Goal: Task Accomplishment & Management: Manage account settings

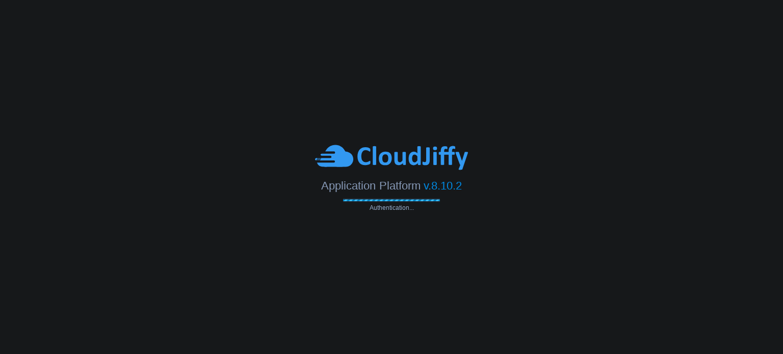
click at [575, 107] on body "Application Platform v.8.10.2 Authentication..." at bounding box center [391, 177] width 783 height 354
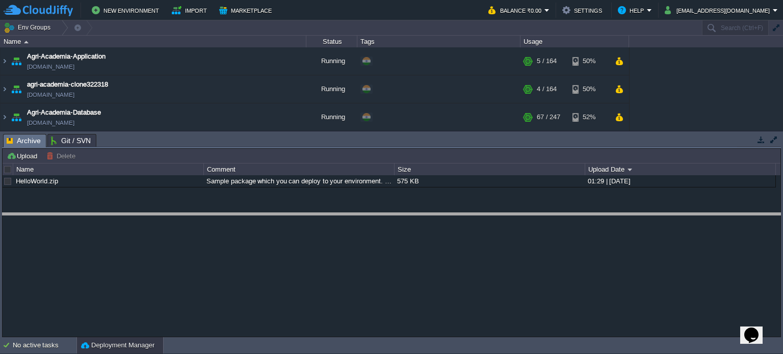
drag, startPoint x: 400, startPoint y: 135, endPoint x: 410, endPoint y: 214, distance: 79.6
click at [410, 214] on body "New Environment Import Marketplace Bonus ₹0.00 Upgrade Account Balance ₹0.00 Se…" at bounding box center [391, 177] width 783 height 354
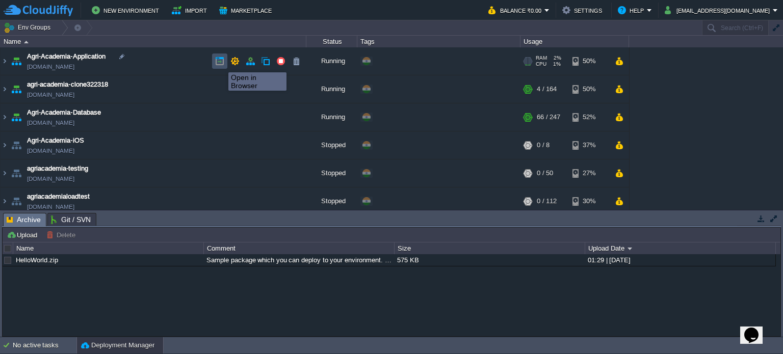
click at [221, 63] on button "button" at bounding box center [219, 61] width 9 height 9
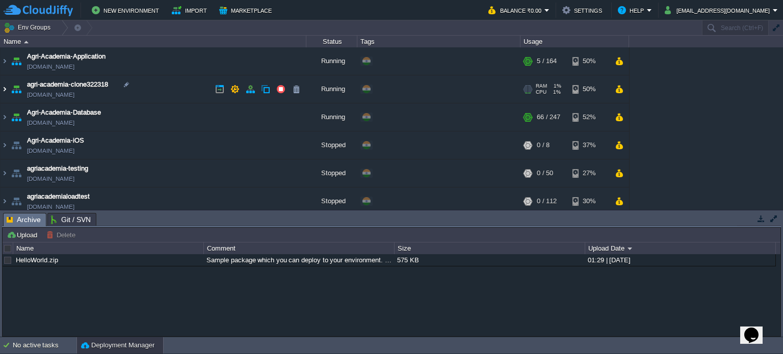
click at [6, 85] on img at bounding box center [5, 89] width 8 height 28
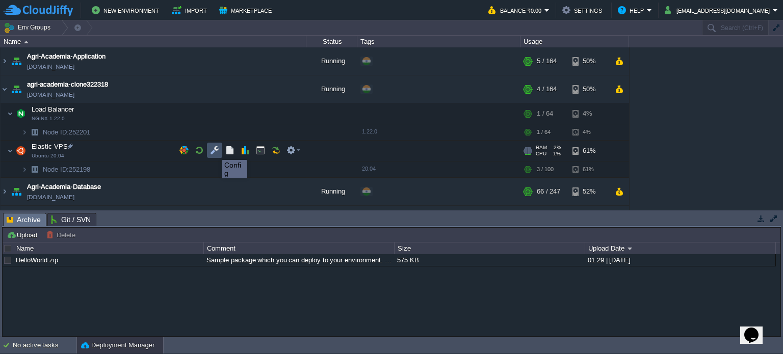
click at [214, 151] on button "button" at bounding box center [214, 150] width 9 height 9
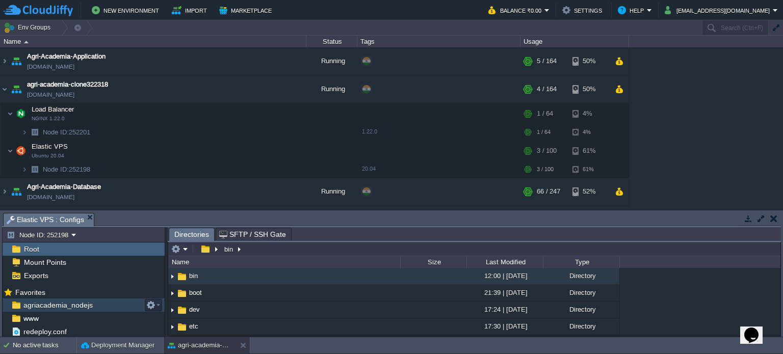
click at [112, 300] on div "agriacademia_nodejs" at bounding box center [84, 305] width 162 height 13
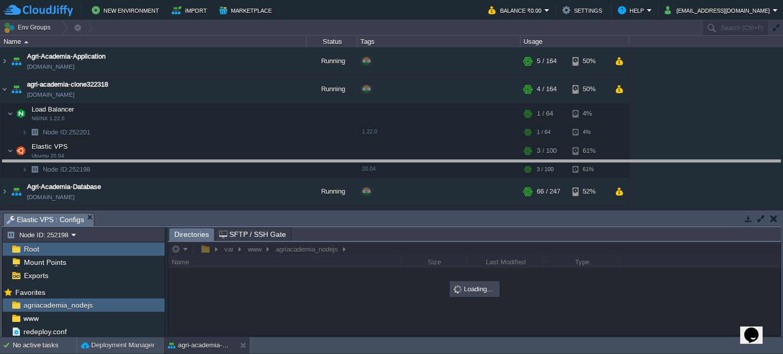
drag, startPoint x: 293, startPoint y: 213, endPoint x: 290, endPoint y: 160, distance: 53.1
click at [290, 160] on body "New Environment Import Marketplace Bonus ₹0.00 Upgrade Account Balance ₹0.00 Se…" at bounding box center [391, 177] width 783 height 354
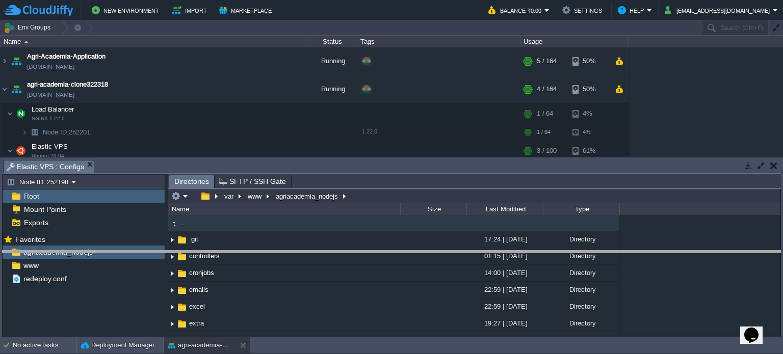
drag, startPoint x: 312, startPoint y: 168, endPoint x: 315, endPoint y: 259, distance: 90.8
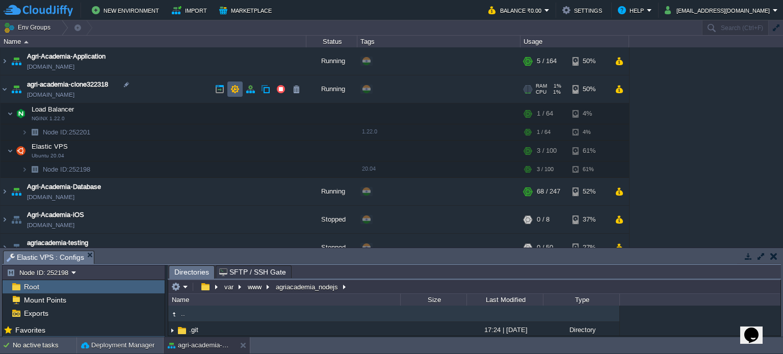
click at [241, 90] on td at bounding box center [234, 89] width 15 height 15
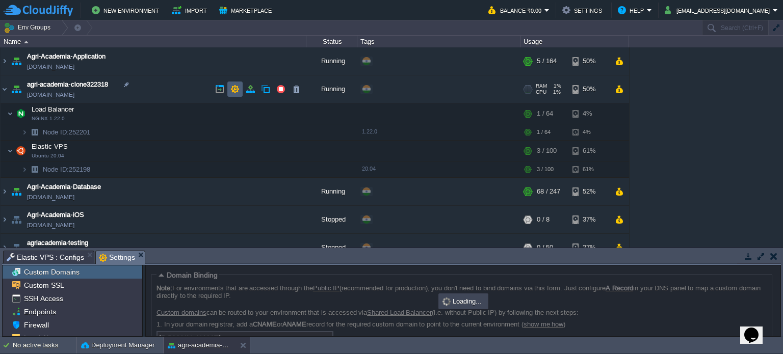
scroll to position [67, 0]
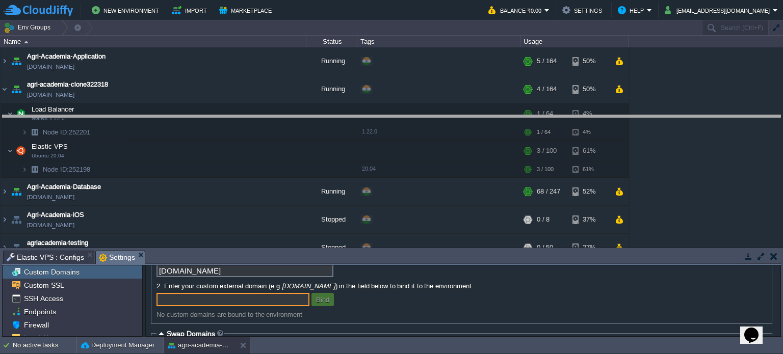
drag, startPoint x: 302, startPoint y: 253, endPoint x: 349, endPoint y: 118, distance: 143.3
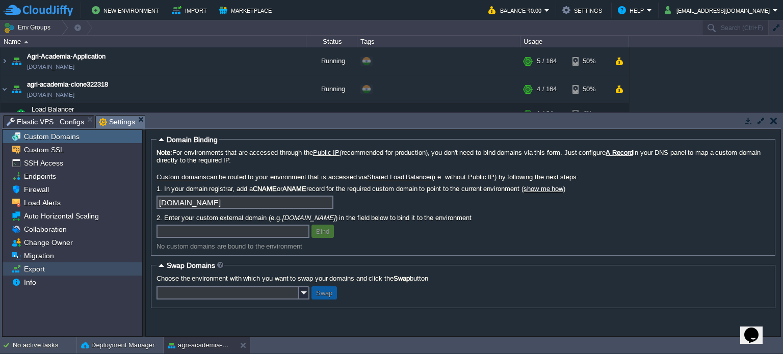
click at [55, 273] on div "Export" at bounding box center [73, 268] width 140 height 13
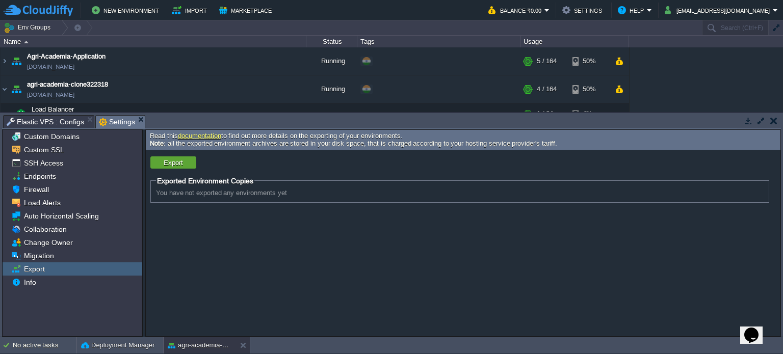
click at [205, 136] on link "documentation" at bounding box center [199, 136] width 43 height 8
click at [234, 86] on button "button" at bounding box center [234, 89] width 9 height 9
click at [167, 163] on button "Export" at bounding box center [173, 162] width 25 height 9
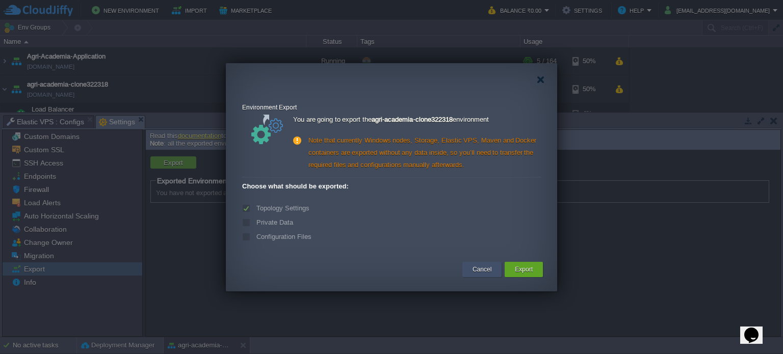
click at [482, 269] on button "Cancel" at bounding box center [481, 269] width 19 height 10
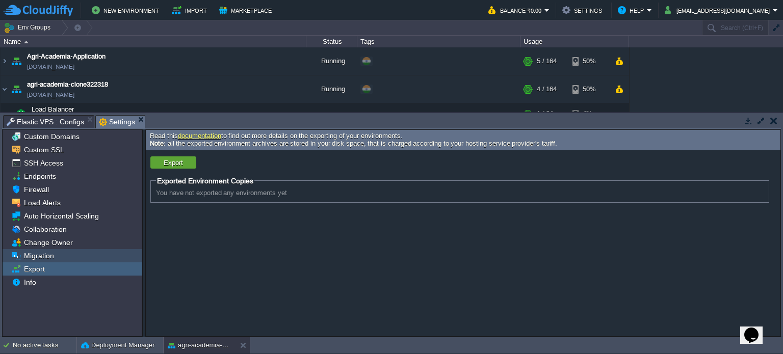
click at [119, 258] on div "Migration" at bounding box center [73, 255] width 140 height 13
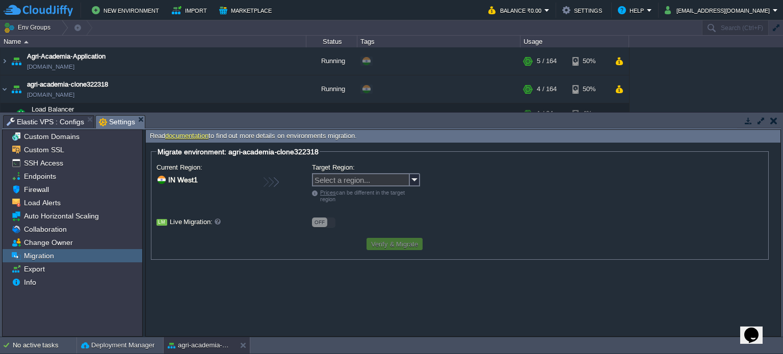
click at [772, 118] on button "button" at bounding box center [773, 120] width 7 height 9
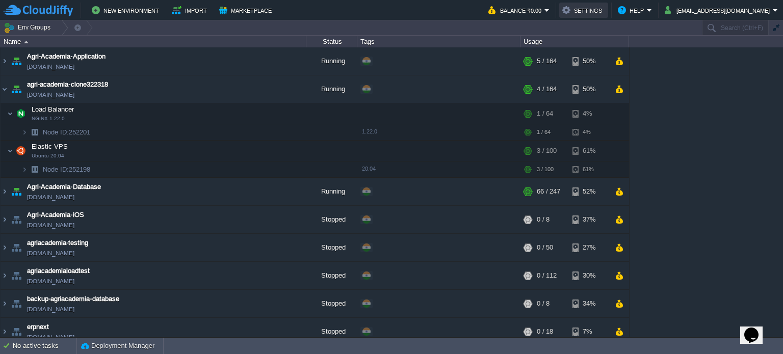
click at [605, 10] on button "Settings" at bounding box center [583, 10] width 43 height 12
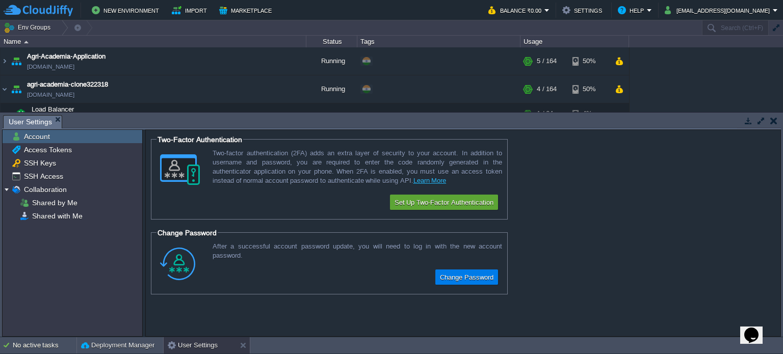
click at [775, 121] on button "button" at bounding box center [773, 120] width 7 height 9
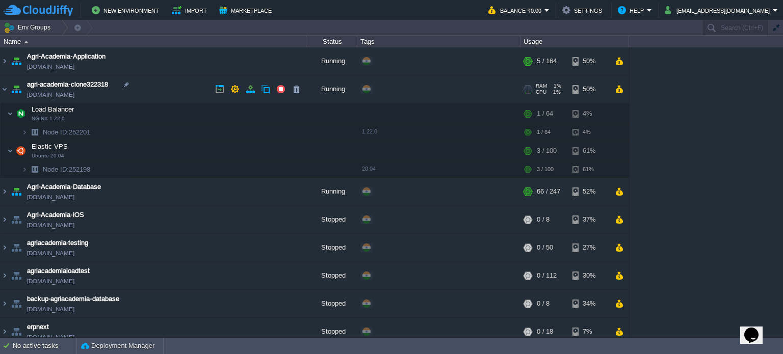
click at [57, 94] on link "[DOMAIN_NAME]" at bounding box center [50, 95] width 47 height 10
click at [647, 5] on button "Help" at bounding box center [632, 10] width 29 height 12
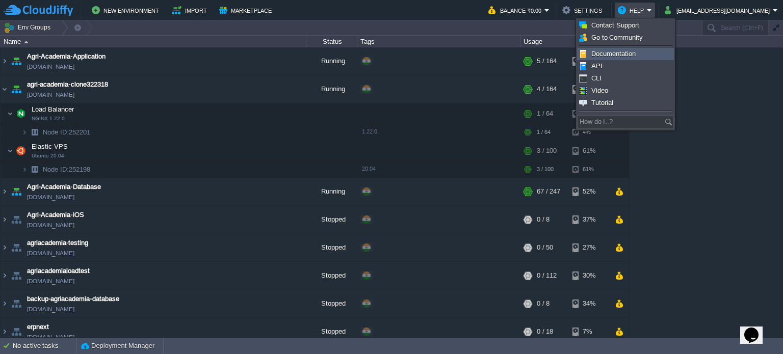
click at [632, 50] on span "Documentation" at bounding box center [613, 54] width 44 height 8
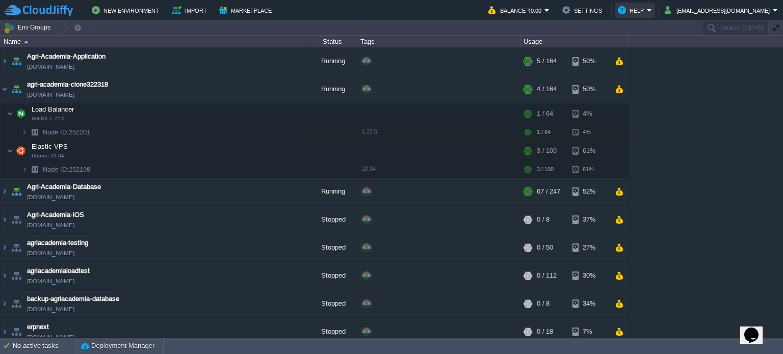
click at [647, 8] on button "Help" at bounding box center [632, 10] width 29 height 12
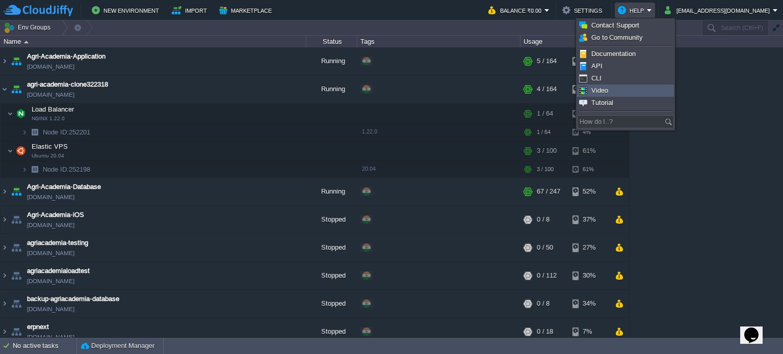
click at [626, 91] on link "Video" at bounding box center [625, 90] width 96 height 11
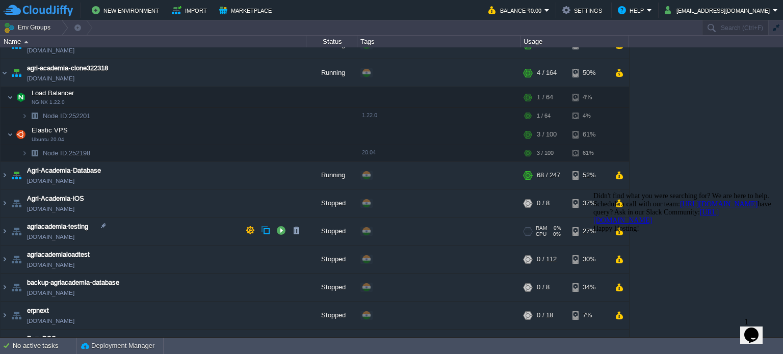
scroll to position [47, 0]
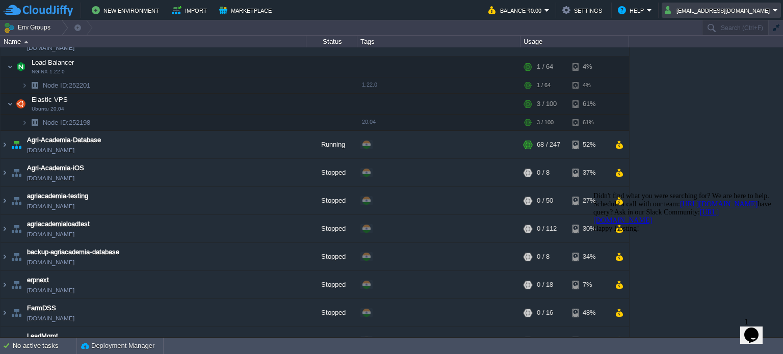
click at [720, 10] on button "[EMAIL_ADDRESS][DOMAIN_NAME]" at bounding box center [718, 10] width 108 height 12
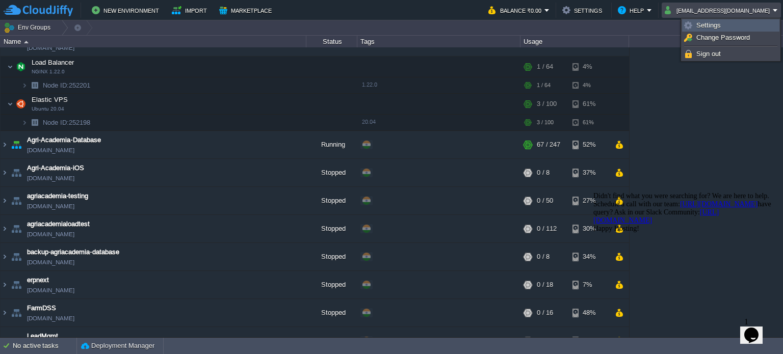
click at [713, 26] on span "Settings" at bounding box center [708, 25] width 24 height 8
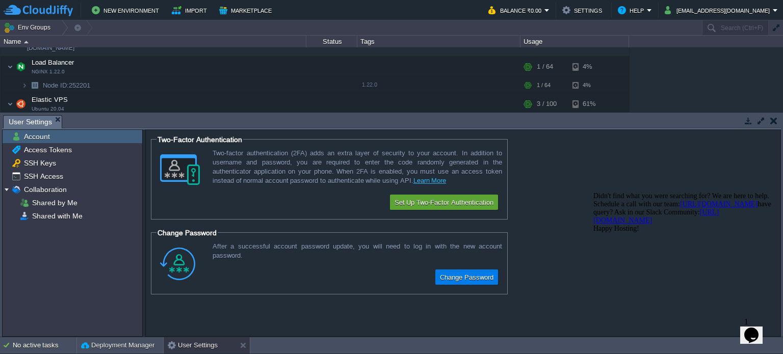
click at [771, 123] on button "button" at bounding box center [773, 120] width 7 height 9
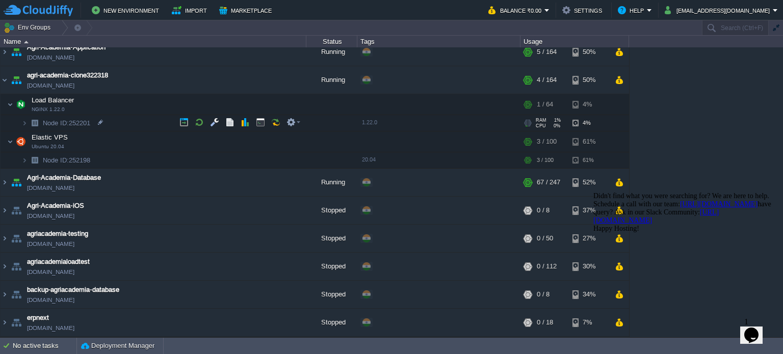
scroll to position [8, 0]
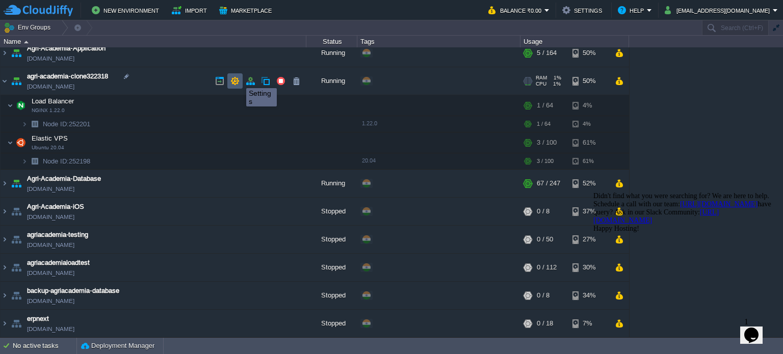
click at [238, 79] on button "button" at bounding box center [234, 80] width 9 height 9
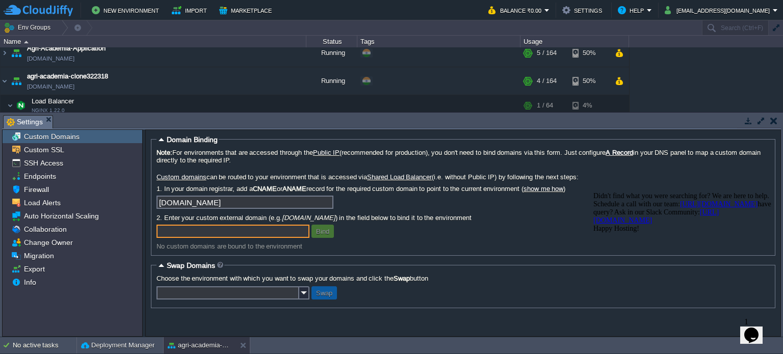
click at [775, 121] on button "button" at bounding box center [773, 120] width 7 height 9
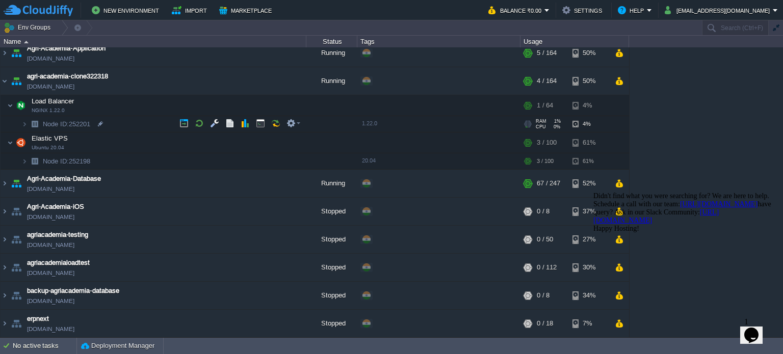
scroll to position [0, 0]
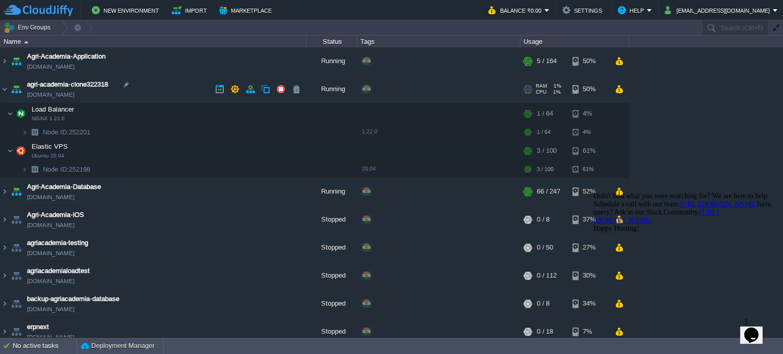
click at [12, 88] on img at bounding box center [16, 89] width 14 height 28
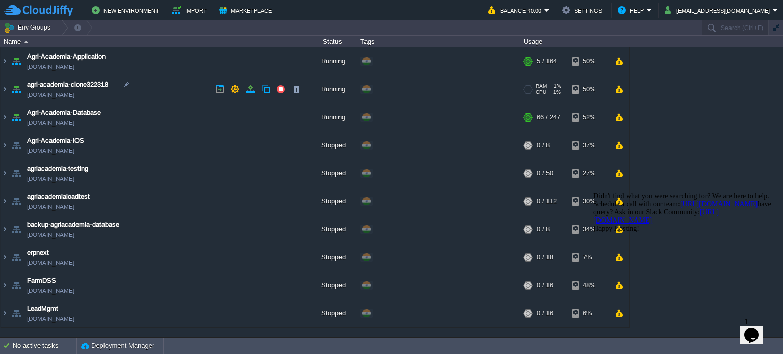
click at [12, 88] on img at bounding box center [16, 89] width 14 height 28
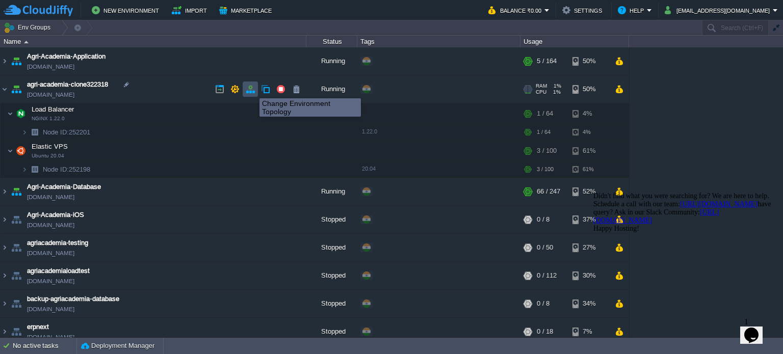
click at [252, 89] on button "button" at bounding box center [250, 89] width 9 height 9
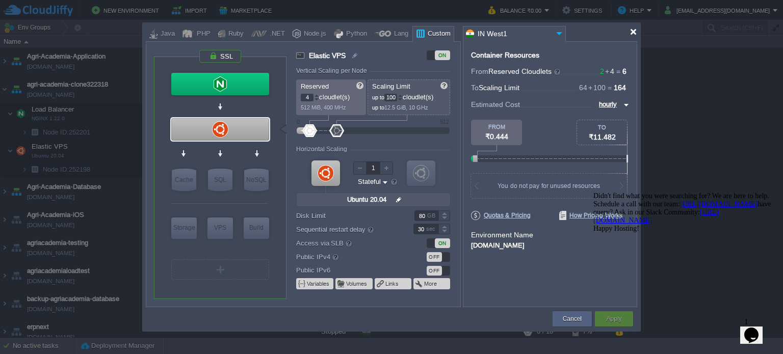
click at [632, 32] on div at bounding box center [633, 32] width 8 height 8
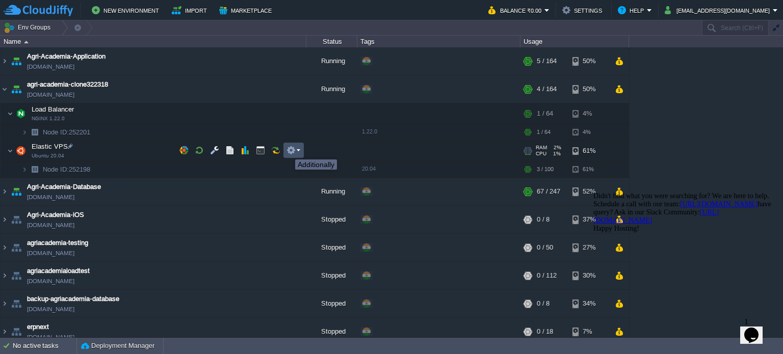
click at [287, 150] on button "button" at bounding box center [290, 150] width 9 height 9
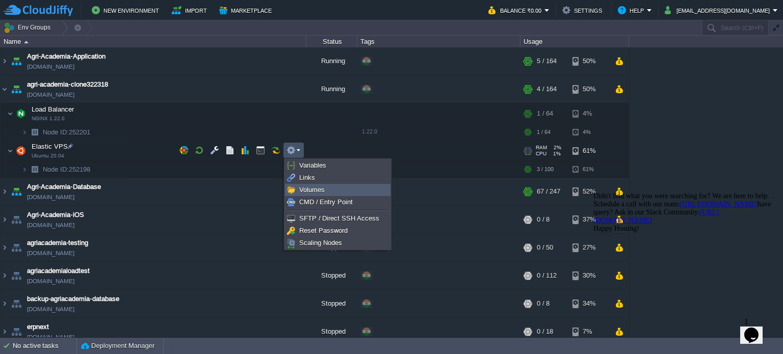
click at [310, 187] on span "Volumes" at bounding box center [311, 190] width 25 height 8
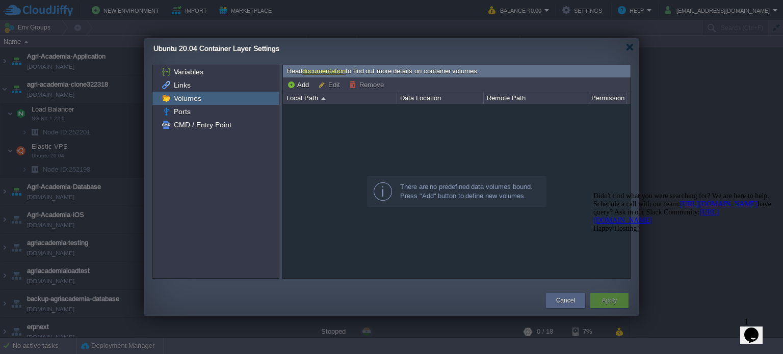
click at [313, 94] on div "Local Path" at bounding box center [340, 98] width 113 height 12
click at [215, 108] on div "Ports" at bounding box center [215, 111] width 126 height 13
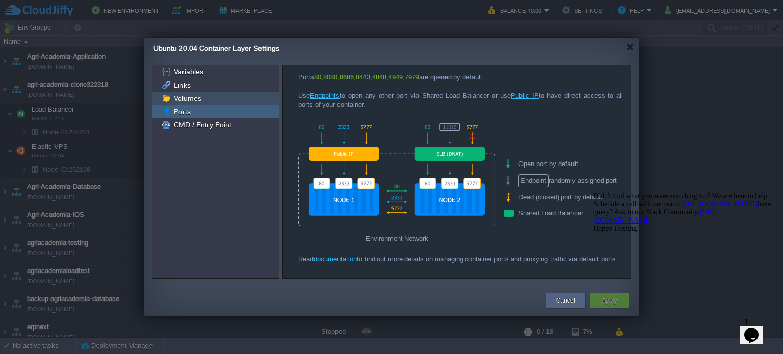
click at [223, 93] on div "Volumes" at bounding box center [215, 98] width 126 height 13
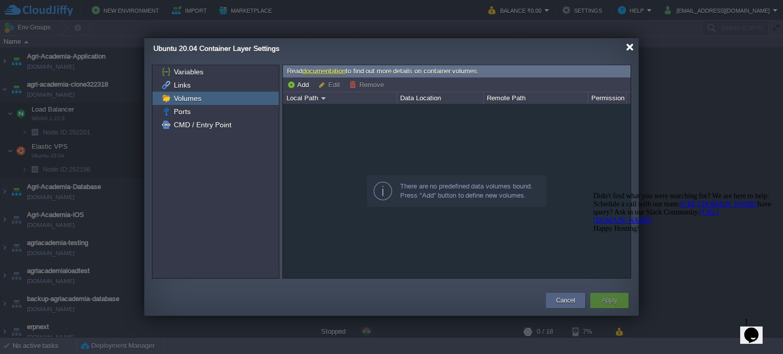
click at [629, 45] on div at bounding box center [630, 47] width 8 height 8
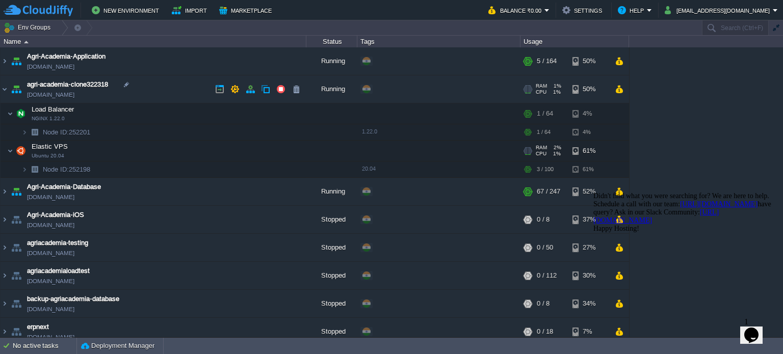
click at [74, 93] on link "[DOMAIN_NAME]" at bounding box center [50, 95] width 47 height 10
click at [74, 66] on link "[DOMAIN_NAME]" at bounding box center [50, 67] width 47 height 10
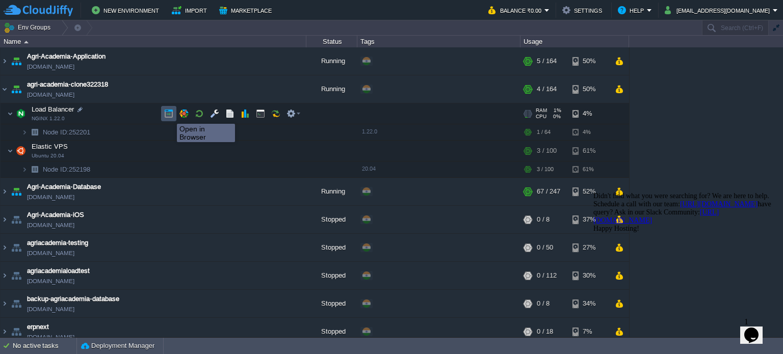
click at [169, 115] on button "button" at bounding box center [168, 113] width 9 height 9
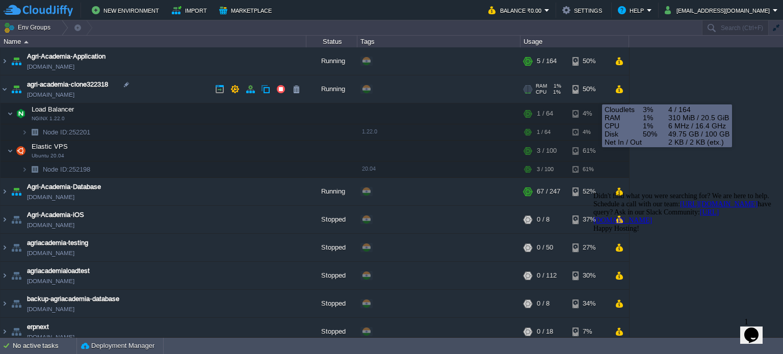
click at [579, 86] on div "50%" at bounding box center [588, 89] width 33 height 28
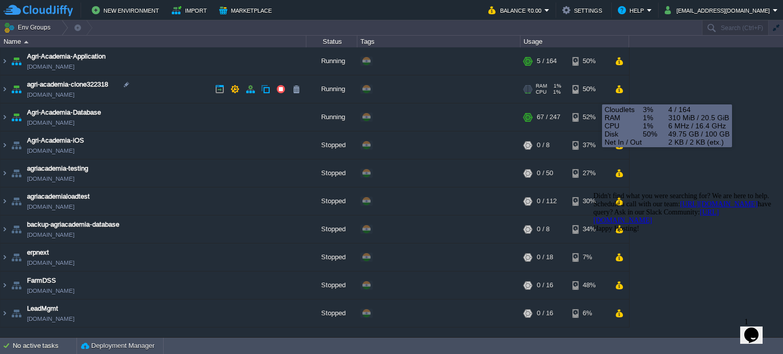
click at [579, 86] on div "50%" at bounding box center [588, 89] width 33 height 28
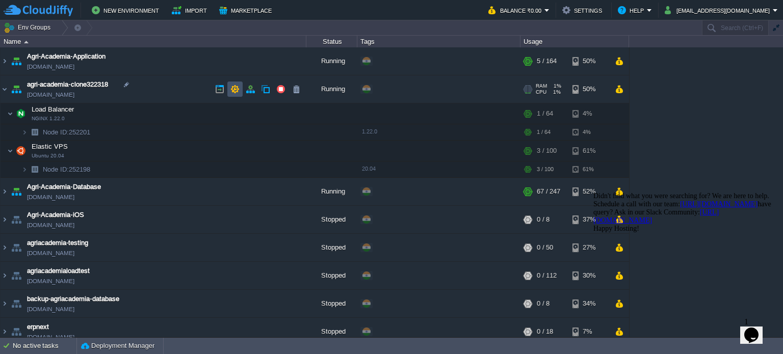
click at [231, 87] on button "button" at bounding box center [234, 89] width 9 height 9
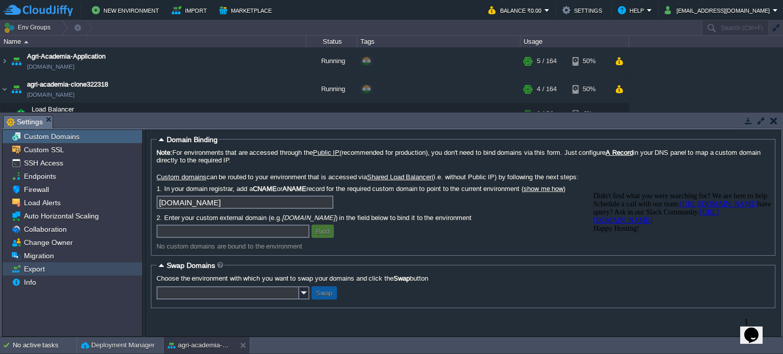
click at [58, 272] on div "Export" at bounding box center [73, 268] width 140 height 13
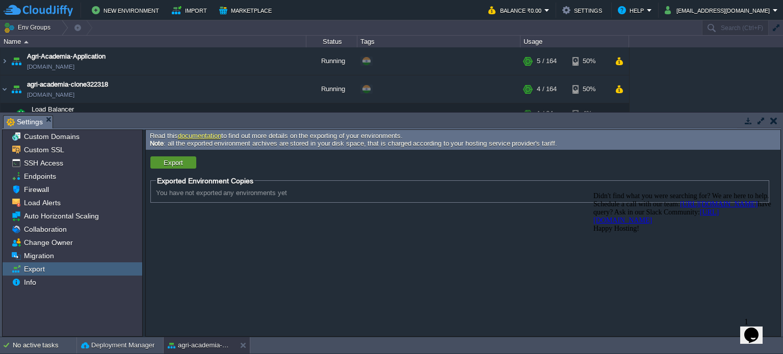
click at [169, 167] on td "Export" at bounding box center [173, 162] width 46 height 12
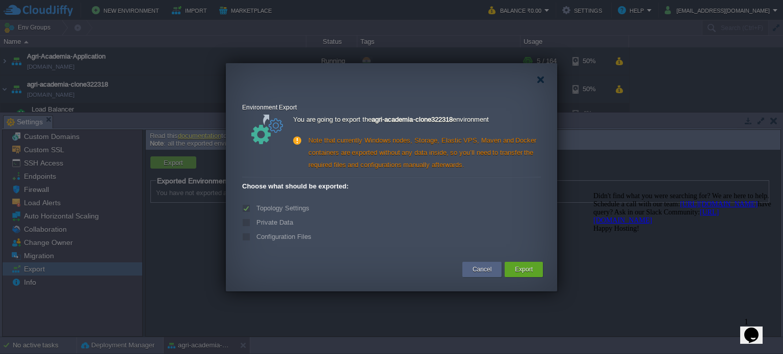
click at [251, 223] on div "Private Data" at bounding box center [391, 223] width 299 height 12
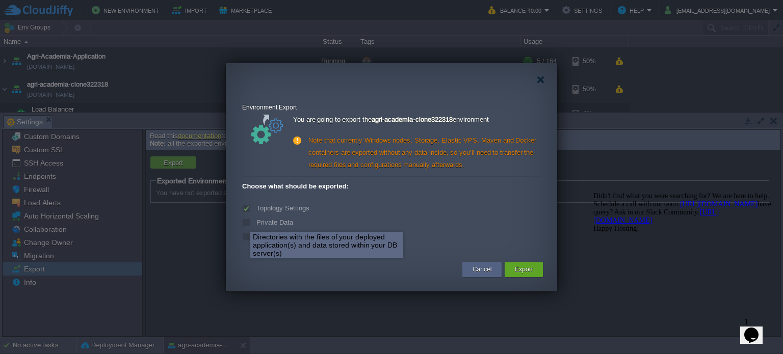
click at [254, 223] on label "Private Data" at bounding box center [273, 223] width 39 height 8
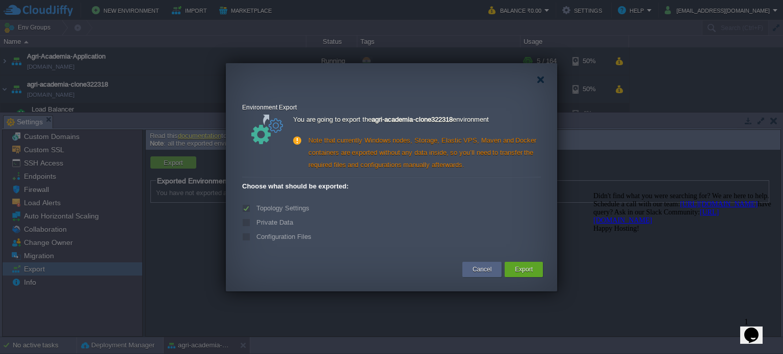
click at [254, 223] on label "Private Data" at bounding box center [273, 223] width 39 height 8
click at [249, 221] on div "Private Data" at bounding box center [391, 223] width 299 height 12
click at [254, 221] on label "Private Data" at bounding box center [273, 223] width 39 height 8
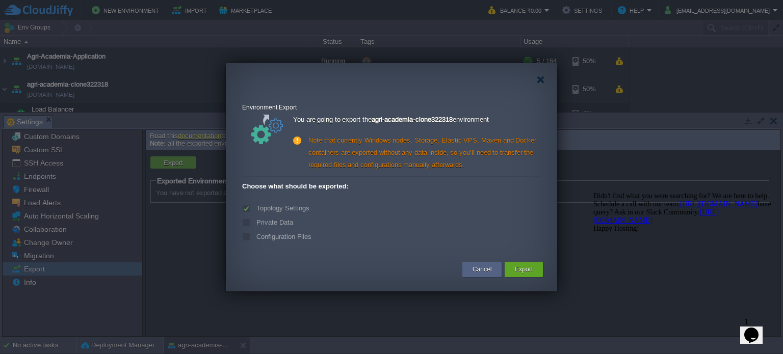
click at [254, 221] on label "Private Data" at bounding box center [273, 223] width 39 height 8
click at [254, 236] on label "Configuration Files" at bounding box center [283, 237] width 58 height 8
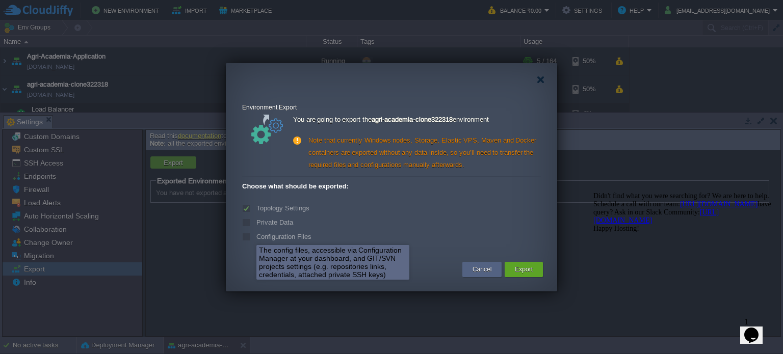
click at [254, 236] on label "Configuration Files" at bounding box center [283, 237] width 58 height 8
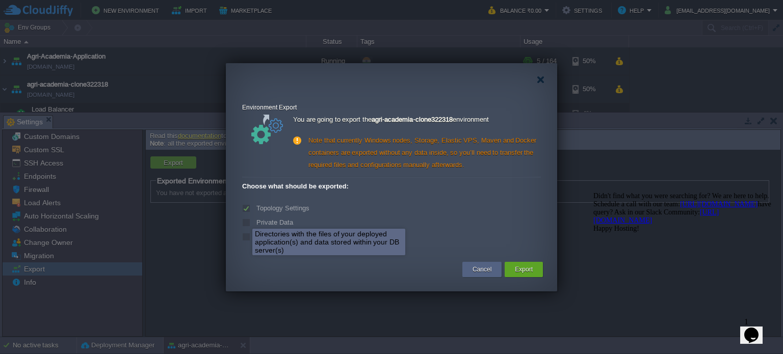
click at [254, 220] on label "Private Data" at bounding box center [273, 223] width 39 height 8
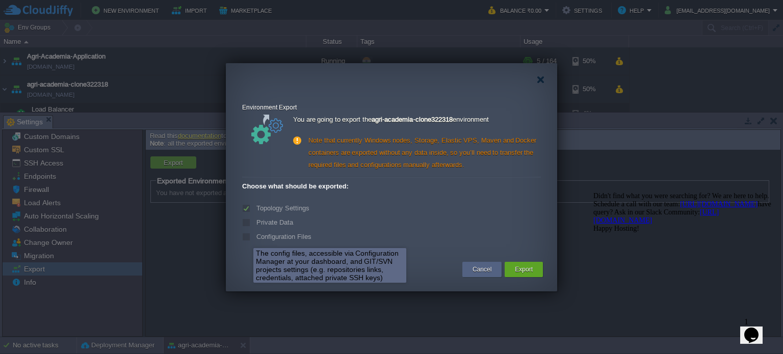
click at [254, 239] on label "Configuration Files" at bounding box center [283, 237] width 58 height 8
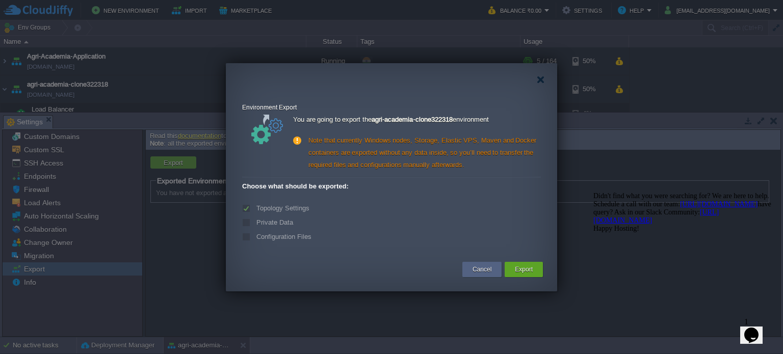
click at [254, 239] on label "Configuration Files" at bounding box center [283, 237] width 58 height 8
click at [522, 274] on button "Export" at bounding box center [524, 269] width 18 height 10
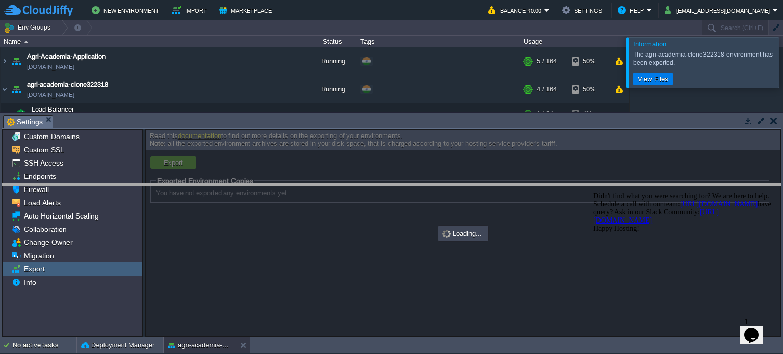
drag, startPoint x: 1228, startPoint y: 306, endPoint x: 637, endPoint y: 267, distance: 591.9
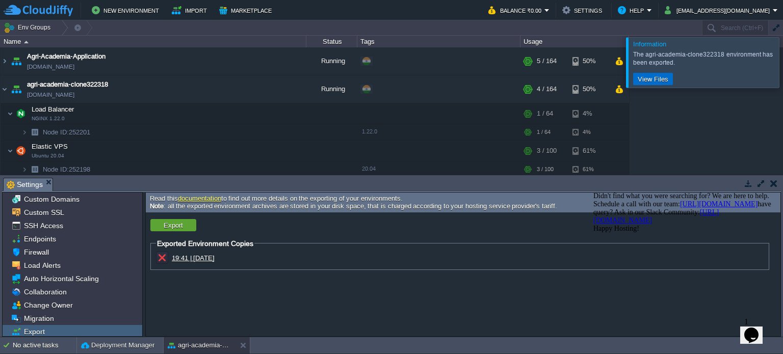
click at [658, 74] on button "View Files" at bounding box center [652, 78] width 37 height 9
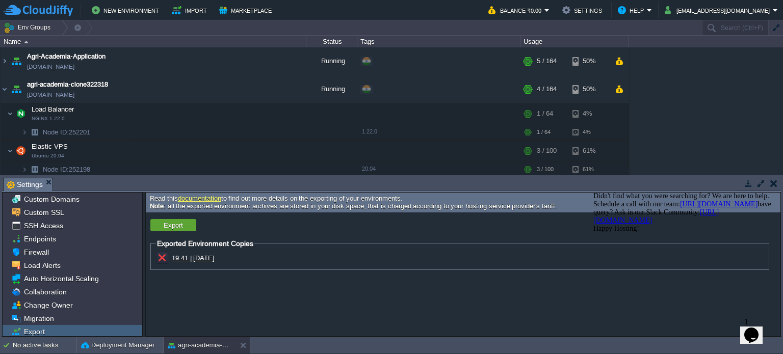
click at [215, 257] on span "19:41 | 23 Sep 2025" at bounding box center [193, 258] width 43 height 8
click at [142, 347] on button "Deployment Manager" at bounding box center [117, 345] width 73 height 10
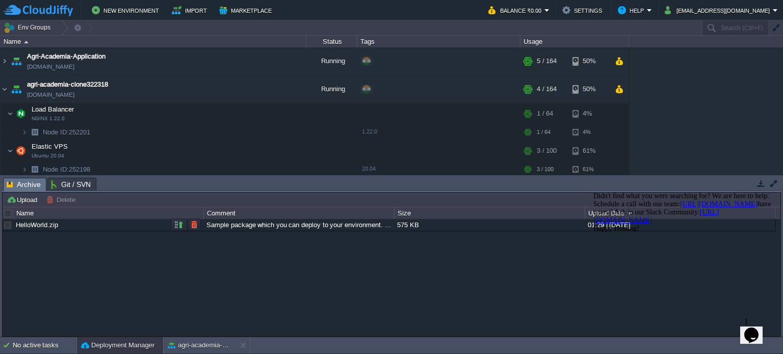
click at [41, 225] on link "HelloWorld.zip" at bounding box center [37, 225] width 42 height 8
click at [22, 195] on td "Upload" at bounding box center [23, 200] width 37 height 12
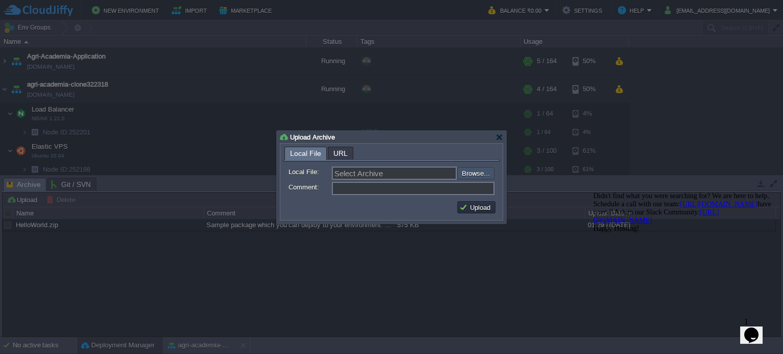
click at [477, 172] on input "file" at bounding box center [429, 173] width 129 height 12
click at [499, 138] on div at bounding box center [499, 138] width 8 height 8
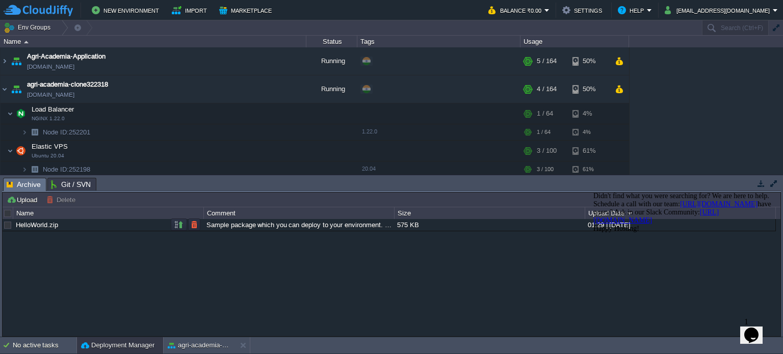
click at [13, 224] on div "HelloWorld.zip" at bounding box center [108, 225] width 190 height 12
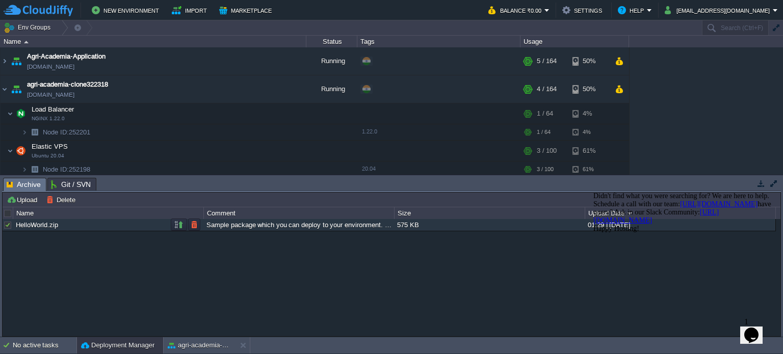
click at [10, 227] on div at bounding box center [7, 225] width 9 height 9
drag, startPoint x: 86, startPoint y: 222, endPoint x: 172, endPoint y: 247, distance: 89.3
click at [172, 247] on div "HelloWorld.zip Sample package which you can deploy to your environment. Feel fr…" at bounding box center [392, 278] width 778 height 118
click at [753, 327] on button "Opens Chat This icon Opens the chat window." at bounding box center [751, 335] width 22 height 17
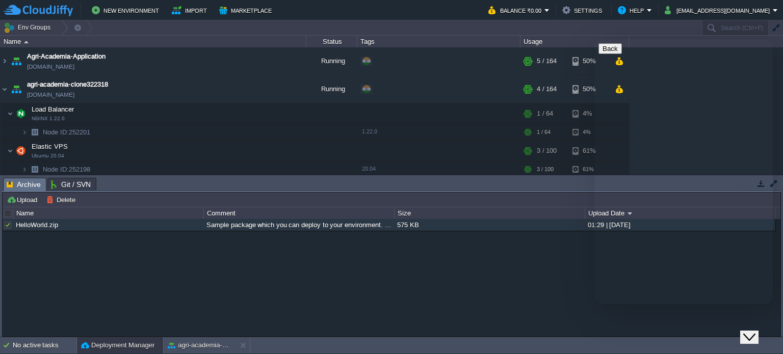
click at [753, 331] on button "Close Chat This icon closes the chat window." at bounding box center [749, 337] width 18 height 13
click at [771, 211] on link at bounding box center [771, 212] width 7 height 11
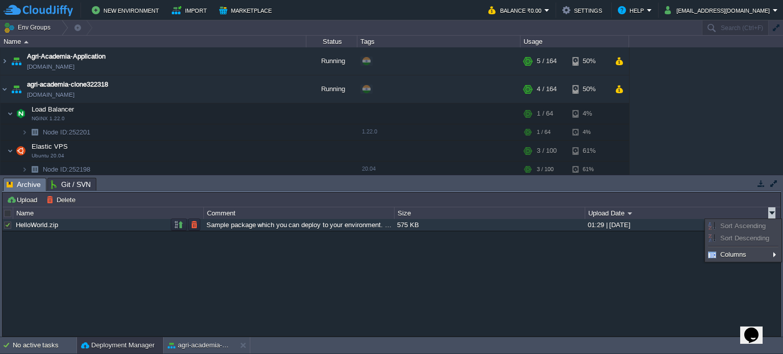
click at [41, 226] on link "HelloWorld.zip" at bounding box center [37, 225] width 42 height 8
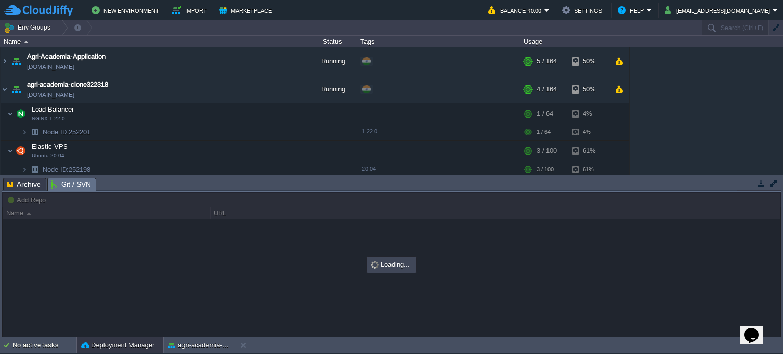
click at [55, 179] on span "Git / SVN" at bounding box center [71, 184] width 40 height 13
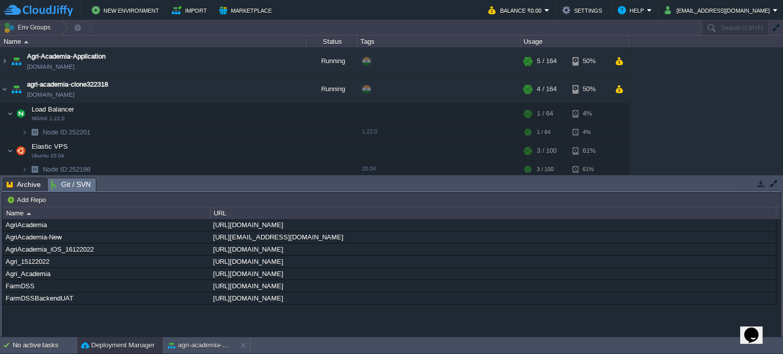
click at [35, 183] on span "Archive" at bounding box center [24, 184] width 34 height 12
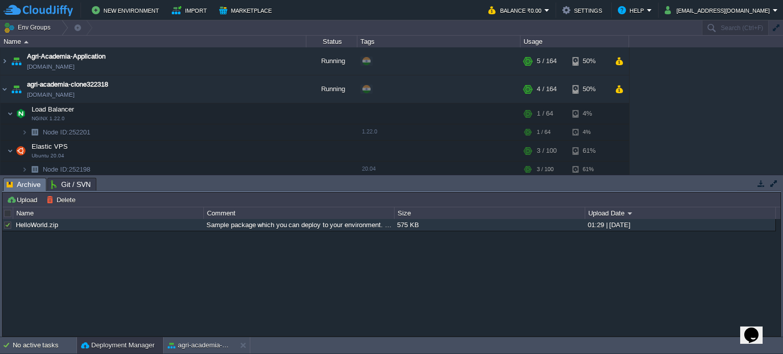
click at [754, 331] on icon "Chat widget" at bounding box center [751, 335] width 14 height 15
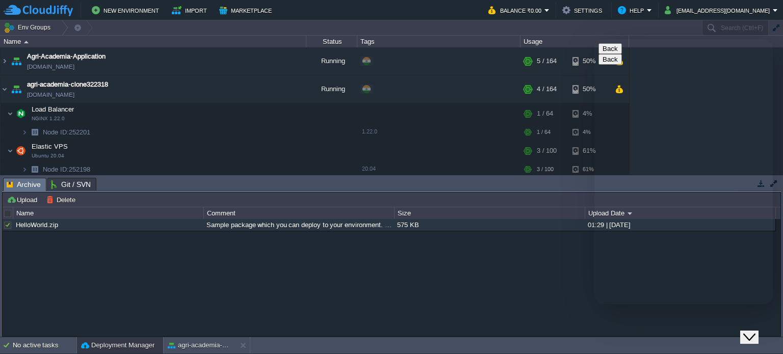
click at [753, 331] on button "Close Chat This icon closes the chat window." at bounding box center [749, 337] width 18 height 13
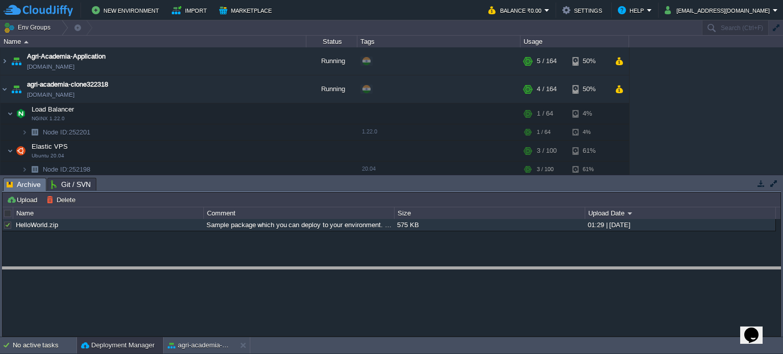
drag, startPoint x: 563, startPoint y: 183, endPoint x: 562, endPoint y: 272, distance: 89.2
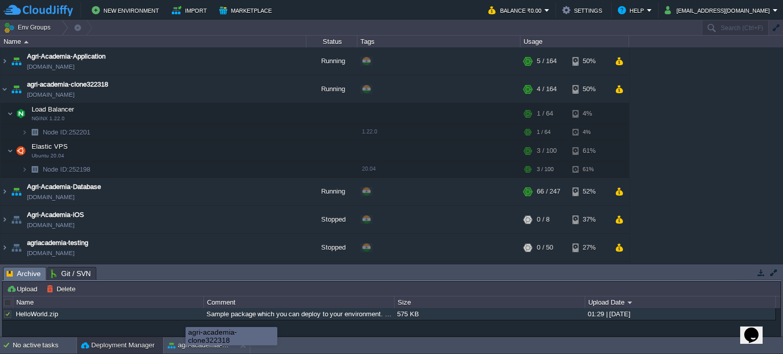
click at [185, 342] on body "New Environment Import Marketplace Bonus ₹0.00 Upgrade Account Balance ₹0.00 Se…" at bounding box center [391, 177] width 783 height 354
click at [183, 348] on button "agri-academia-clone322318" at bounding box center [200, 345] width 64 height 10
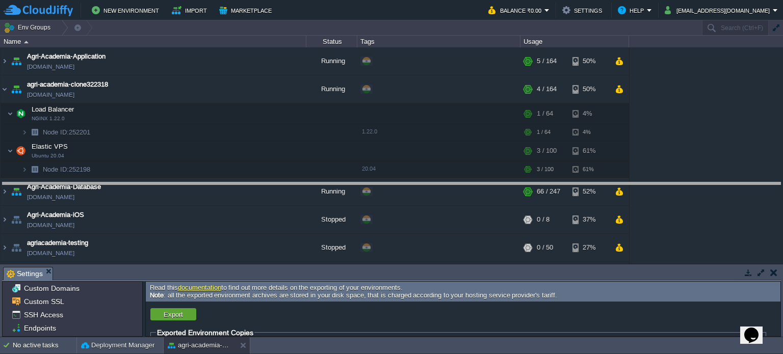
drag, startPoint x: 214, startPoint y: 269, endPoint x: 253, endPoint y: 184, distance: 93.2
click at [253, 184] on body "New Environment Import Marketplace Bonus ₹0.00 Upgrade Account Balance ₹0.00 Se…" at bounding box center [391, 177] width 783 height 354
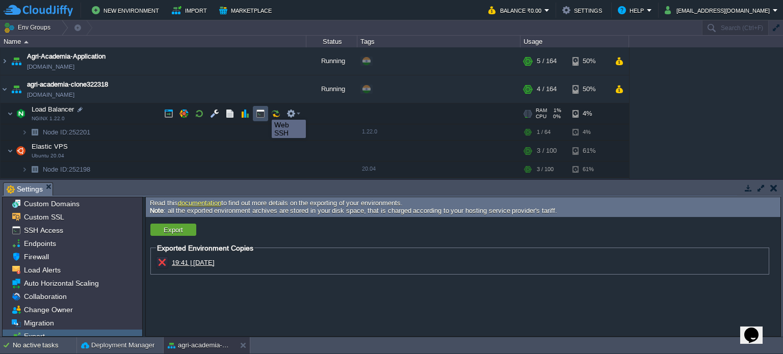
click at [264, 111] on button "button" at bounding box center [260, 113] width 9 height 9
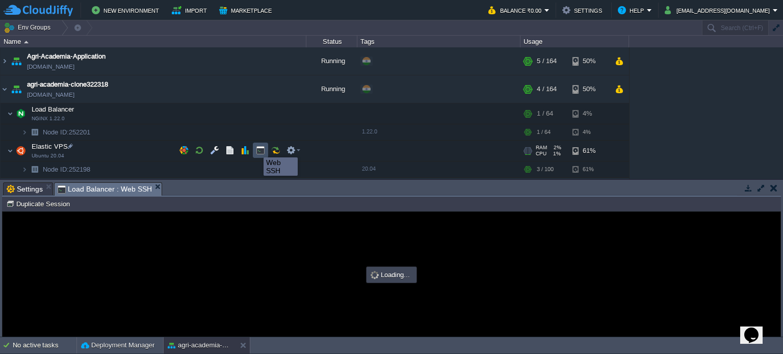
click at [257, 147] on button "button" at bounding box center [260, 150] width 9 height 9
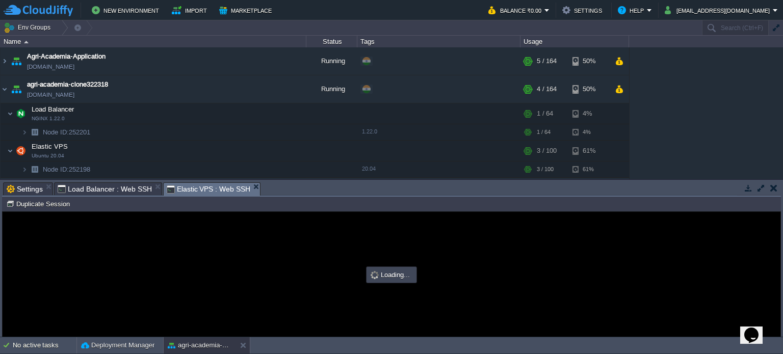
type input "#000000"
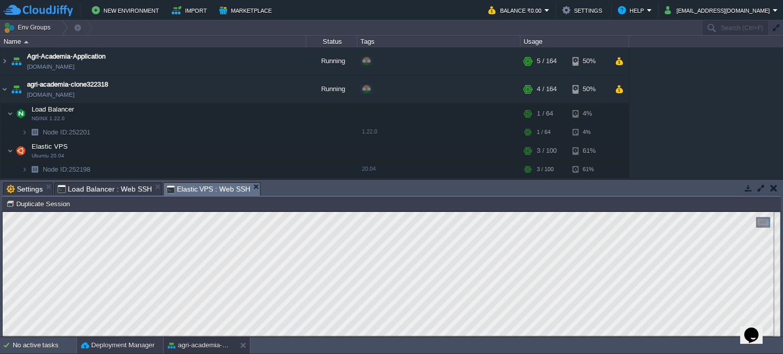
click at [127, 348] on button "Deployment Manager" at bounding box center [117, 345] width 73 height 10
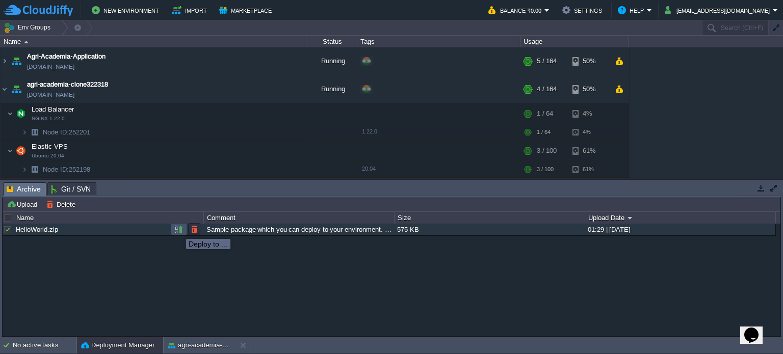
click at [178, 230] on button "button" at bounding box center [178, 229] width 9 height 9
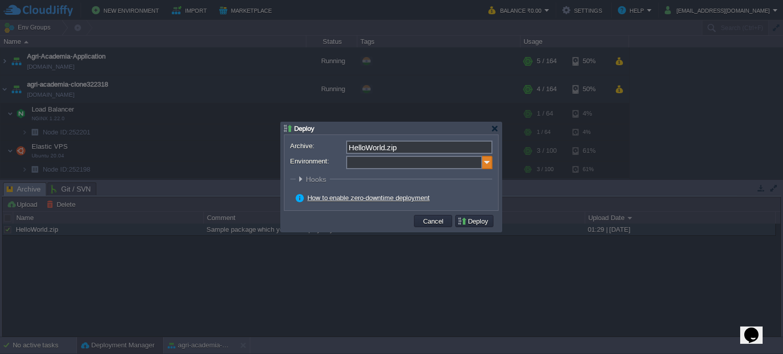
click at [491, 164] on img at bounding box center [487, 162] width 10 height 13
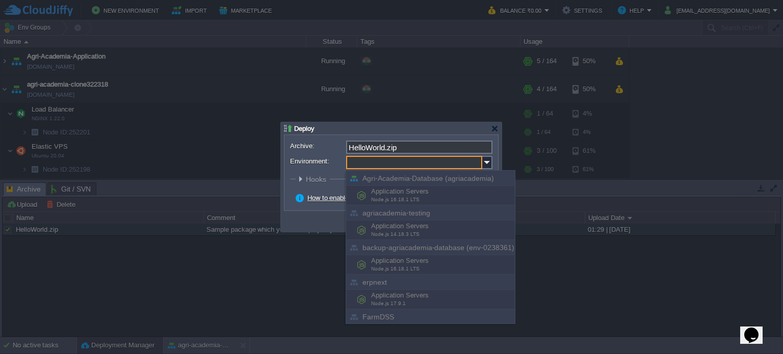
scroll to position [52, 0]
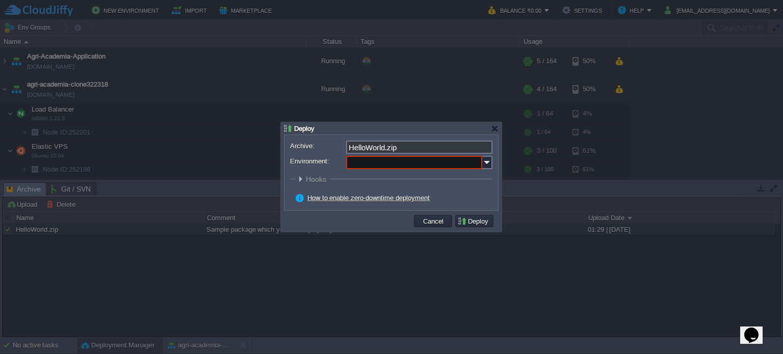
click at [565, 275] on div at bounding box center [391, 177] width 783 height 354
click at [493, 132] on div at bounding box center [495, 129] width 8 height 8
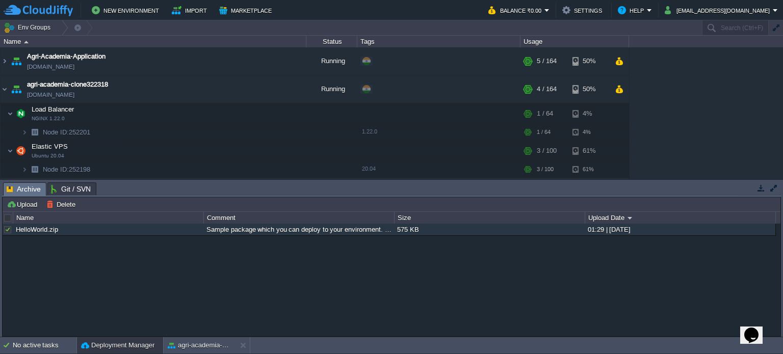
click at [762, 190] on button "button" at bounding box center [760, 187] width 9 height 9
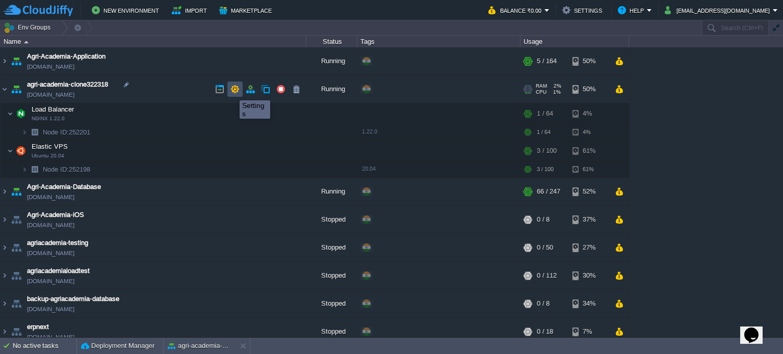
click at [232, 91] on button "button" at bounding box center [234, 89] width 9 height 9
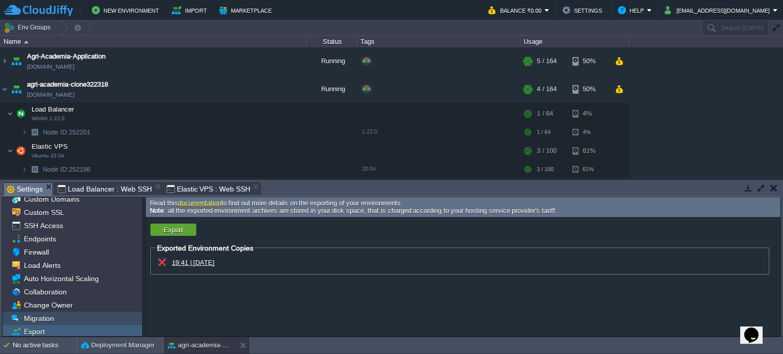
scroll to position [20, 0]
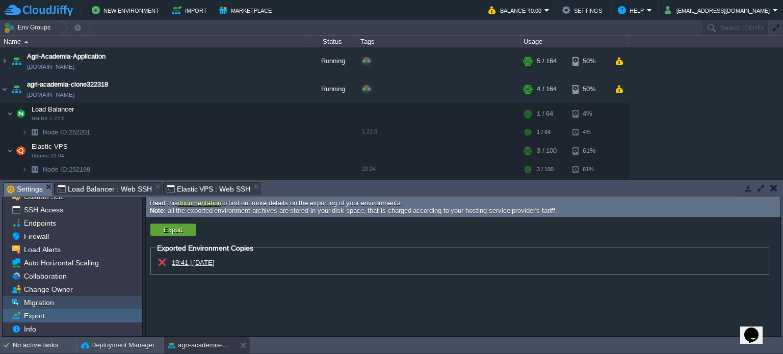
click at [71, 305] on div "Migration" at bounding box center [73, 302] width 140 height 13
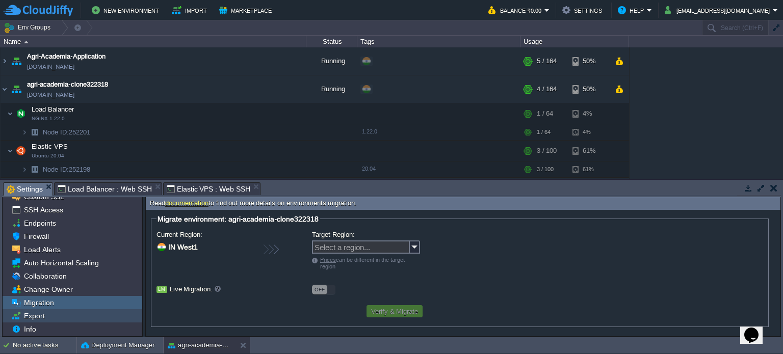
click at [64, 315] on div "Export" at bounding box center [73, 315] width 140 height 13
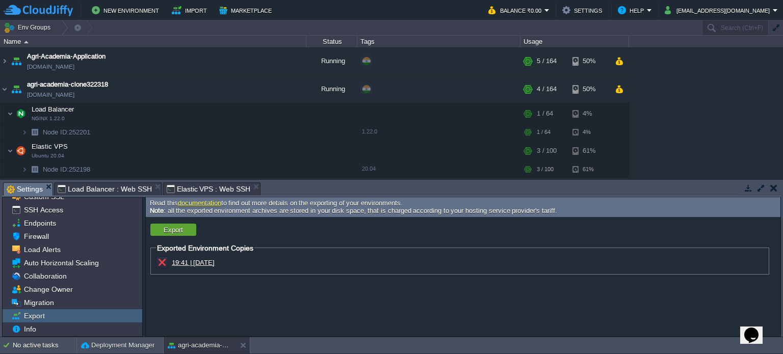
click at [183, 264] on span "19:41 | 23 Sep 2025" at bounding box center [193, 263] width 43 height 8
click at [182, 233] on button "Export" at bounding box center [173, 229] width 25 height 9
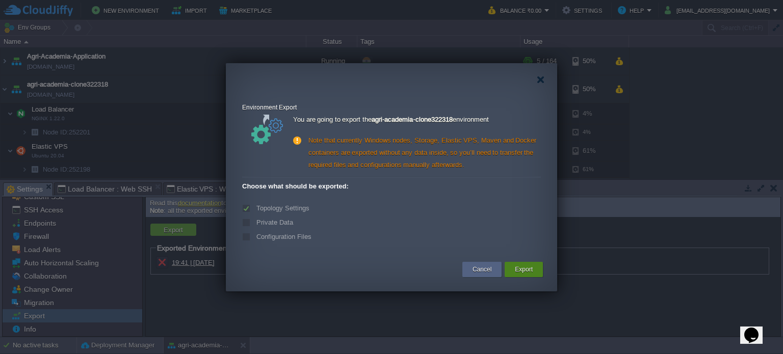
click at [519, 268] on button "Export" at bounding box center [524, 269] width 18 height 10
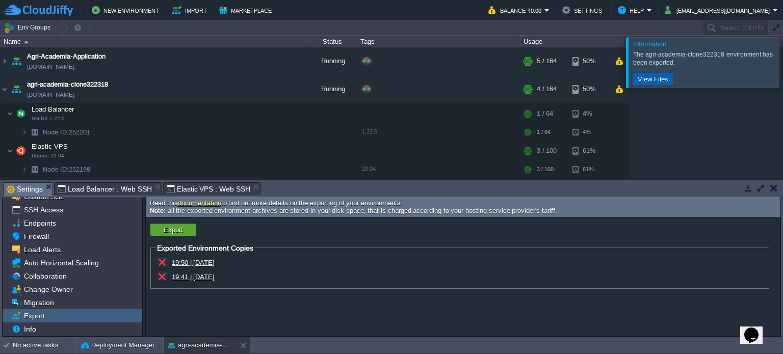
click at [660, 81] on button "View Files" at bounding box center [652, 78] width 37 height 9
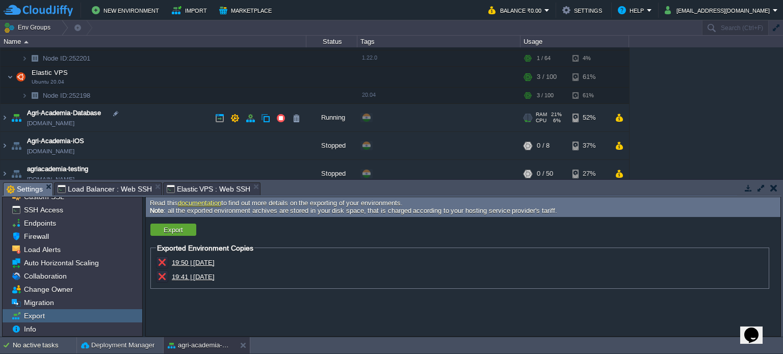
scroll to position [73, 0]
click at [5, 118] on img at bounding box center [5, 118] width 8 height 28
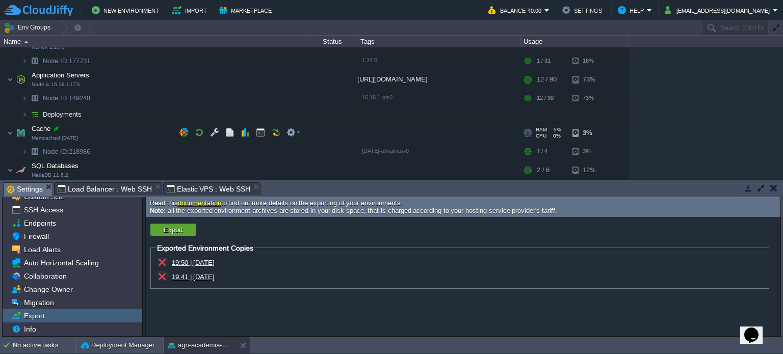
scroll to position [175, 0]
click at [24, 108] on img at bounding box center [24, 113] width 6 height 16
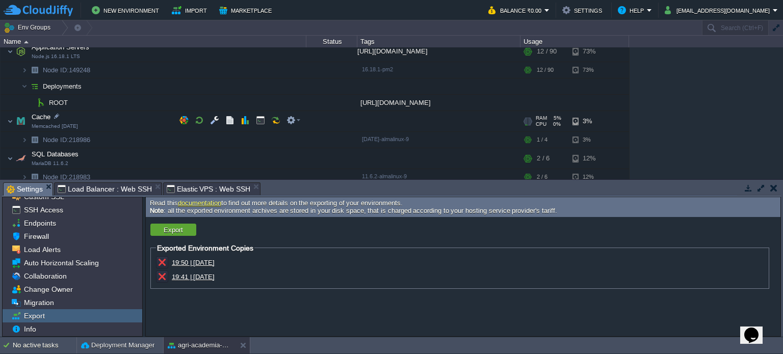
scroll to position [202, 0]
click at [252, 100] on button "button" at bounding box center [250, 101] width 9 height 9
click at [276, 99] on button "button" at bounding box center [280, 101] width 9 height 9
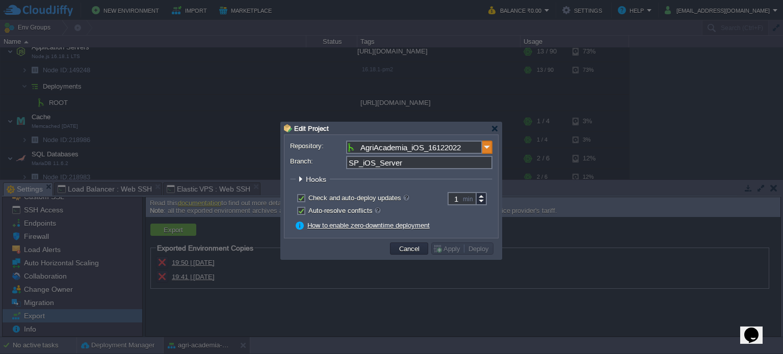
click at [485, 150] on img at bounding box center [487, 147] width 10 height 13
click at [304, 150] on label "Repository:" at bounding box center [317, 146] width 55 height 11
click at [346, 150] on input "AgriAcademia_iOS_16122022" at bounding box center [414, 147] width 136 height 13
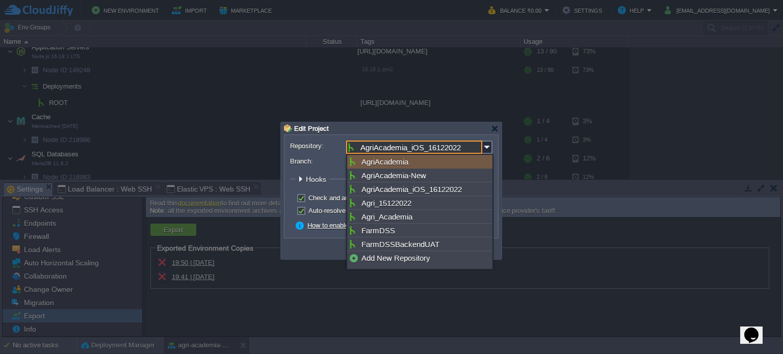
click at [296, 167] on div "SP_iOS_Server" at bounding box center [391, 162] width 202 height 13
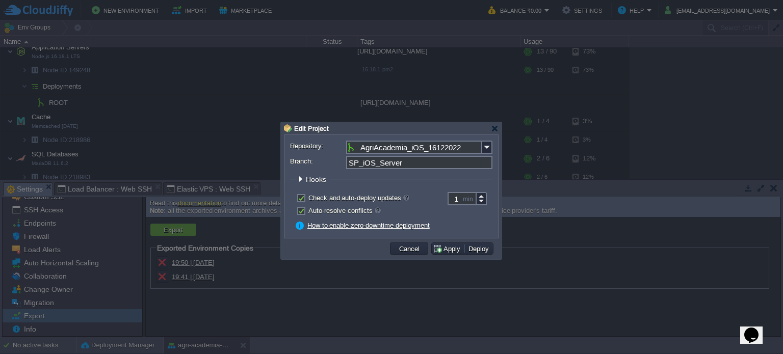
click at [300, 177] on div at bounding box center [301, 179] width 8 height 8
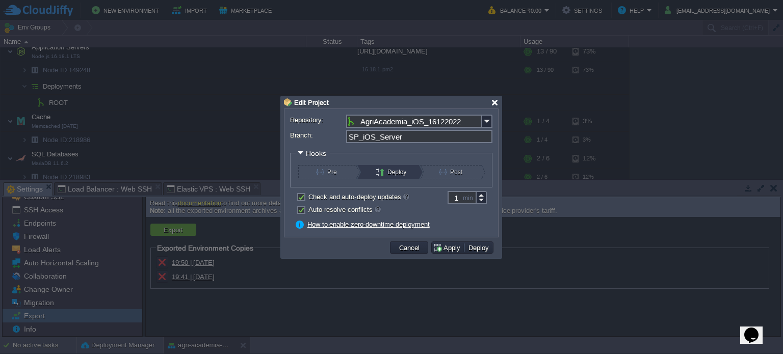
click at [493, 103] on div at bounding box center [495, 103] width 8 height 8
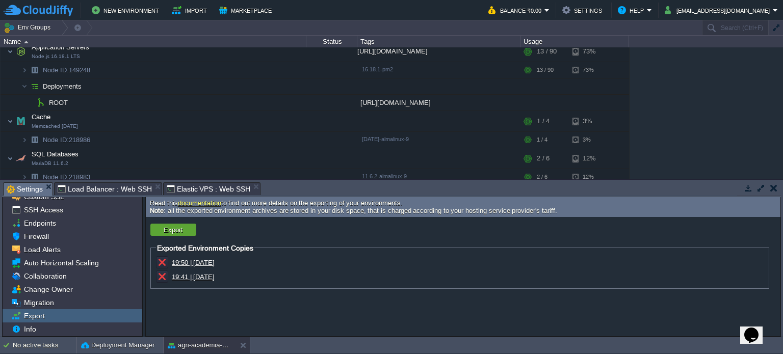
click at [187, 203] on link "documentation" at bounding box center [199, 203] width 43 height 8
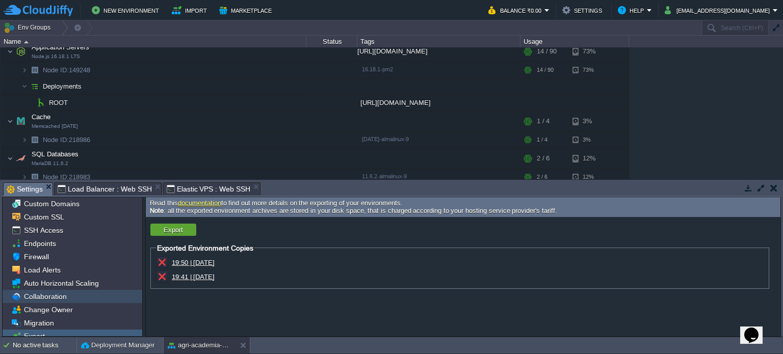
scroll to position [20, 0]
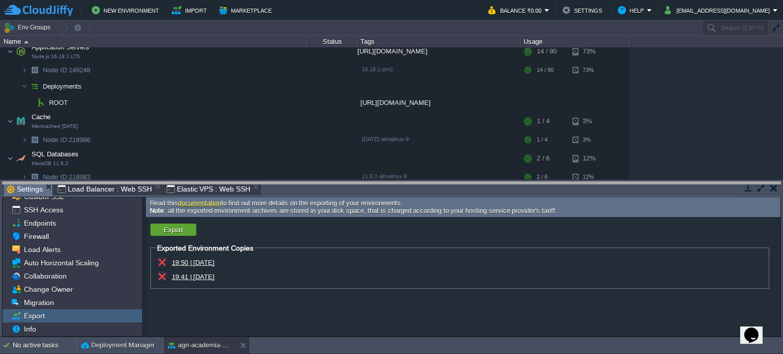
drag, startPoint x: 778, startPoint y: 189, endPoint x: 770, endPoint y: 189, distance: 7.7
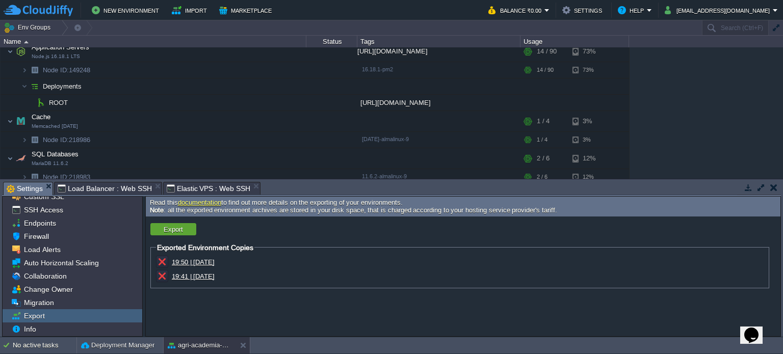
scroll to position [19, 0]
click at [772, 189] on button "button" at bounding box center [773, 187] width 7 height 9
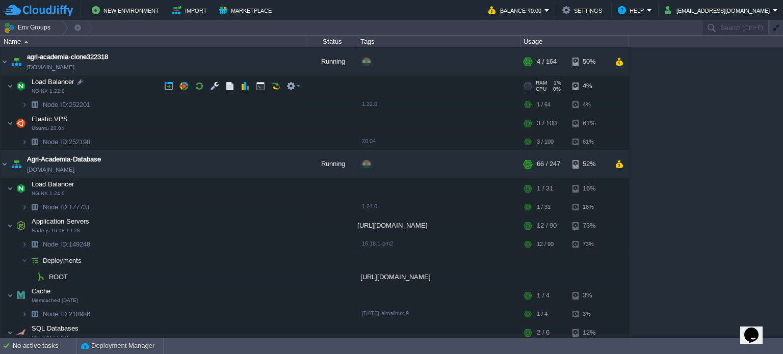
scroll to position [0, 0]
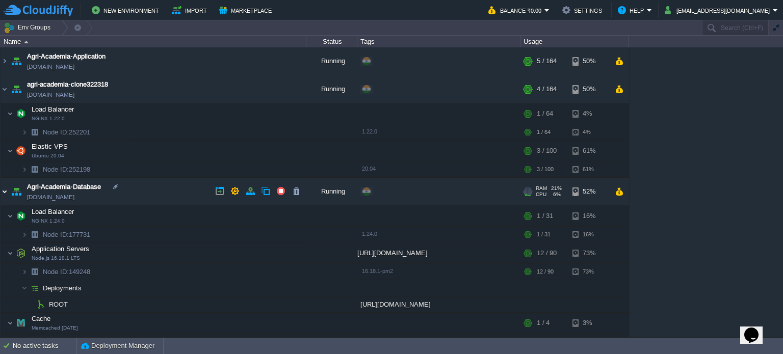
click at [5, 190] on img at bounding box center [5, 192] width 8 height 28
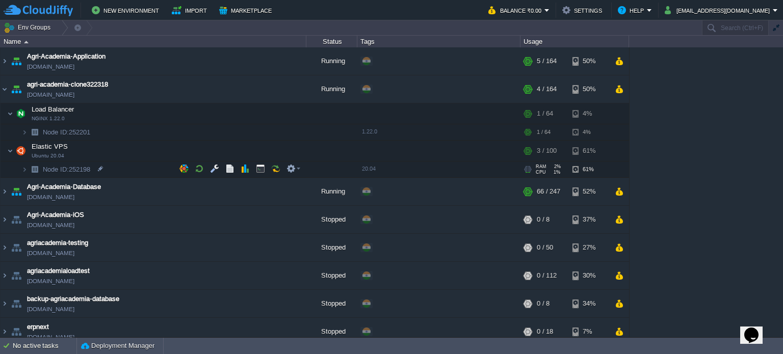
click at [84, 167] on span "Node ID: 252198" at bounding box center [67, 169] width 50 height 9
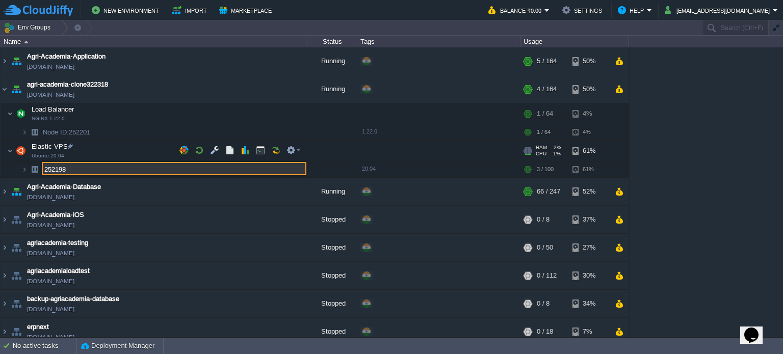
click at [93, 145] on td "Elastic VPS Ubuntu 20.04" at bounding box center [154, 151] width 306 height 21
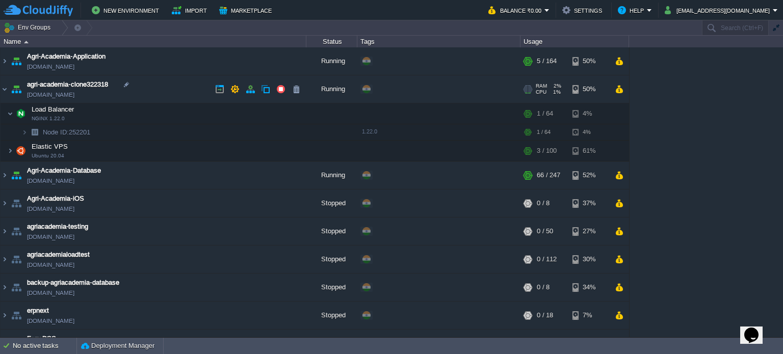
click at [156, 94] on td "agri-academia-clone322318 [DOMAIN_NAME]" at bounding box center [154, 89] width 306 height 28
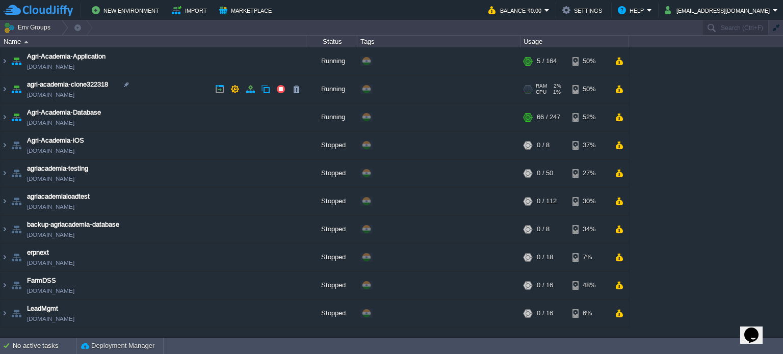
click at [156, 94] on td "agri-academia-clone322318 [DOMAIN_NAME]" at bounding box center [154, 89] width 306 height 28
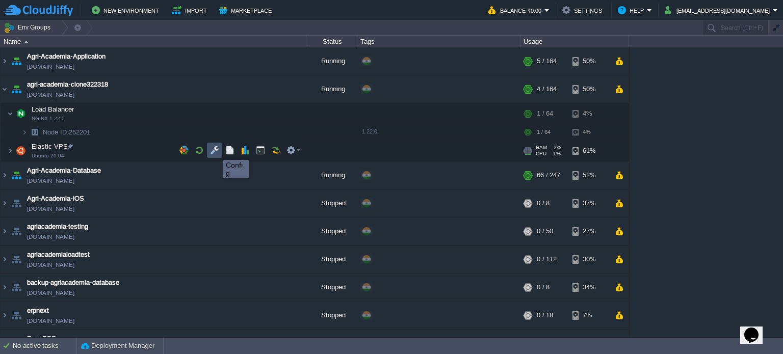
click at [216, 151] on button "button" at bounding box center [214, 150] width 9 height 9
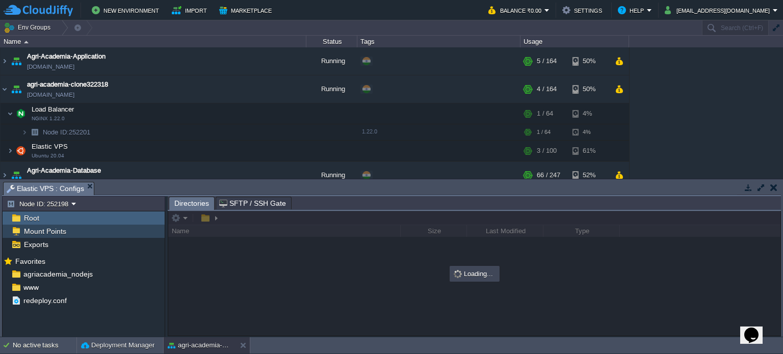
click at [96, 230] on div "Mount Points" at bounding box center [84, 231] width 162 height 13
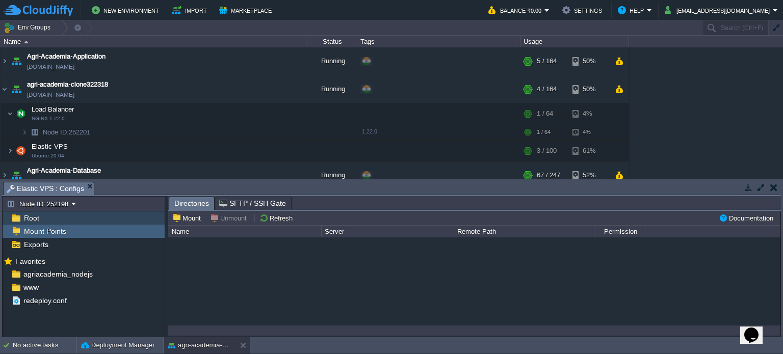
click at [65, 214] on div "Root" at bounding box center [84, 217] width 162 height 13
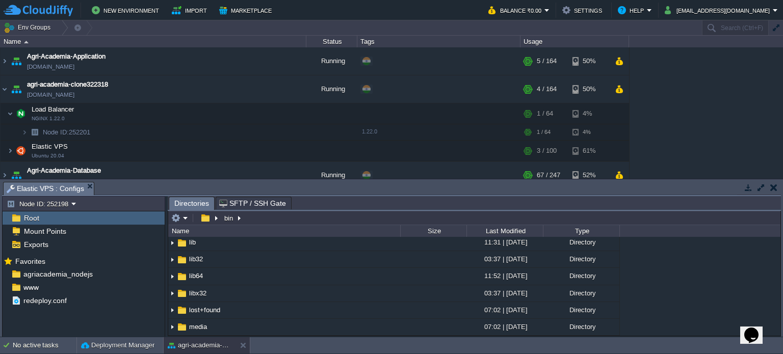
scroll to position [125, 0]
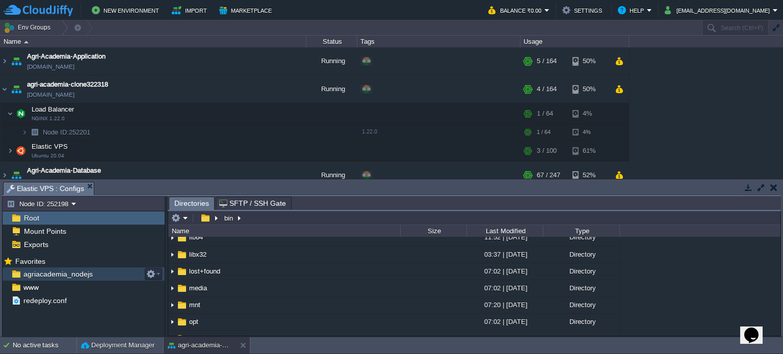
click at [104, 271] on div "agriacademia_nodejs" at bounding box center [84, 274] width 162 height 13
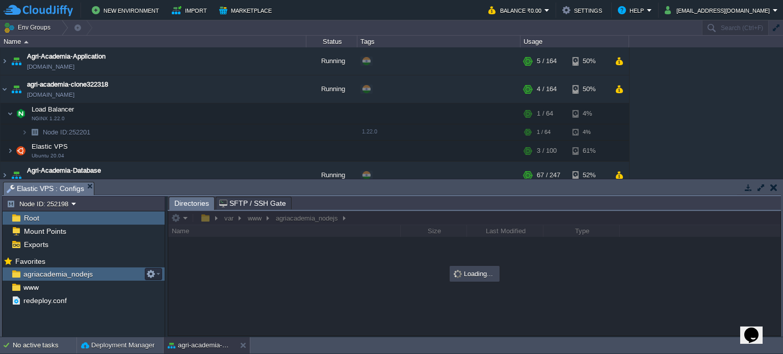
scroll to position [0, 0]
click at [66, 280] on div "agriacademia_nodejs" at bounding box center [84, 274] width 162 height 13
click at [71, 284] on div "www" at bounding box center [84, 287] width 162 height 13
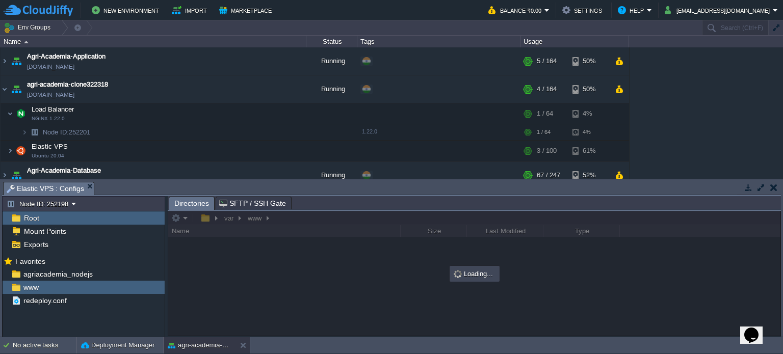
click at [94, 222] on div "Root" at bounding box center [84, 217] width 162 height 13
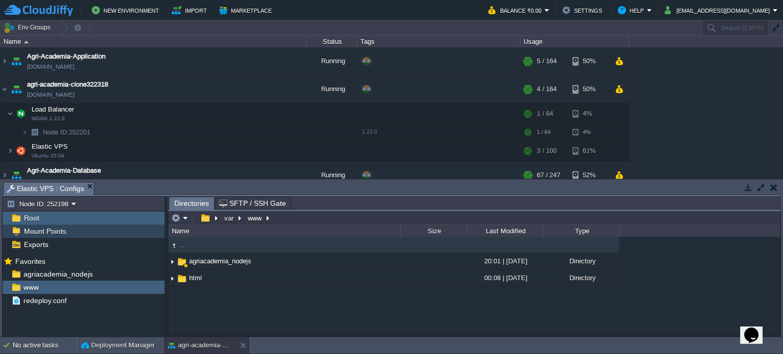
click at [93, 227] on div "Mount Points" at bounding box center [84, 231] width 162 height 13
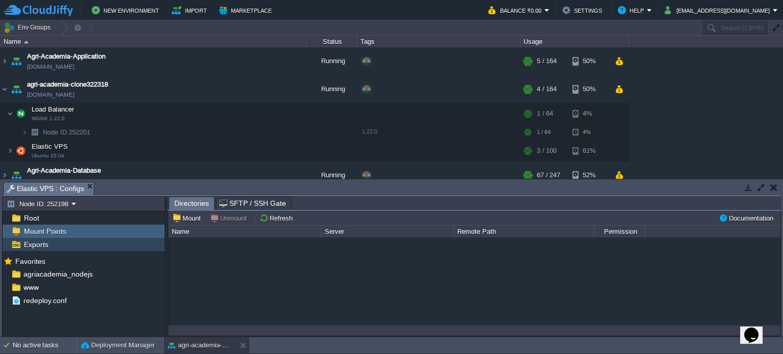
click at [68, 240] on div "Exports" at bounding box center [84, 244] width 162 height 13
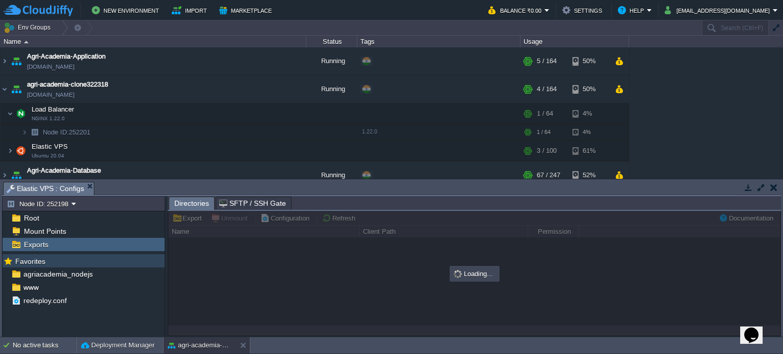
click at [67, 256] on div "Favorites" at bounding box center [84, 260] width 162 height 13
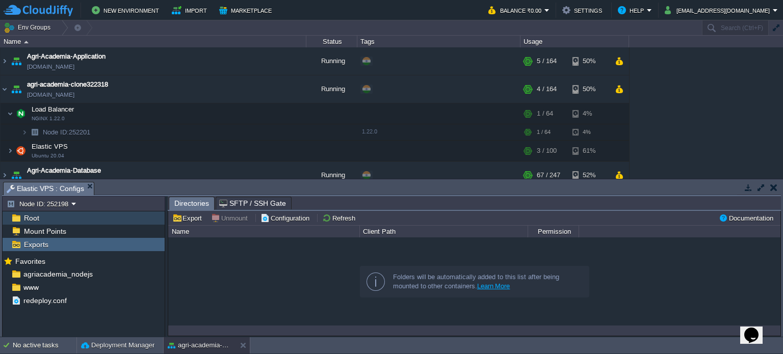
click at [106, 220] on div "Root" at bounding box center [84, 217] width 162 height 13
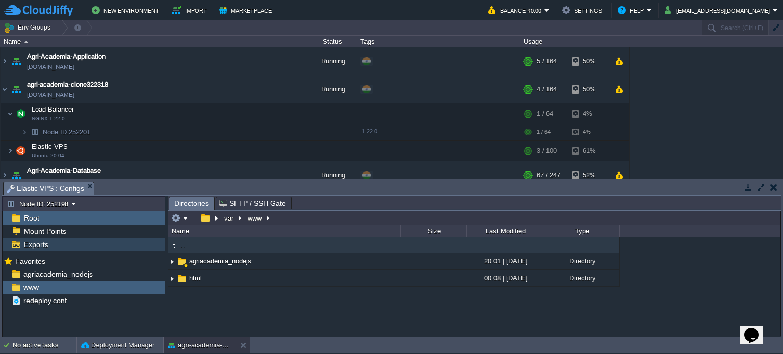
click at [66, 243] on div "Exports" at bounding box center [84, 244] width 162 height 13
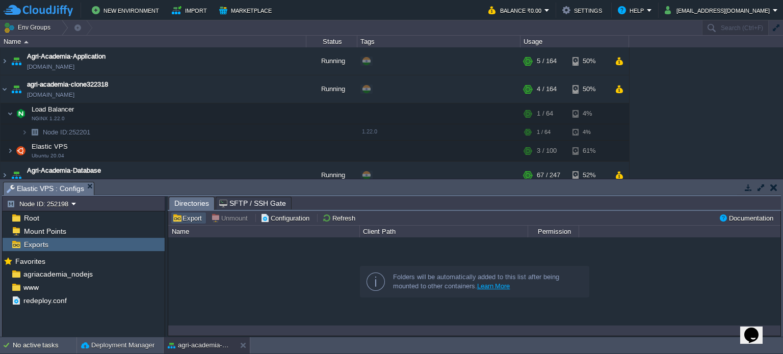
click at [194, 215] on button "Export" at bounding box center [188, 218] width 33 height 9
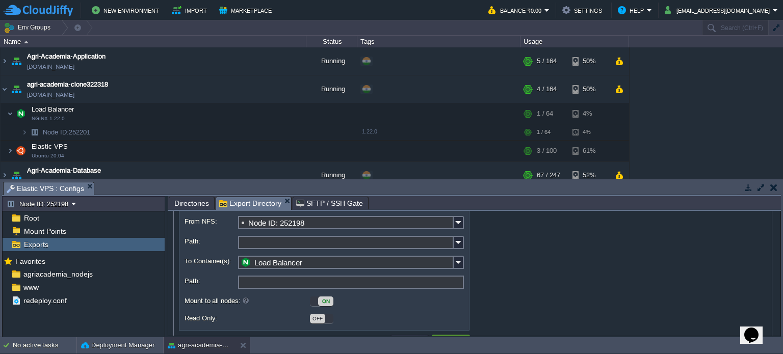
scroll to position [84, 0]
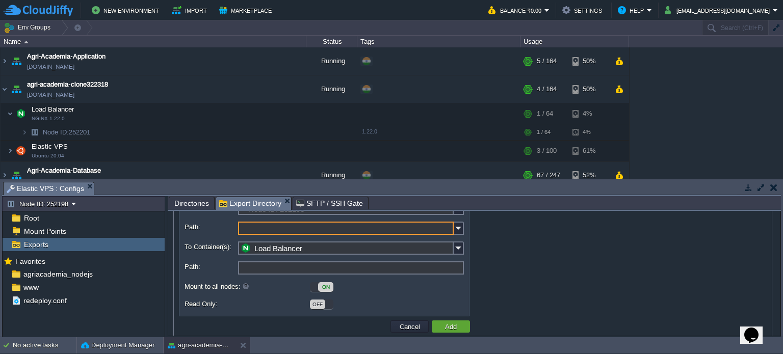
click at [391, 232] on input "Path:" at bounding box center [346, 228] width 216 height 13
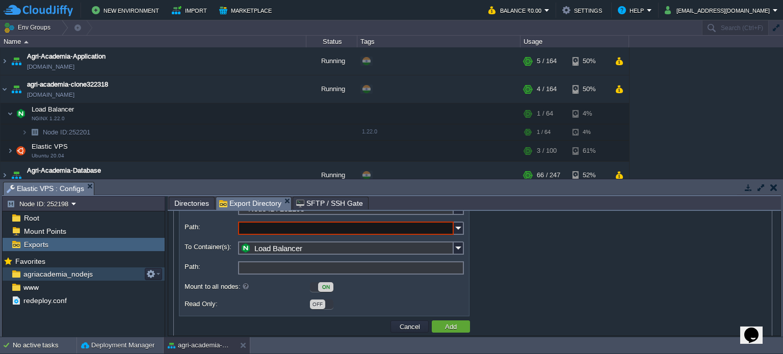
click at [98, 268] on div "agriacademia_nodejs" at bounding box center [84, 274] width 162 height 13
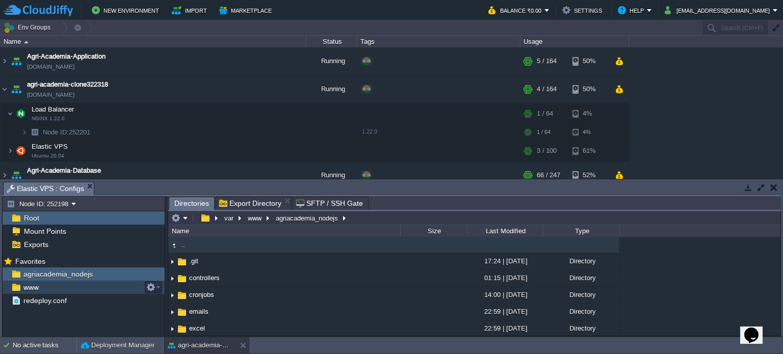
click at [59, 287] on div "www" at bounding box center [84, 287] width 162 height 13
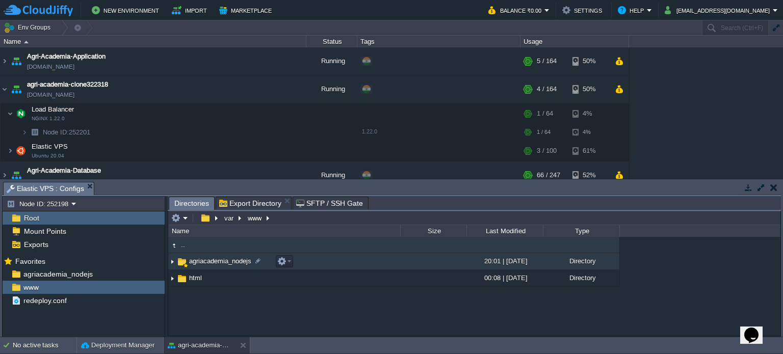
click at [312, 265] on td "agriacademia_nodejs" at bounding box center [284, 261] width 232 height 17
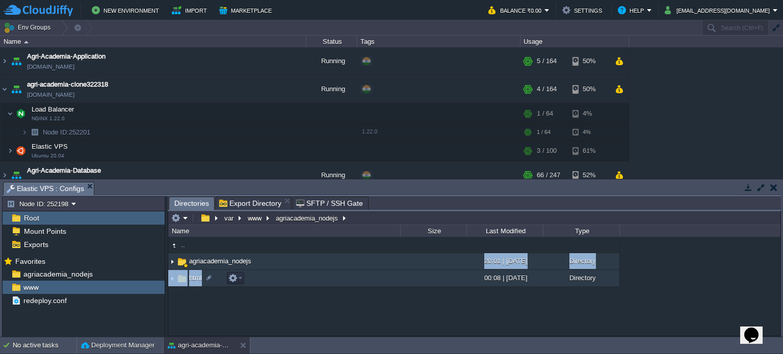
click at [302, 277] on td "html" at bounding box center [284, 278] width 232 height 17
click at [325, 265] on td "agriacademia_nodejs" at bounding box center [284, 261] width 232 height 17
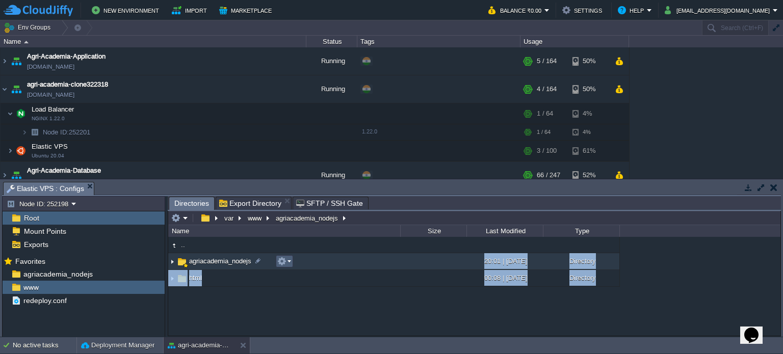
click at [287, 262] on em at bounding box center [284, 261] width 14 height 9
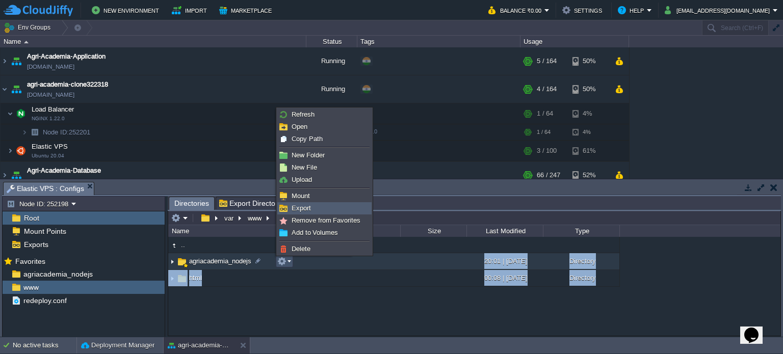
click at [312, 203] on link "Export" at bounding box center [324, 208] width 93 height 11
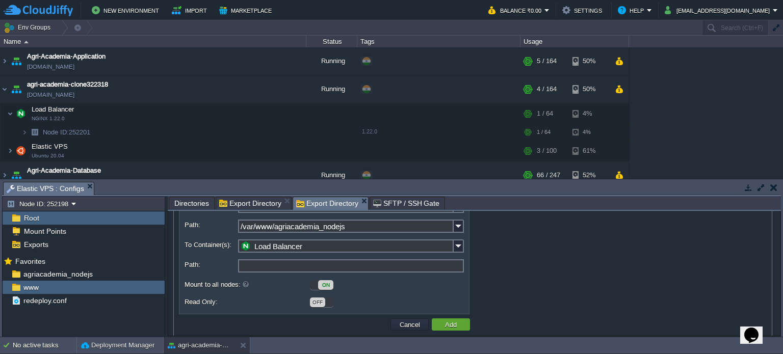
scroll to position [91, 0]
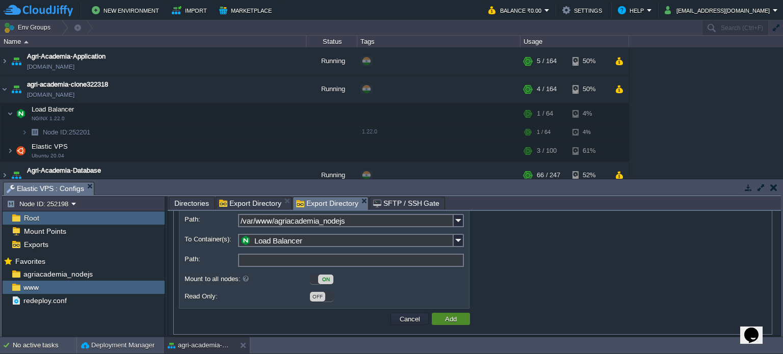
click at [448, 320] on button "Add" at bounding box center [451, 318] width 18 height 9
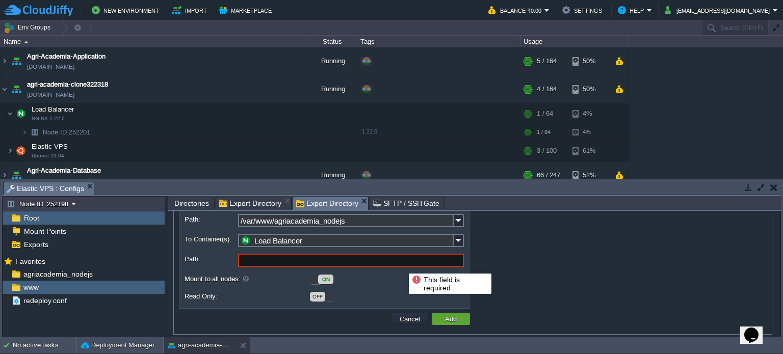
click at [401, 264] on input "Path:" at bounding box center [351, 260] width 226 height 13
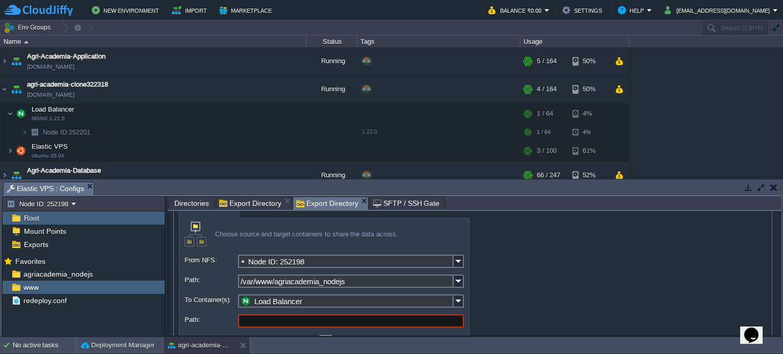
scroll to position [0, 0]
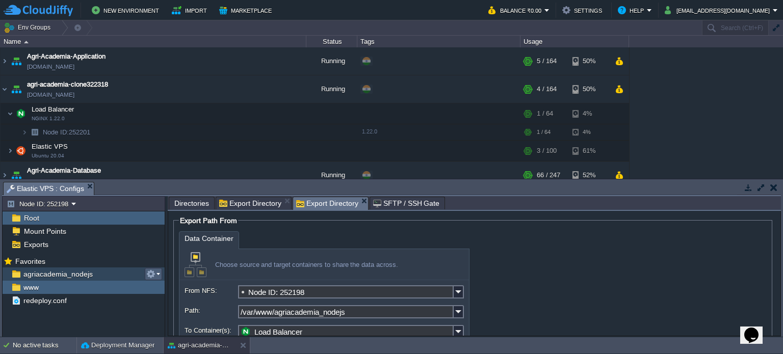
click at [147, 268] on td at bounding box center [153, 274] width 17 height 12
click at [148, 271] on button "button" at bounding box center [150, 274] width 9 height 9
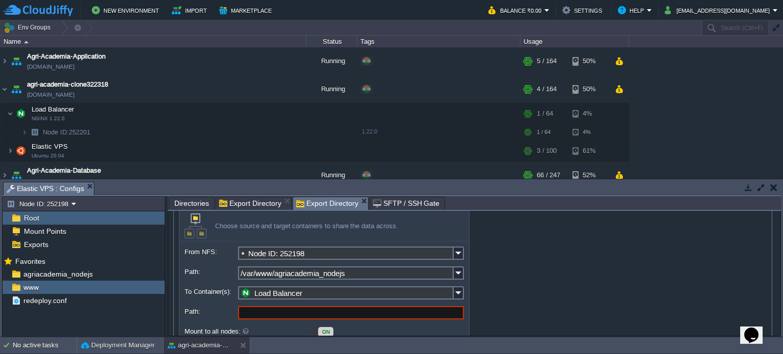
scroll to position [38, 0]
click at [154, 274] on button "button" at bounding box center [150, 274] width 9 height 9
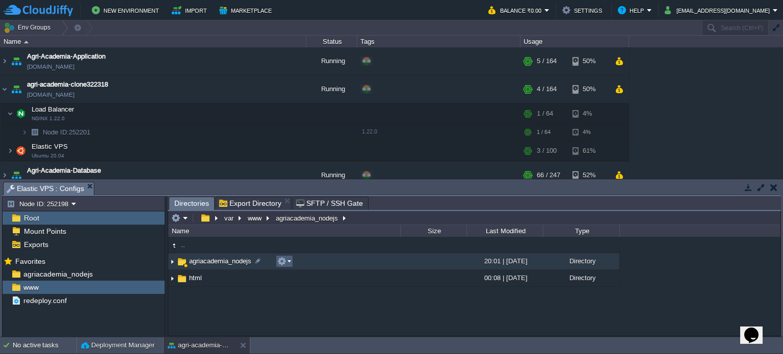
click at [288, 264] on em at bounding box center [284, 261] width 14 height 9
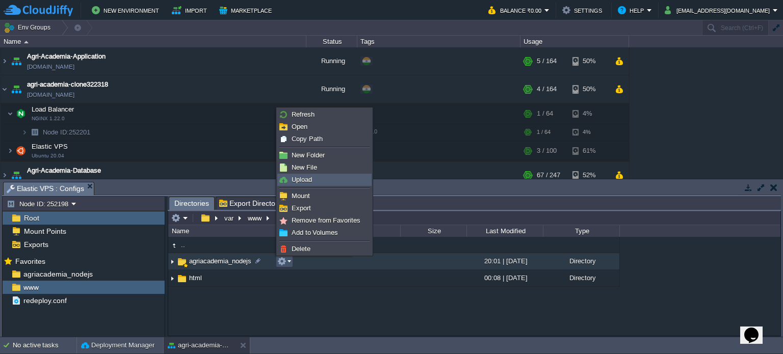
click at [315, 175] on link "Upload" at bounding box center [324, 179] width 93 height 11
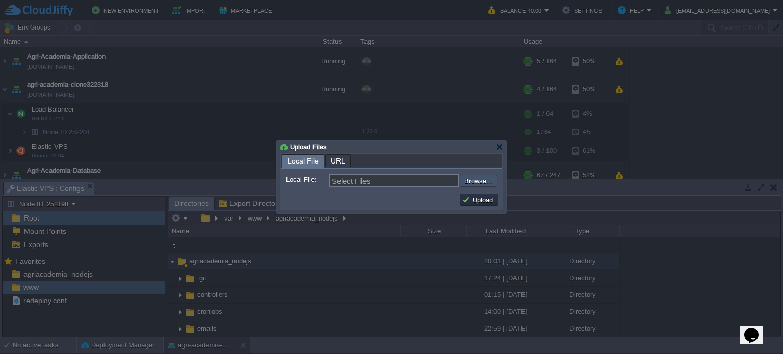
click at [480, 183] on input "file" at bounding box center [432, 181] width 129 height 12
click at [497, 145] on div at bounding box center [499, 147] width 8 height 8
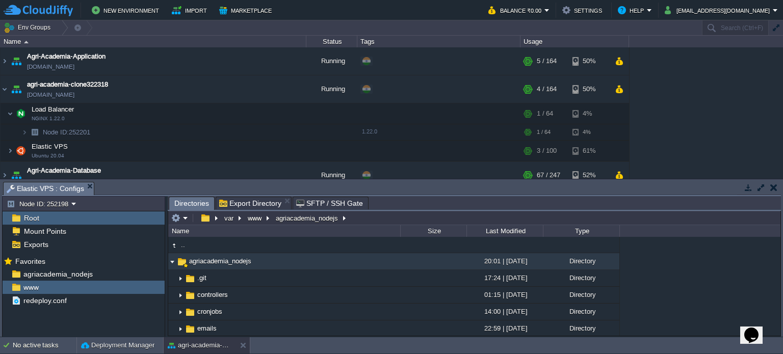
click at [115, 216] on div "Root" at bounding box center [84, 217] width 162 height 13
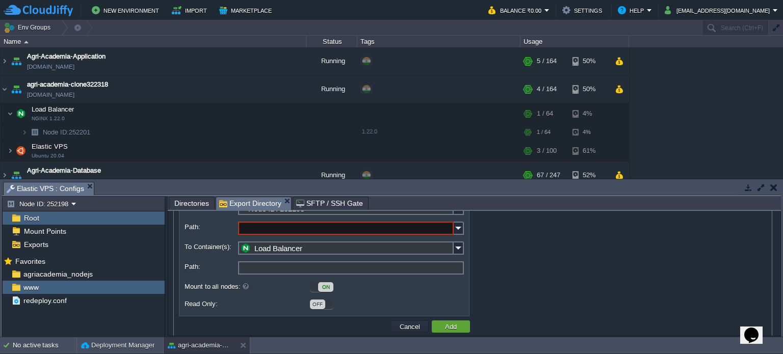
click at [247, 203] on span "Export Directory" at bounding box center [250, 203] width 62 height 13
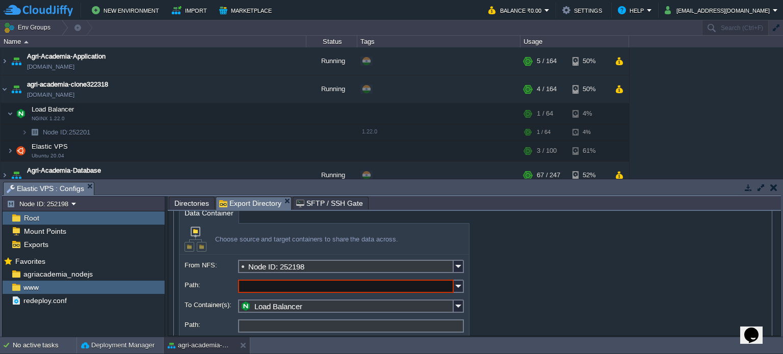
scroll to position [30, 0]
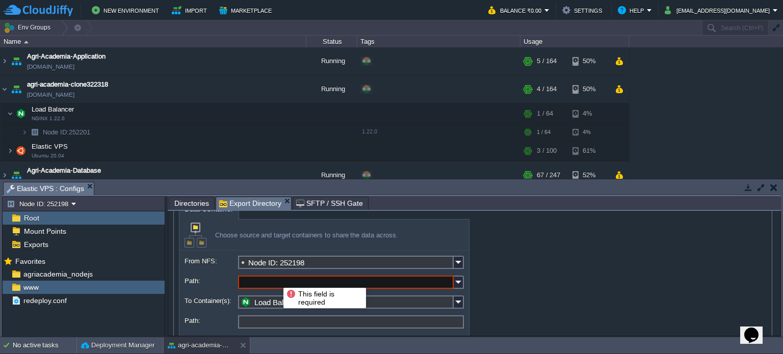
click at [276, 279] on input "Path:" at bounding box center [346, 282] width 216 height 13
click at [282, 283] on input "*" at bounding box center [346, 282] width 216 height 13
click at [463, 281] on img at bounding box center [459, 282] width 10 height 13
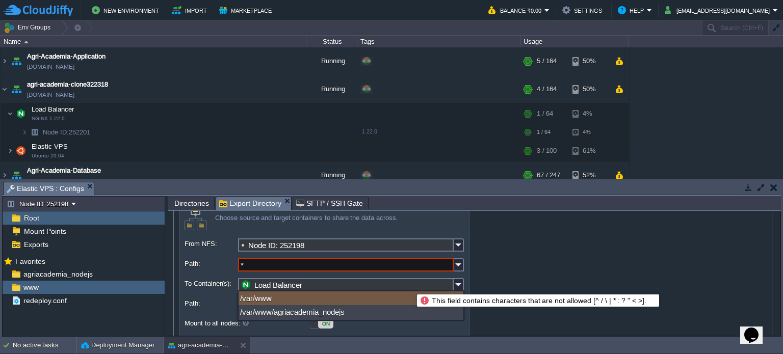
scroll to position [48, 0]
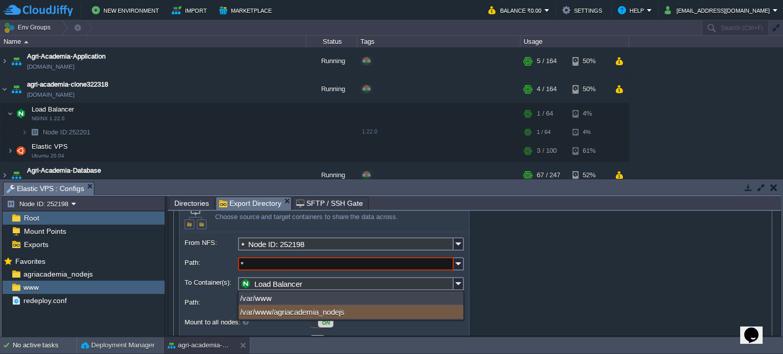
click at [381, 312] on div "/var/www/agriacademia_nodejs" at bounding box center [350, 312] width 225 height 14
type input "/var/www/agriacademia_nodejs"
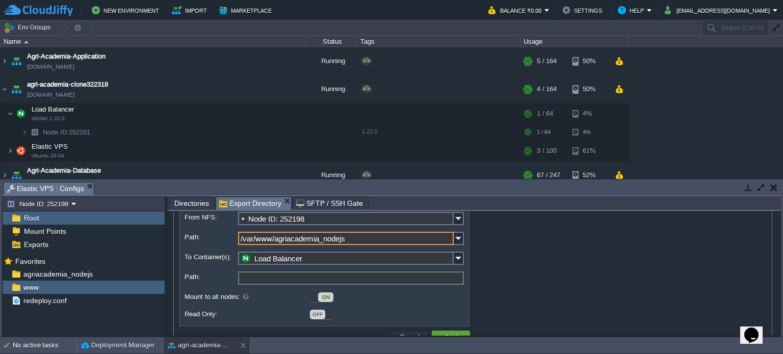
scroll to position [77, 0]
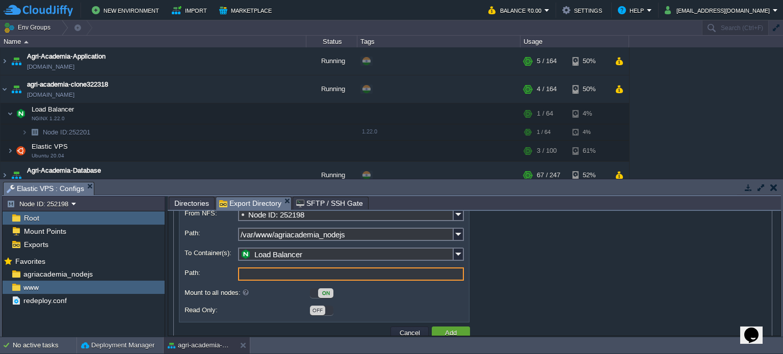
click at [347, 281] on input "Path:" at bounding box center [351, 274] width 226 height 13
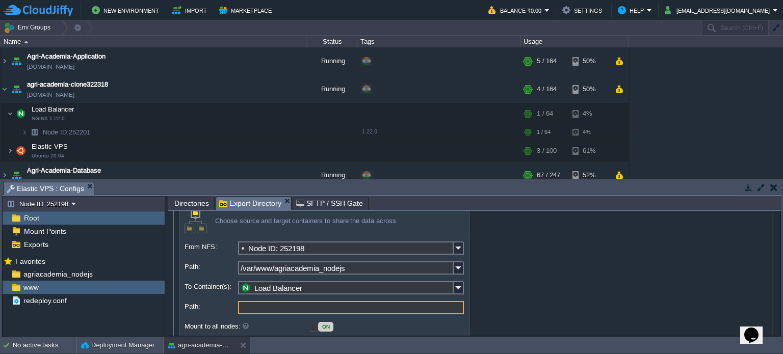
scroll to position [100, 0]
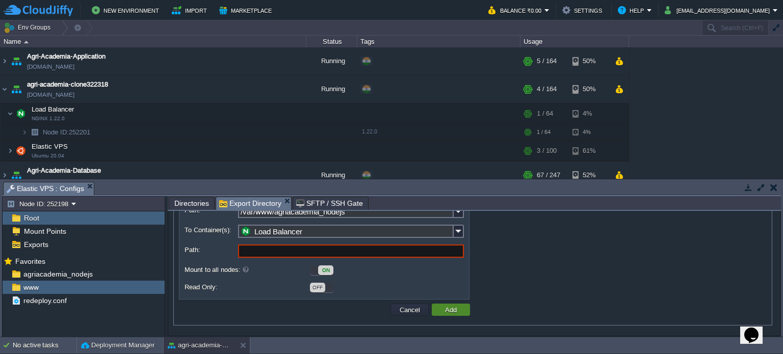
click at [447, 308] on button "Add" at bounding box center [451, 309] width 18 height 9
click at [376, 255] on input "Path:" at bounding box center [351, 251] width 226 height 13
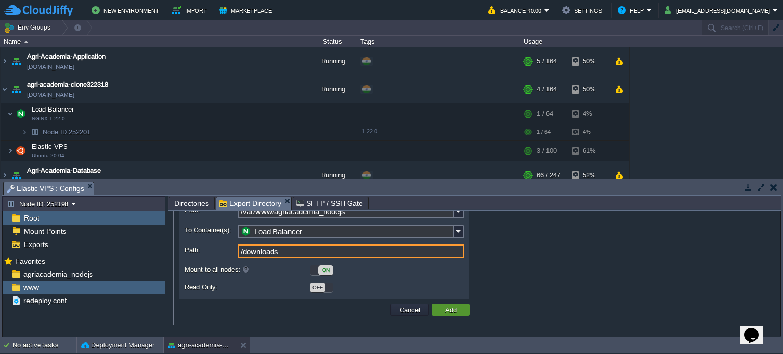
type input "/downloads"
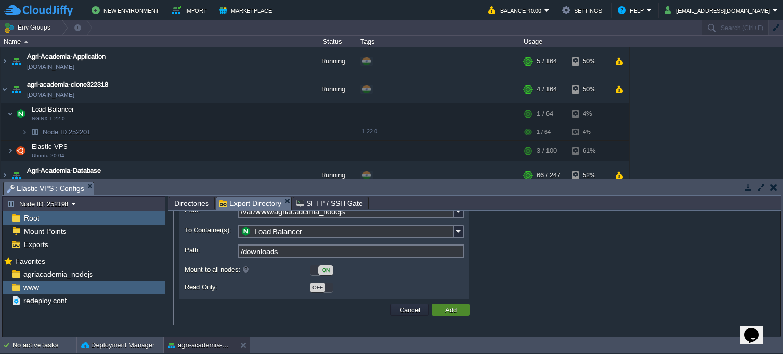
click at [446, 306] on button "Add" at bounding box center [451, 309] width 18 height 9
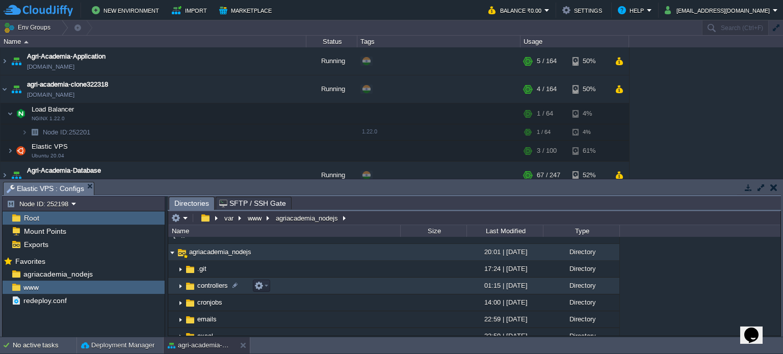
scroll to position [0, 0]
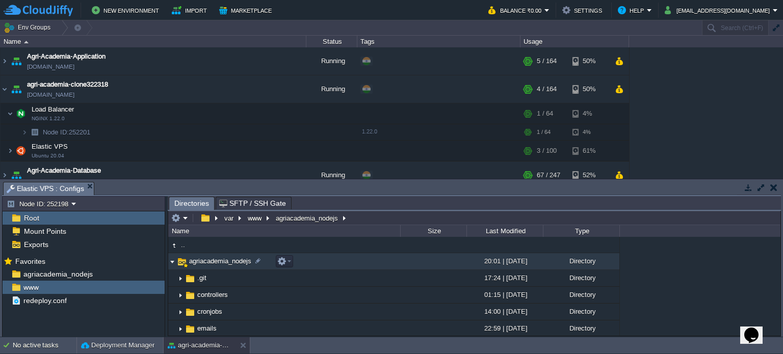
click at [170, 262] on img at bounding box center [172, 262] width 8 height 16
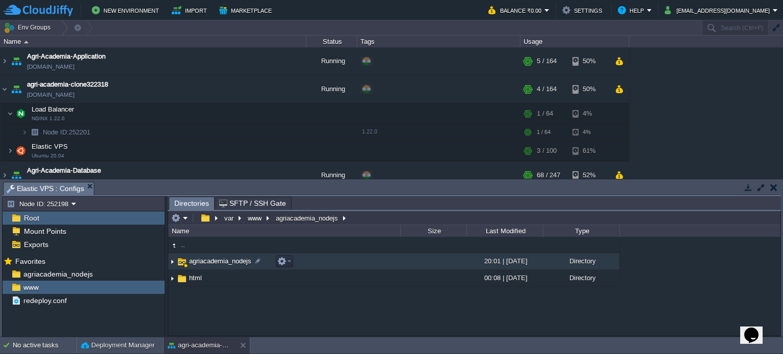
click at [197, 262] on span "agriacademia_nodejs" at bounding box center [220, 261] width 65 height 9
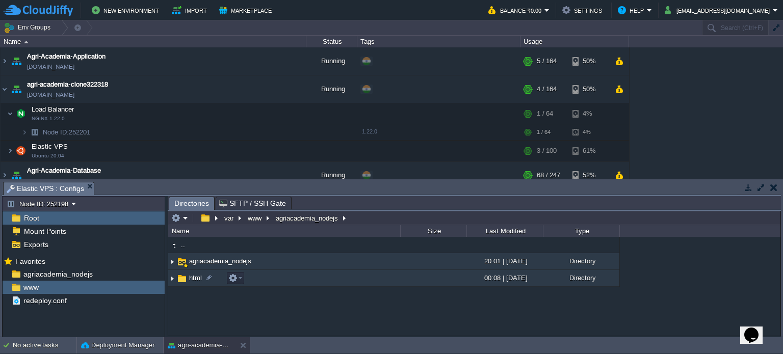
click at [201, 275] on span "html" at bounding box center [196, 278] width 16 height 9
click at [280, 261] on button "button" at bounding box center [281, 261] width 9 height 9
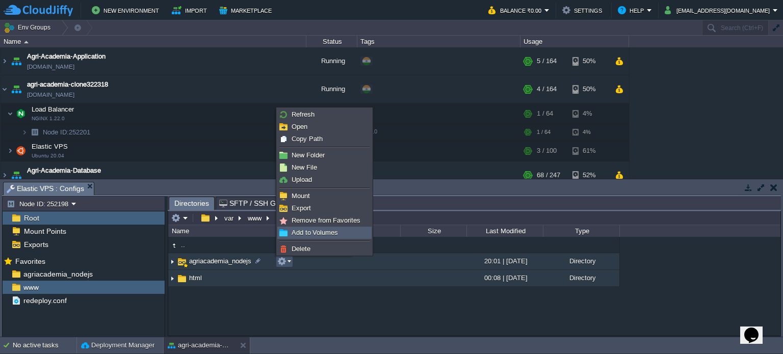
click at [316, 235] on span "Add to Volumes" at bounding box center [314, 233] width 46 height 8
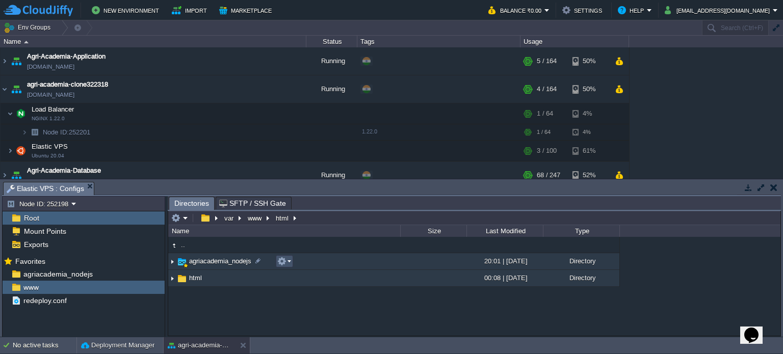
click at [283, 259] on button "button" at bounding box center [281, 261] width 9 height 9
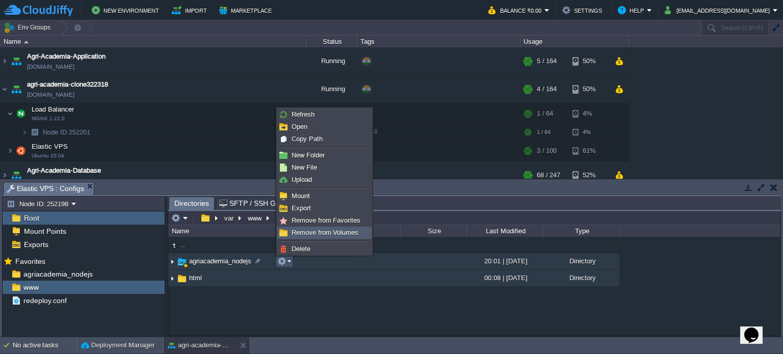
click at [310, 235] on span "Remove from Volumes" at bounding box center [324, 233] width 67 height 8
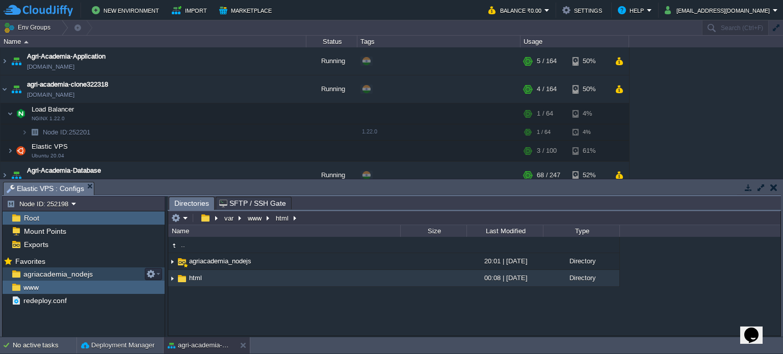
click at [124, 279] on div "agriacademia_nodejs" at bounding box center [84, 274] width 162 height 13
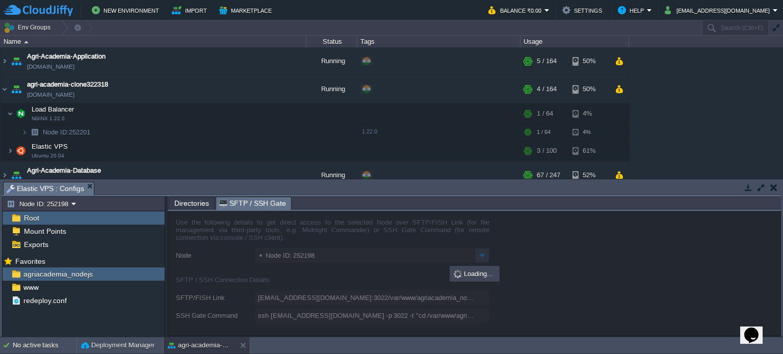
click at [266, 201] on span "SFTP / SSH Gate" at bounding box center [252, 203] width 67 height 13
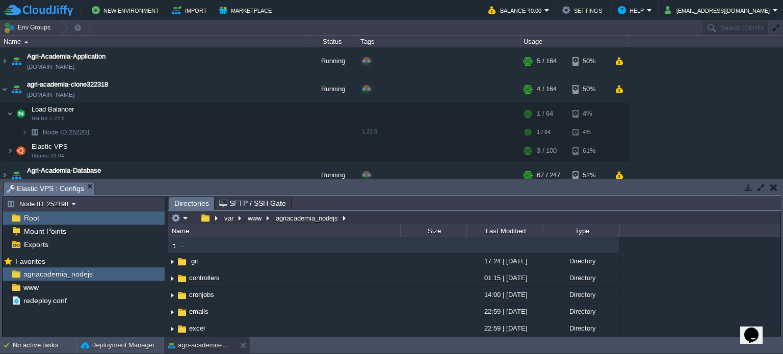
click at [198, 204] on span "Directories" at bounding box center [191, 203] width 35 height 13
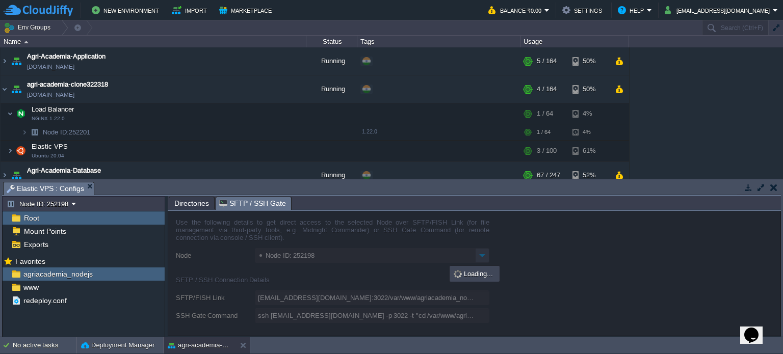
click at [247, 199] on span "SFTP / SSH Gate" at bounding box center [252, 203] width 67 height 13
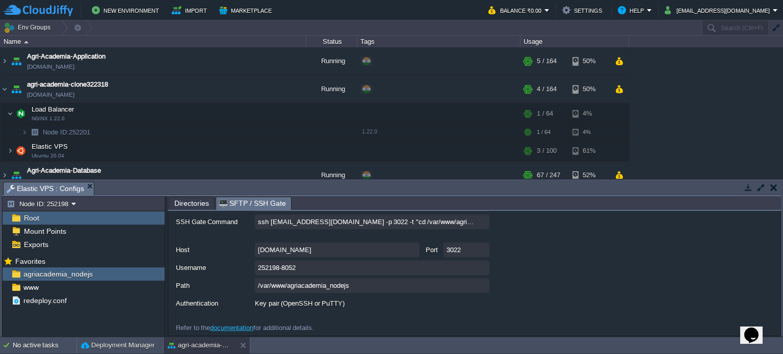
scroll to position [98, 0]
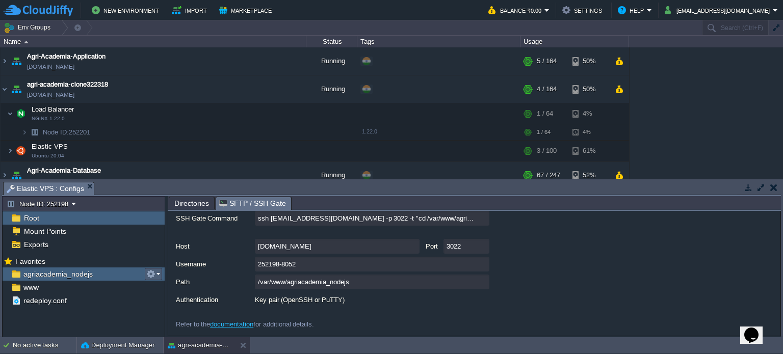
click at [146, 271] on button "button" at bounding box center [150, 274] width 9 height 9
click at [108, 274] on div "agriacademia_nodejs" at bounding box center [84, 274] width 162 height 13
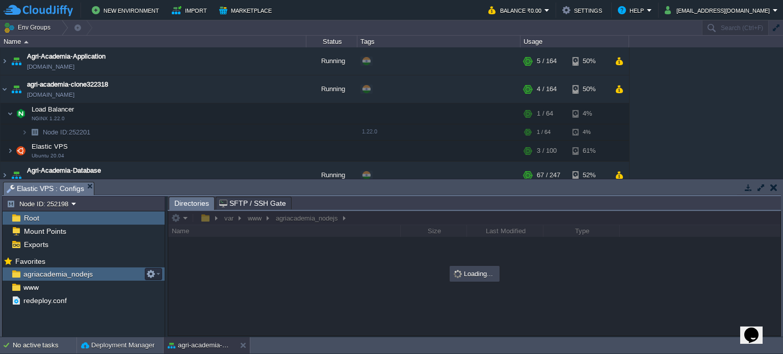
click at [108, 274] on div "agriacademia_nodejs" at bounding box center [84, 274] width 162 height 13
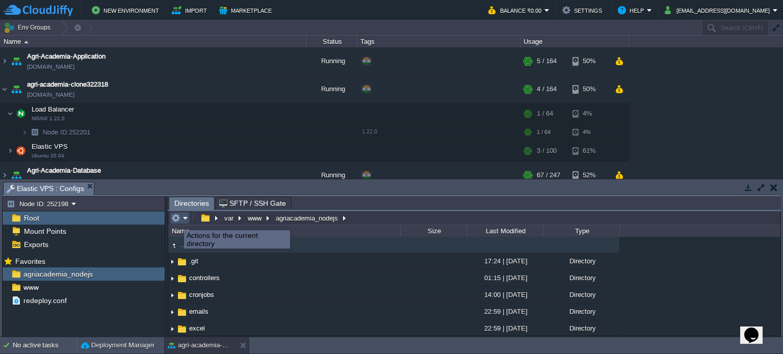
click at [176, 221] on button "button" at bounding box center [175, 218] width 9 height 9
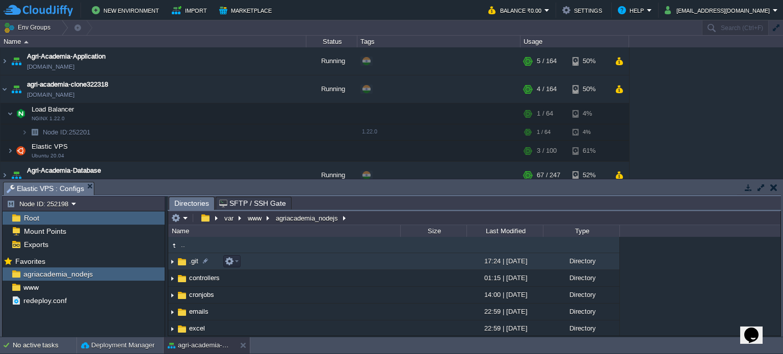
click at [175, 264] on img at bounding box center [172, 262] width 8 height 16
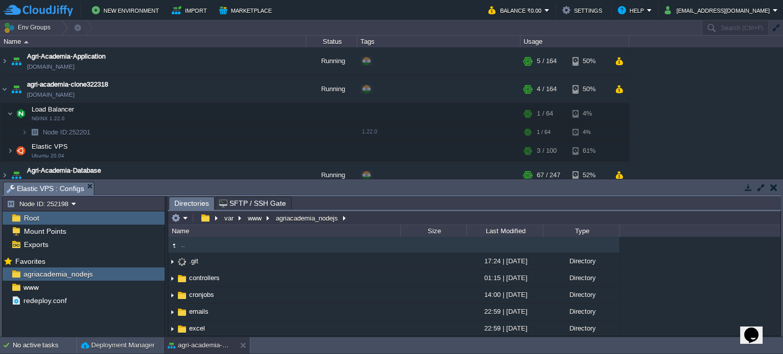
type input "/var/www/agriacademia_nodejs"
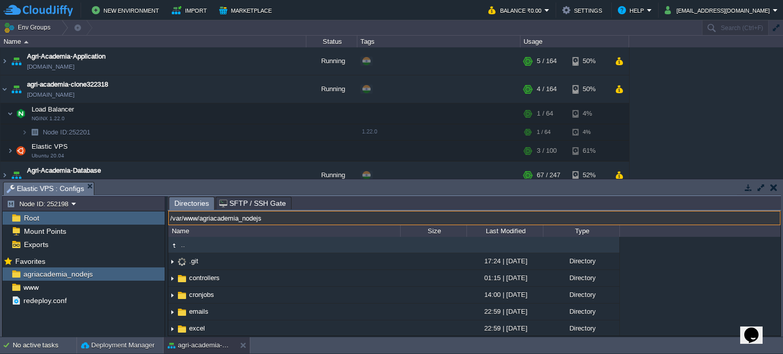
click at [368, 216] on input "/var/www/agriacademia_nodejs" at bounding box center [474, 218] width 612 height 14
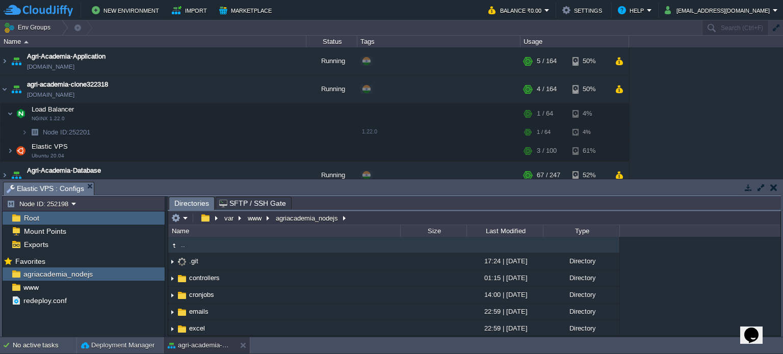
click at [301, 17] on td "New Environment Import Marketplace" at bounding box center [240, 10] width 473 height 15
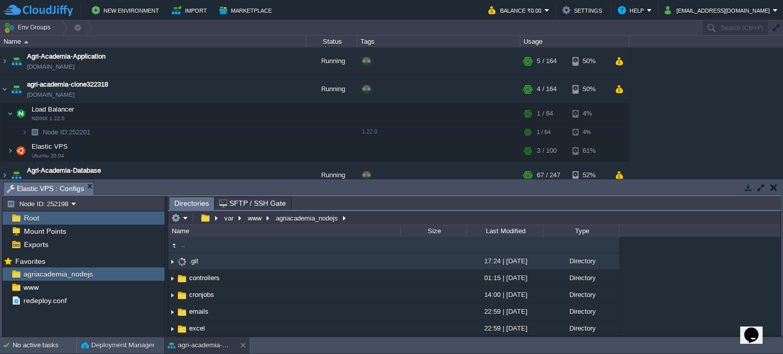
click at [172, 262] on img at bounding box center [172, 262] width 8 height 16
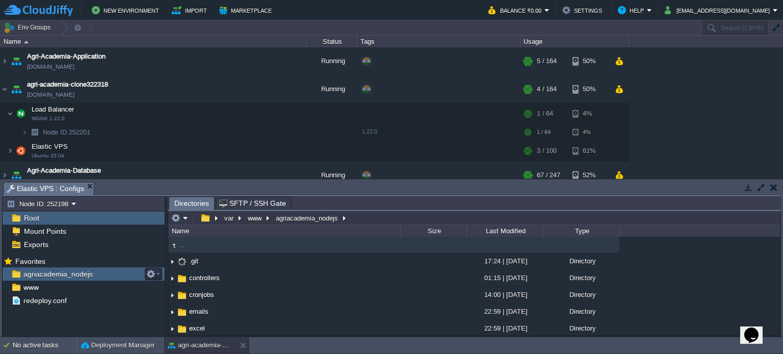
click at [80, 274] on span "agriacademia_nodejs" at bounding box center [57, 274] width 73 height 9
click at [87, 226] on div "Mount Points" at bounding box center [84, 231] width 162 height 13
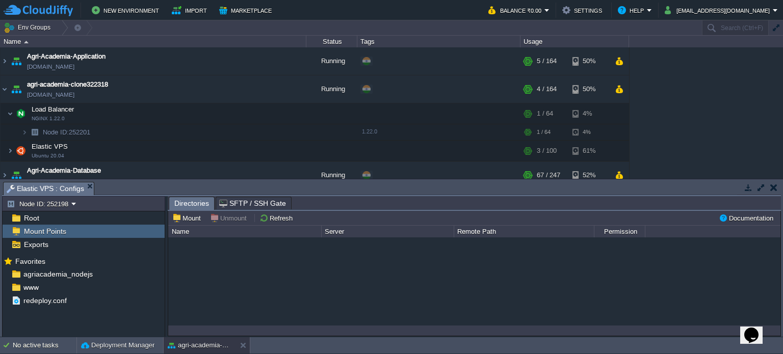
click at [87, 226] on div "Mount Points" at bounding box center [84, 231] width 162 height 13
click at [95, 214] on div "Root" at bounding box center [84, 217] width 162 height 13
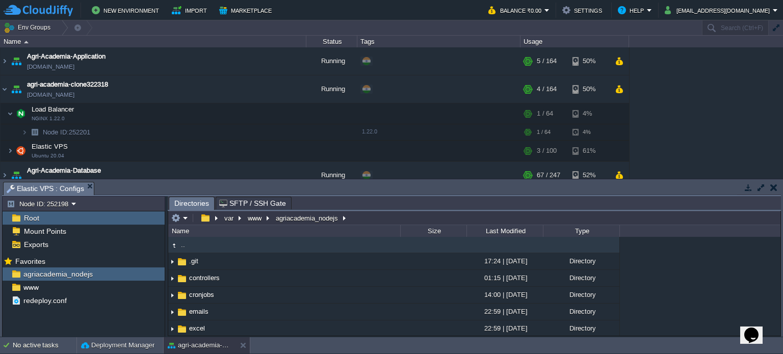
click at [95, 214] on div "Root" at bounding box center [84, 217] width 162 height 13
click at [251, 218] on button "www" at bounding box center [255, 218] width 18 height 9
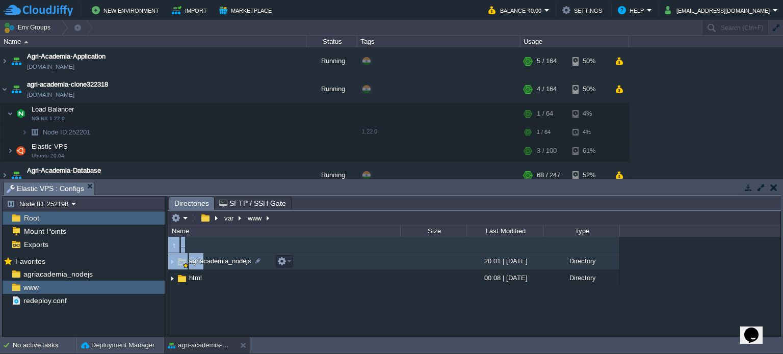
drag, startPoint x: 210, startPoint y: 288, endPoint x: 202, endPoint y: 269, distance: 20.8
click at [202, 269] on div ".. agriacademia_nodejs 20:01 | 12 Jun 2025 Directory html 00:08 | 06 Jul 2022 D…" at bounding box center [474, 286] width 612 height 99
click at [217, 261] on span "agriacademia_nodejs" at bounding box center [220, 261] width 65 height 9
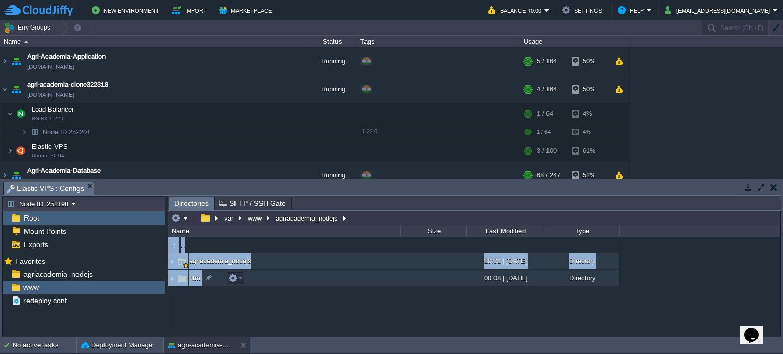
click at [217, 277] on td "html" at bounding box center [284, 278] width 232 height 17
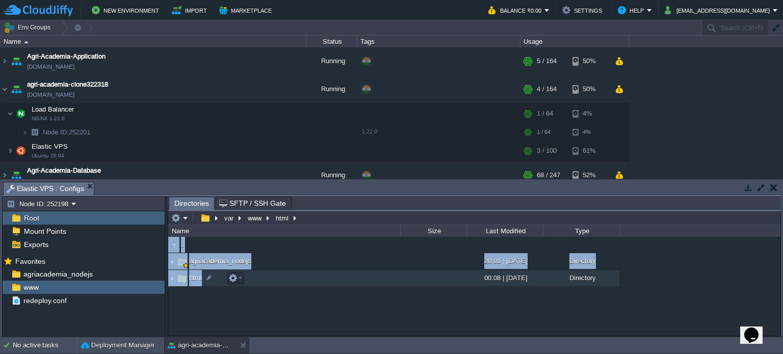
click at [270, 316] on div ".. agriacademia_nodejs 20:01 | 12 Jun 2025 Directory html 00:08 | 06 Jul 2022 D…" at bounding box center [474, 286] width 612 height 99
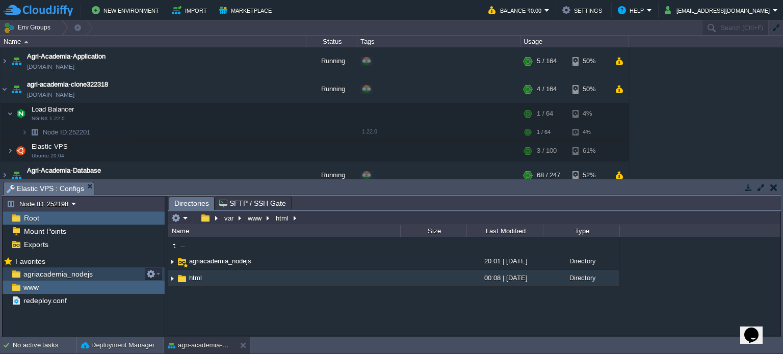
click at [119, 270] on div "agriacademia_nodejs" at bounding box center [84, 274] width 162 height 13
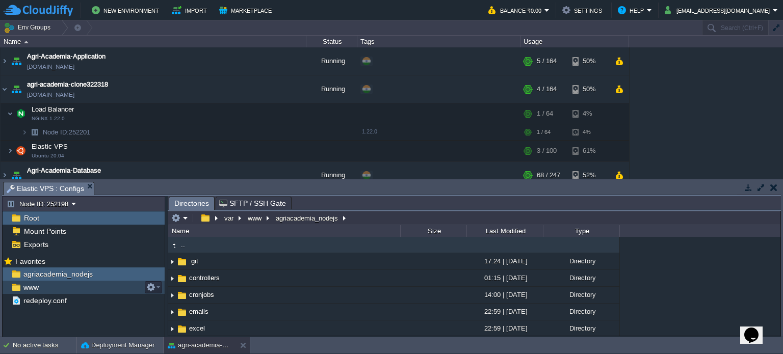
click at [74, 289] on div "www" at bounding box center [84, 287] width 162 height 13
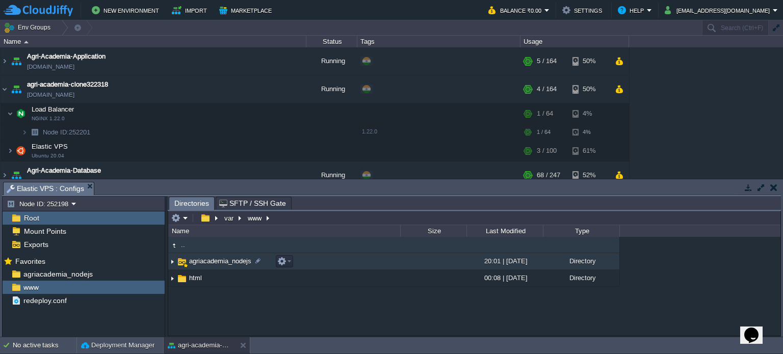
click at [236, 256] on td "agriacademia_nodejs" at bounding box center [284, 261] width 232 height 17
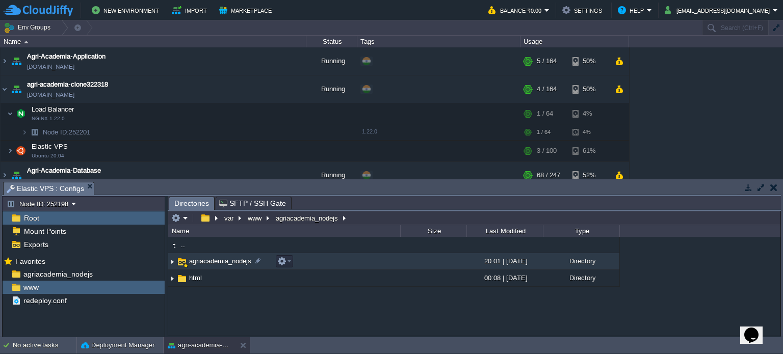
drag, startPoint x: 370, startPoint y: 260, endPoint x: 331, endPoint y: 267, distance: 39.2
click at [331, 267] on td "agriacademia_nodejs" at bounding box center [284, 261] width 232 height 17
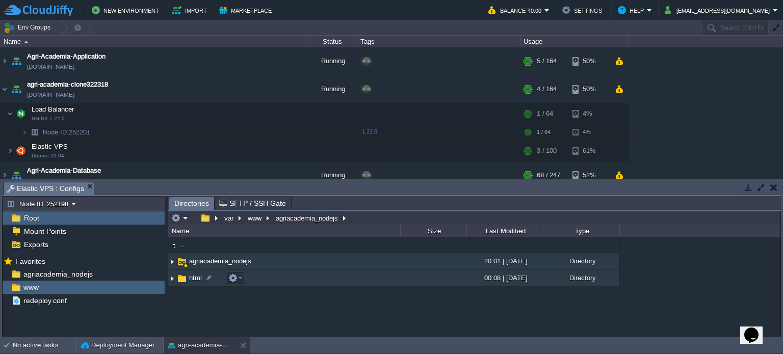
click at [172, 281] on img at bounding box center [172, 279] width 8 height 16
click at [173, 278] on img at bounding box center [172, 279] width 8 height 16
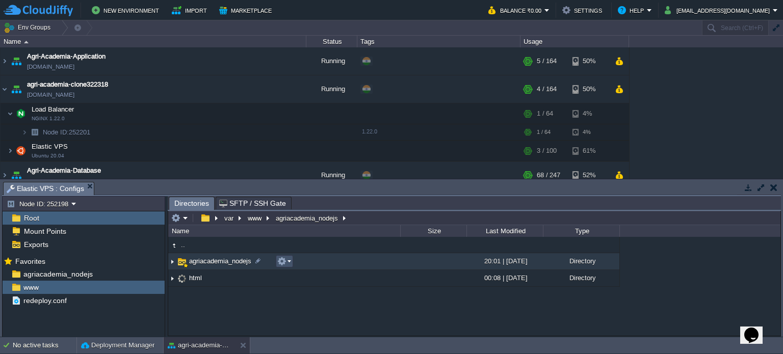
drag, startPoint x: 211, startPoint y: 260, endPoint x: 283, endPoint y: 265, distance: 72.0
click at [283, 265] on button "button" at bounding box center [281, 261] width 9 height 9
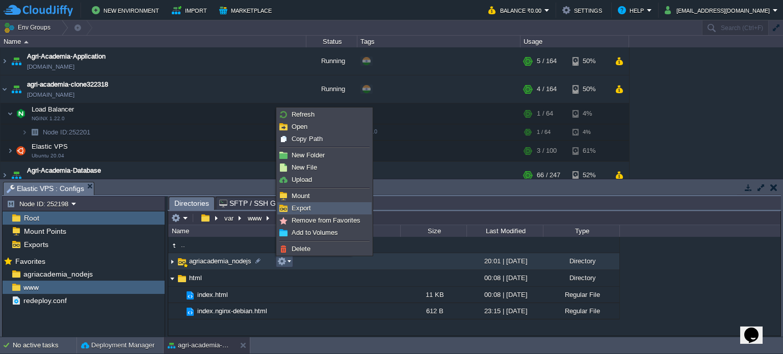
click at [305, 214] on link "Export" at bounding box center [324, 208] width 93 height 11
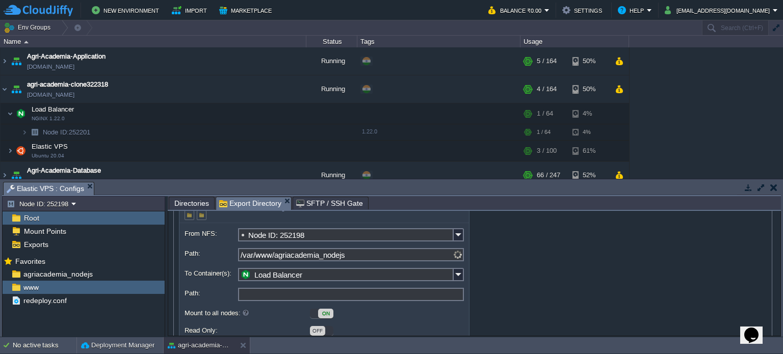
scroll to position [56, 0]
click at [455, 276] on img at bounding box center [459, 275] width 10 height 13
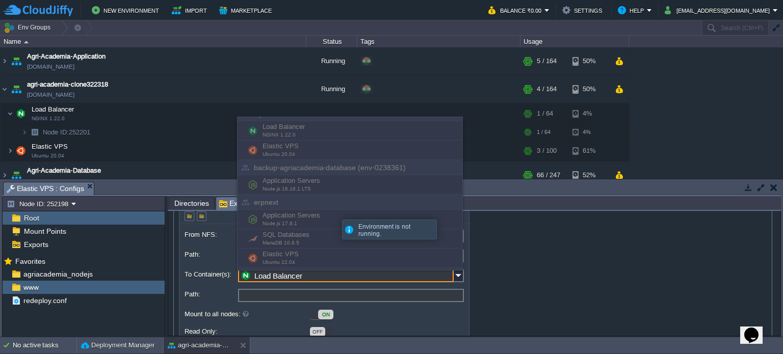
scroll to position [419, 0]
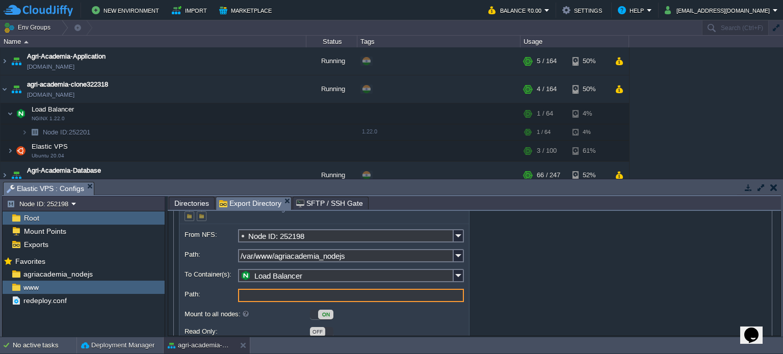
click at [305, 300] on input "Path:" at bounding box center [351, 295] width 226 height 13
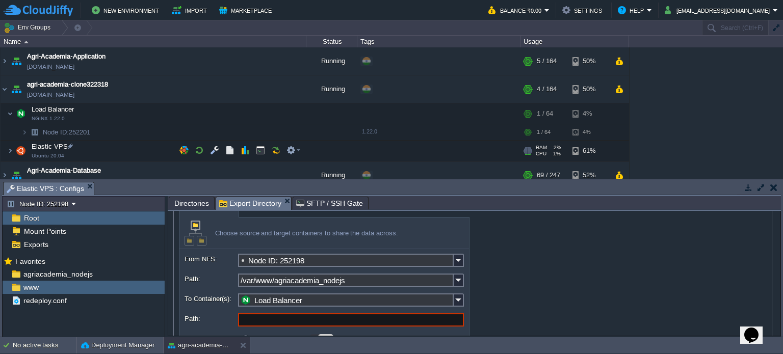
scroll to position [14, 0]
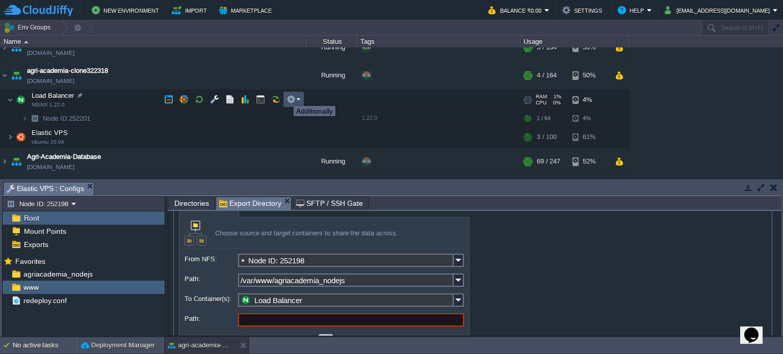
click at [286, 97] on button "button" at bounding box center [290, 99] width 9 height 9
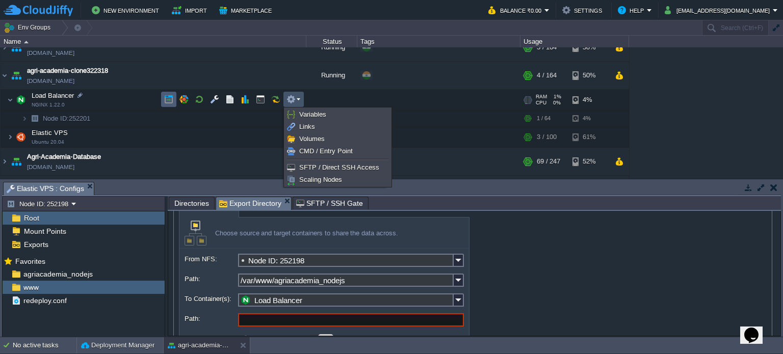
click at [169, 94] on td at bounding box center [168, 99] width 15 height 15
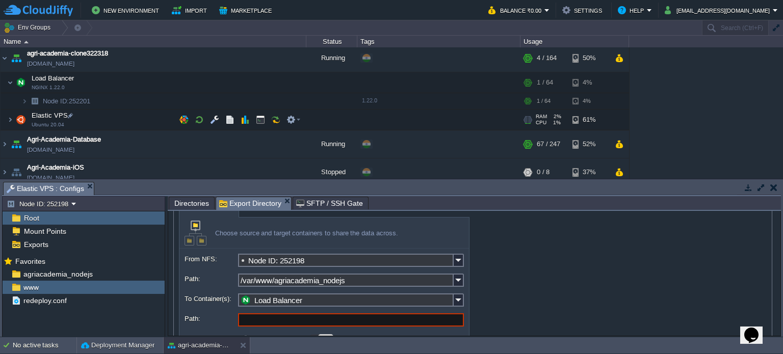
scroll to position [32, 0]
click at [262, 119] on button "button" at bounding box center [260, 118] width 9 height 9
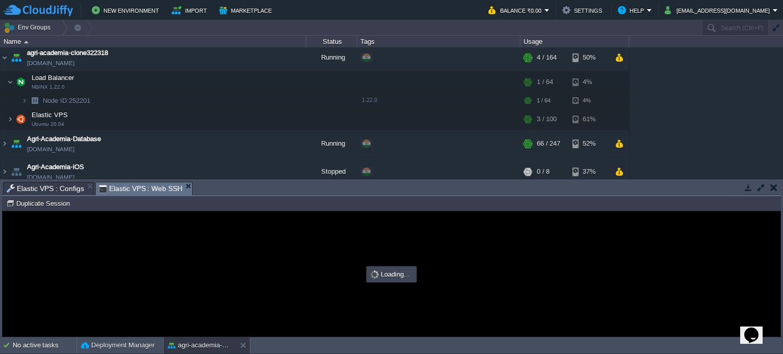
scroll to position [0, 0]
type input "#000000"
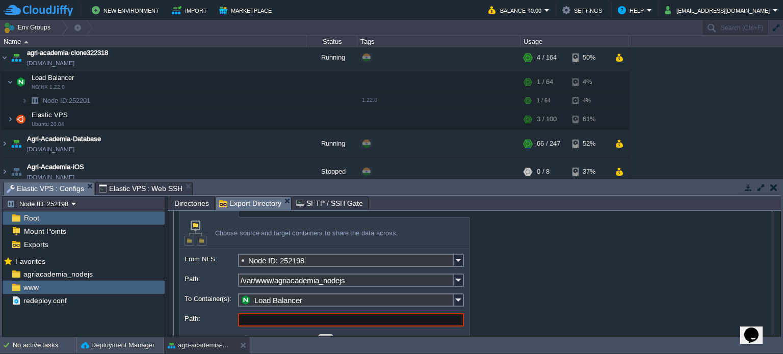
click at [53, 187] on span "Elastic VPS : Configs" at bounding box center [45, 188] width 77 height 13
click at [120, 276] on div "agriacademia_nodejs" at bounding box center [84, 274] width 162 height 13
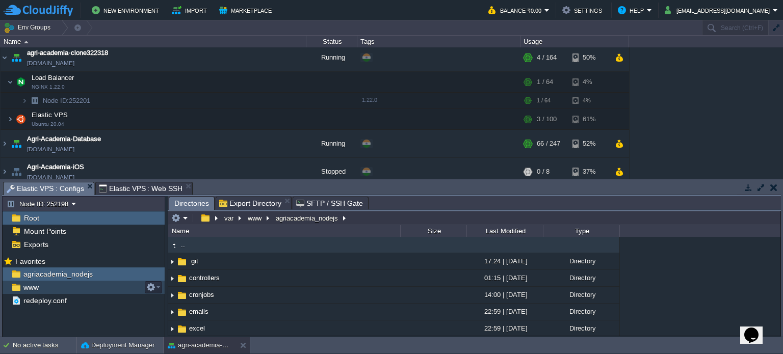
click at [99, 288] on div "www" at bounding box center [84, 287] width 162 height 13
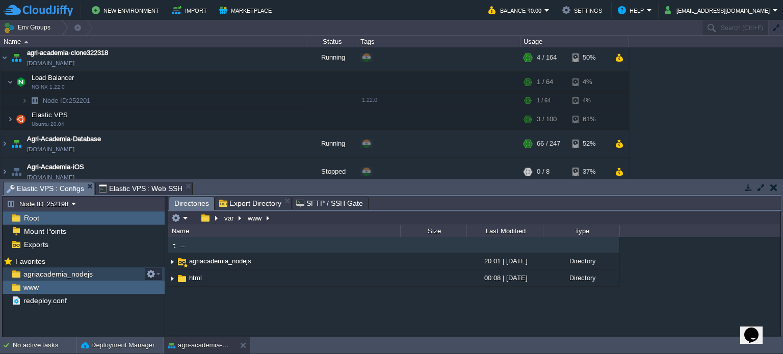
click at [96, 277] on div "agriacademia_nodejs" at bounding box center [84, 274] width 162 height 13
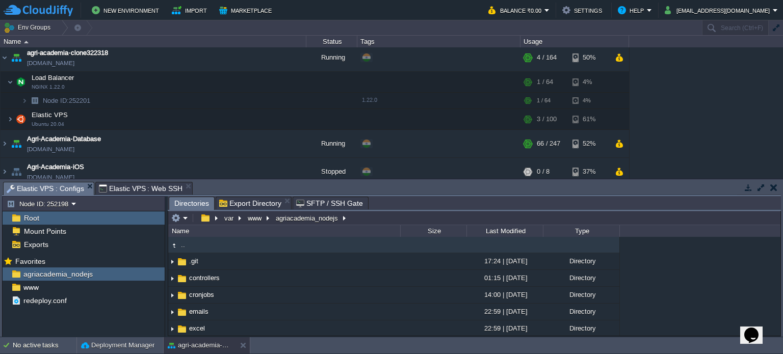
type input "/var/www/agriacademia_nodejs"
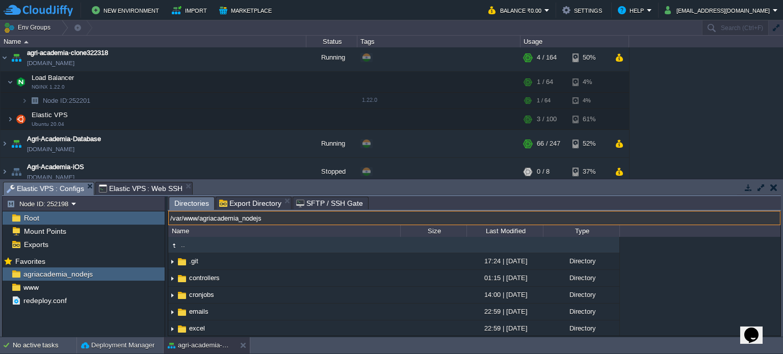
click at [374, 220] on input "/var/www/agriacademia_nodejs" at bounding box center [474, 218] width 612 height 14
click at [172, 219] on input "/var/www/agriacademia_nodejs" at bounding box center [474, 218] width 612 height 14
click at [289, 220] on input "/var/www/agriacademia_nodejs" at bounding box center [474, 218] width 612 height 14
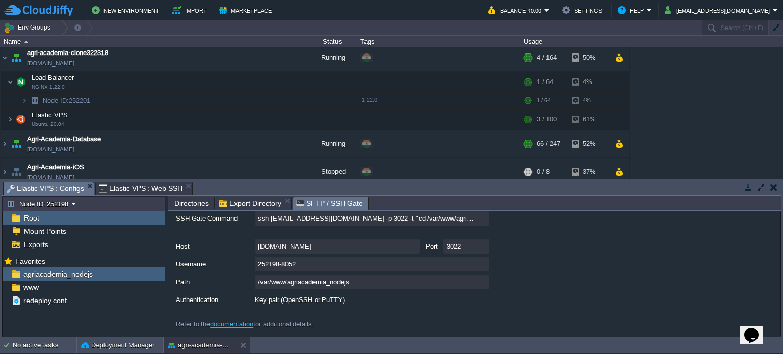
click at [306, 201] on span "SFTP / SSH Gate" at bounding box center [329, 203] width 67 height 13
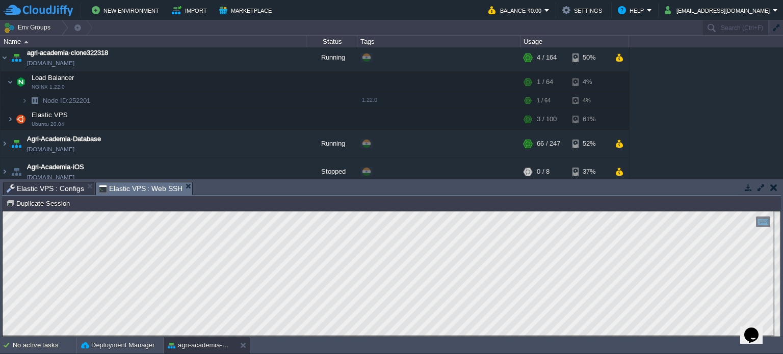
click at [144, 188] on span "Elastic VPS : Web SSH" at bounding box center [141, 188] width 84 height 13
click at [228, 118] on button "button" at bounding box center [229, 118] width 9 height 9
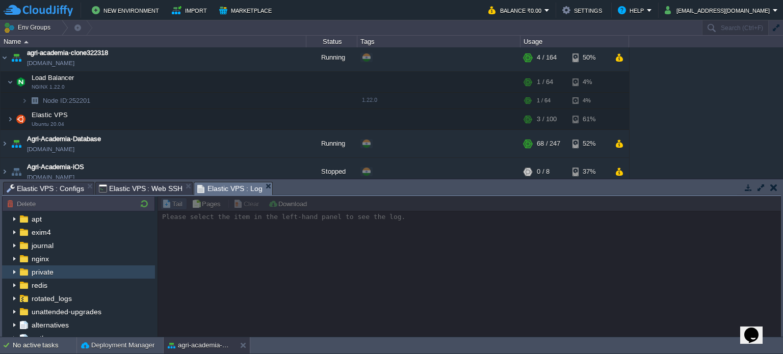
scroll to position [20, 0]
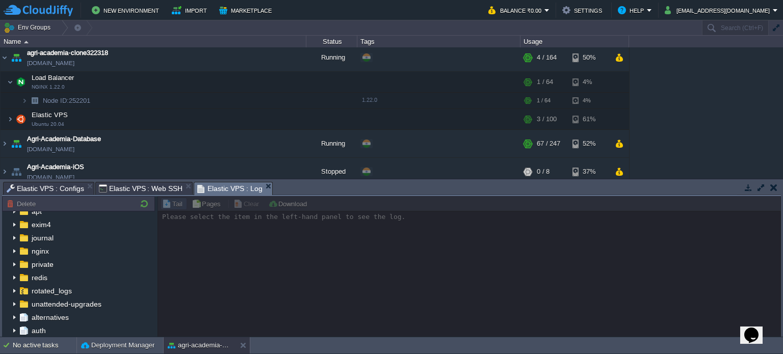
click at [289, 206] on div at bounding box center [468, 266] width 623 height 141
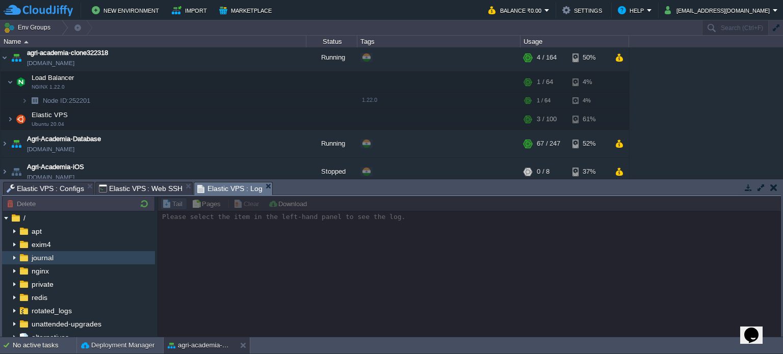
scroll to position [0, 0]
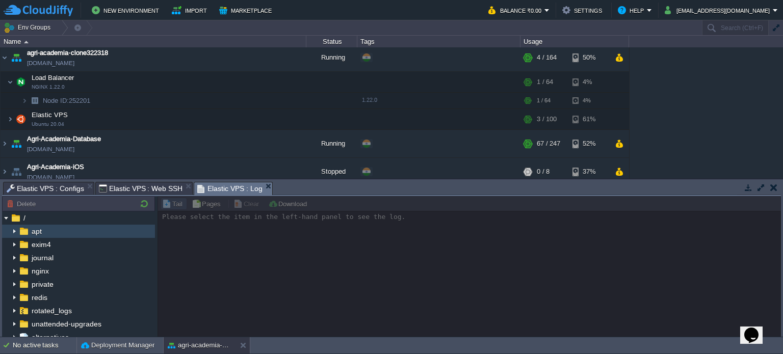
click at [80, 232] on div "apt" at bounding box center [78, 231] width 153 height 13
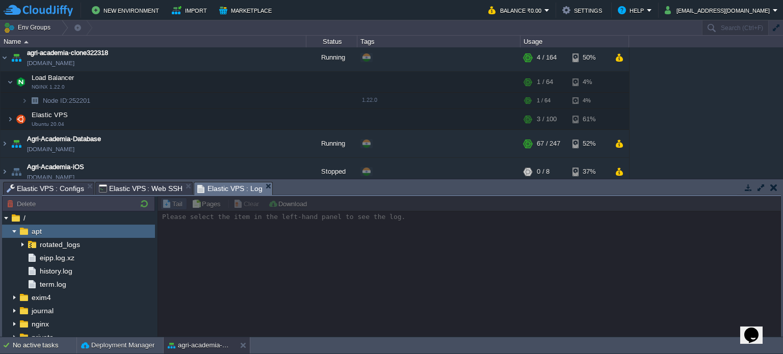
click at [29, 232] on img at bounding box center [23, 231] width 11 height 13
click at [17, 232] on img at bounding box center [14, 231] width 8 height 13
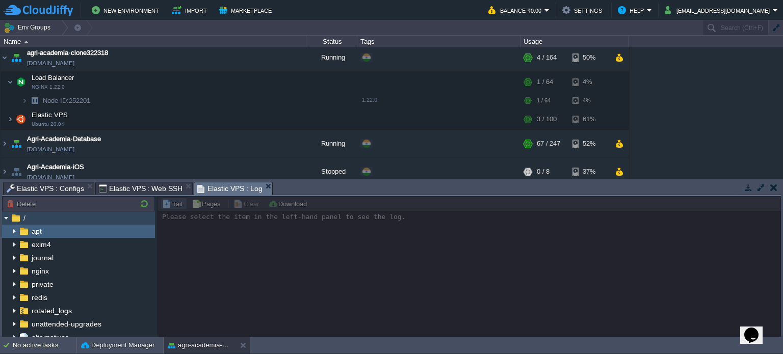
click at [6, 217] on img at bounding box center [6, 217] width 8 height 13
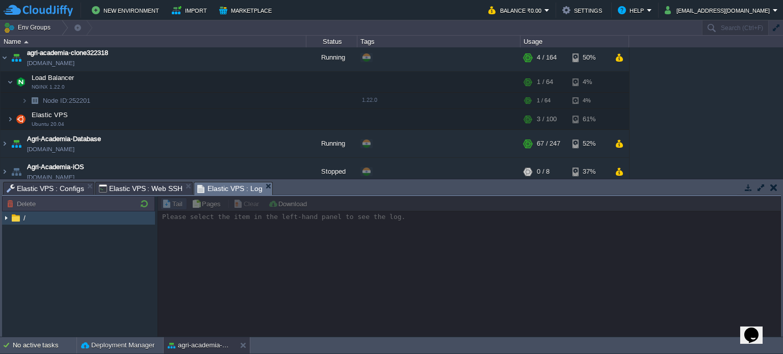
click at [6, 217] on img at bounding box center [6, 217] width 8 height 13
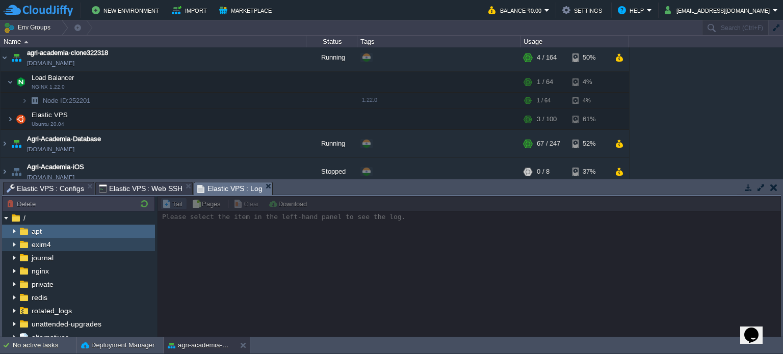
click at [34, 251] on div "exim4" at bounding box center [78, 244] width 153 height 13
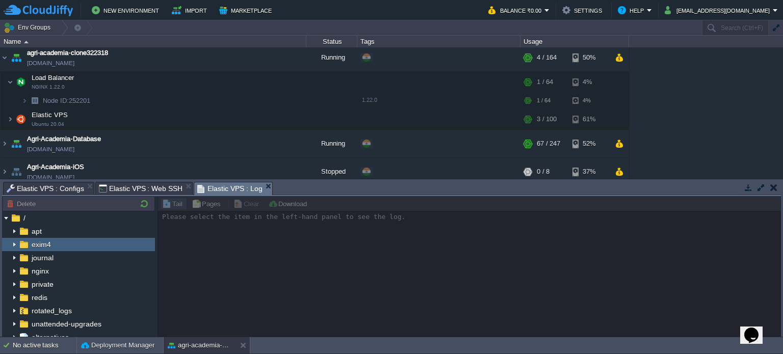
click at [17, 240] on img at bounding box center [14, 244] width 8 height 13
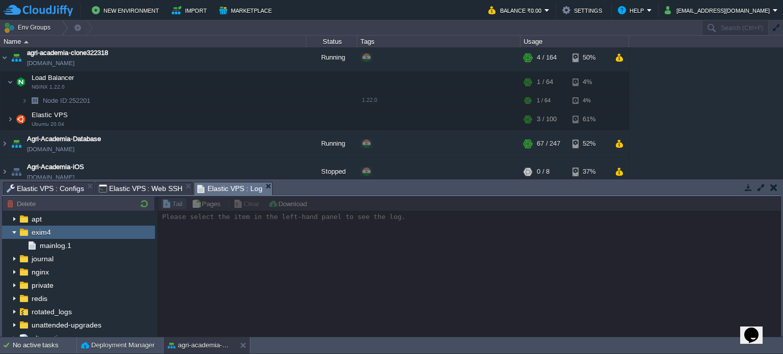
click at [16, 232] on img at bounding box center [14, 232] width 8 height 13
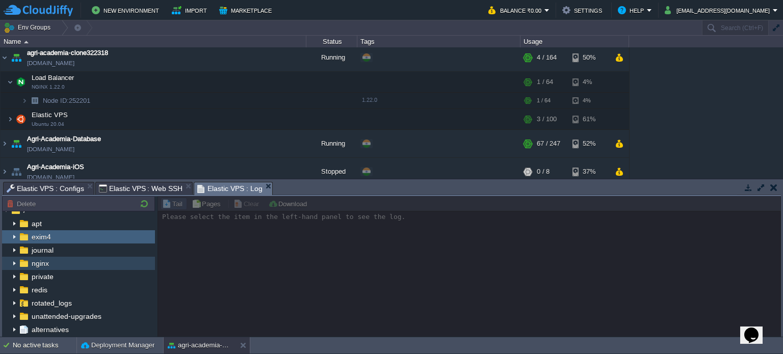
scroll to position [0, 0]
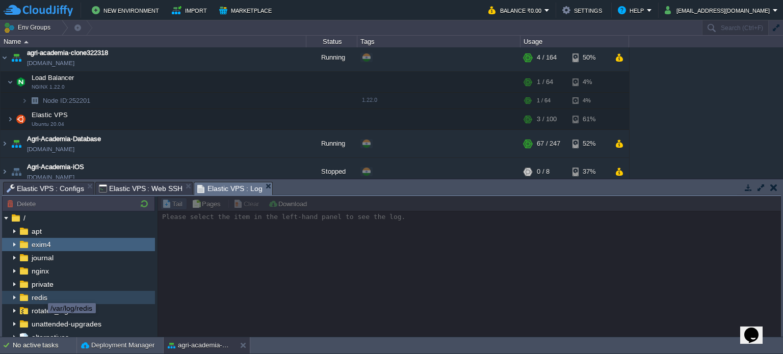
click at [40, 297] on span "redis" at bounding box center [39, 297] width 19 height 9
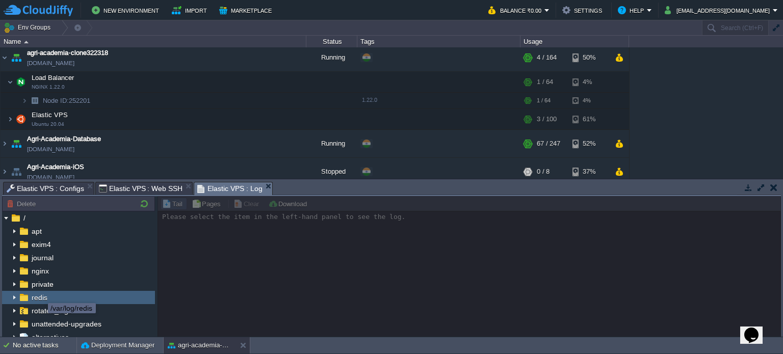
click at [40, 297] on span "redis" at bounding box center [39, 297] width 19 height 9
click at [11, 294] on img at bounding box center [14, 297] width 8 height 13
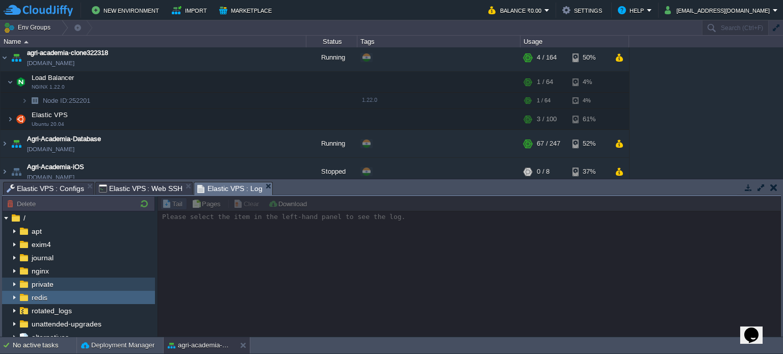
click at [60, 284] on div "private" at bounding box center [78, 284] width 153 height 13
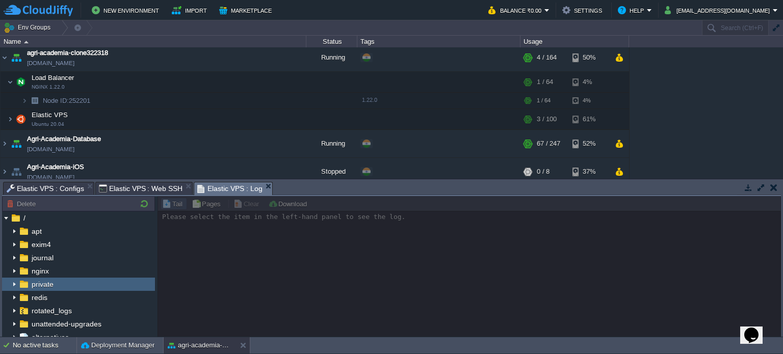
click at [60, 284] on div "private" at bounding box center [78, 284] width 153 height 13
click at [12, 287] on img at bounding box center [14, 284] width 8 height 13
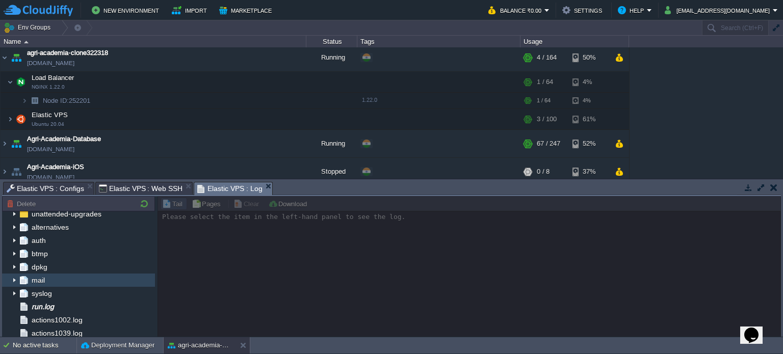
scroll to position [118, 0]
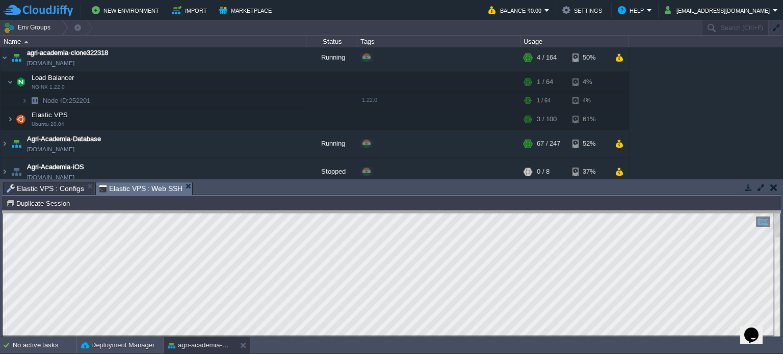
drag, startPoint x: 317, startPoint y: 187, endPoint x: 312, endPoint y: 216, distance: 29.5
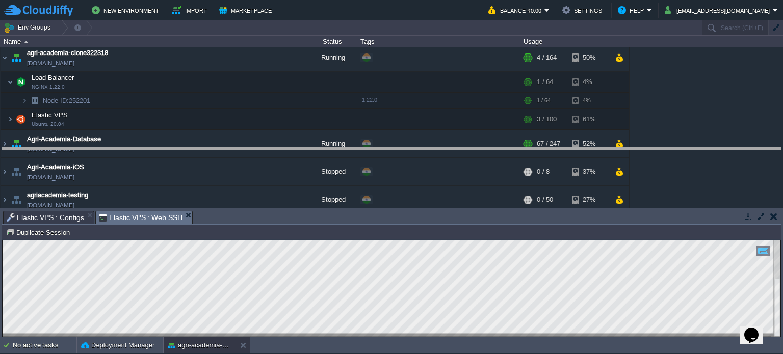
drag, startPoint x: 303, startPoint y: 215, endPoint x: 331, endPoint y: 152, distance: 69.1
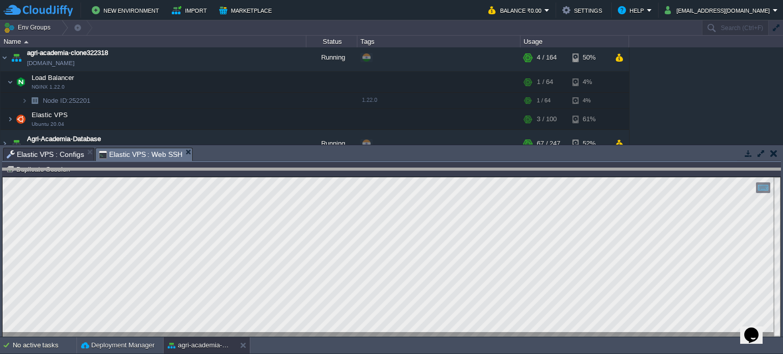
drag, startPoint x: 313, startPoint y: 156, endPoint x: 310, endPoint y: 177, distance: 20.7
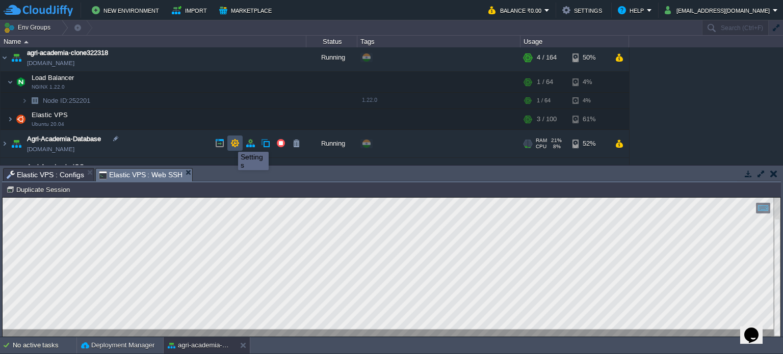
click at [236, 142] on button "button" at bounding box center [234, 143] width 9 height 9
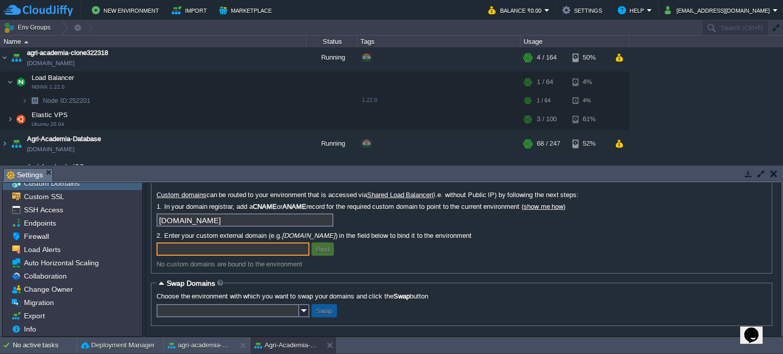
scroll to position [0, 0]
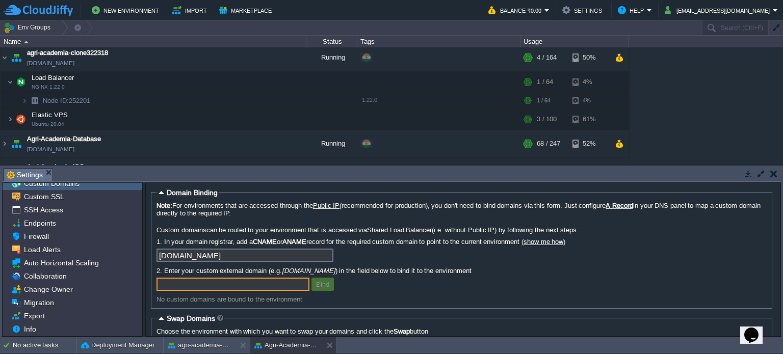
click at [773, 173] on button "button" at bounding box center [773, 173] width 7 height 9
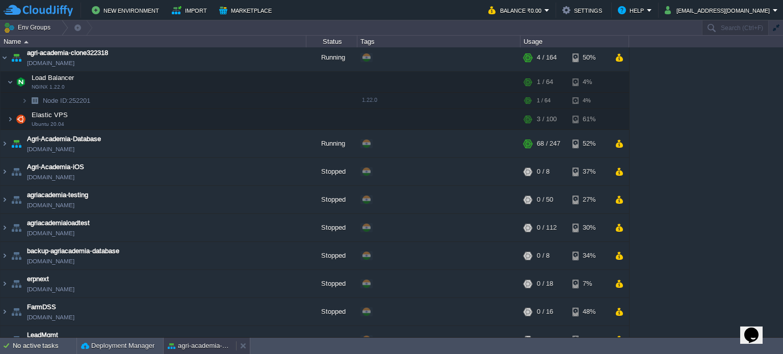
click at [197, 348] on button "agri-academia-clone322318" at bounding box center [200, 346] width 64 height 10
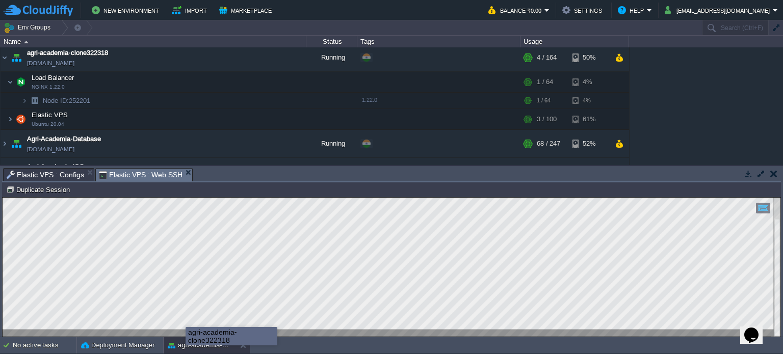
click at [186, 341] on div "agri-academia-clone322318" at bounding box center [231, 336] width 91 height 17
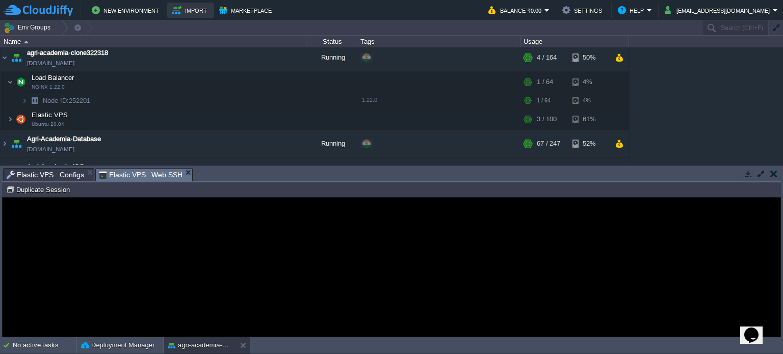
click at [193, 6] on button "Import" at bounding box center [191, 10] width 38 height 12
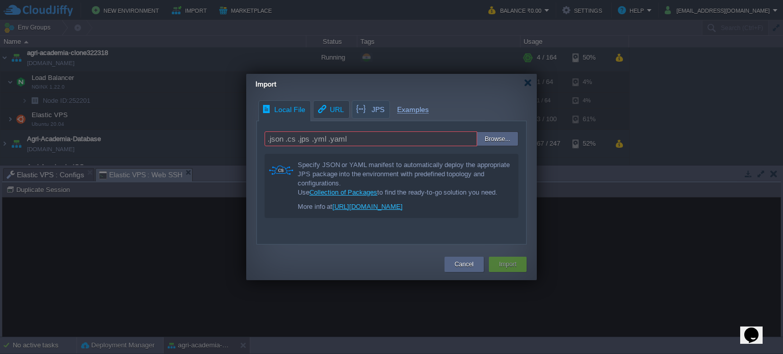
click at [323, 108] on span "URL" at bounding box center [330, 109] width 28 height 17
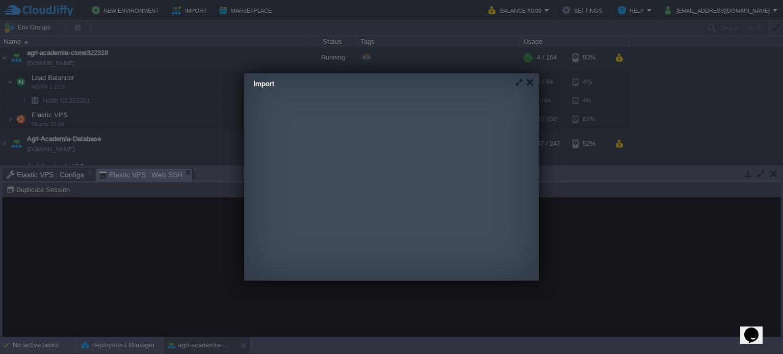
click at [365, 110] on div "Local File URL JPS Examples .json .cs .jps .yml .yaml Browse... Specify JSON or…" at bounding box center [389, 172] width 290 height 144
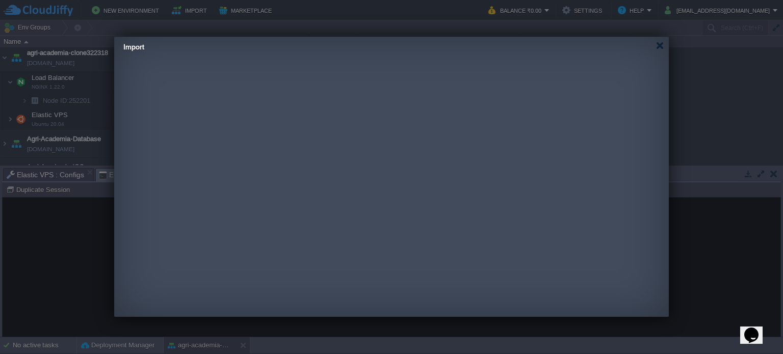
click at [141, 69] on body "New Environment Import Marketplace Bonus ₹0.00 Upgrade Account Balance ₹0.00 Se…" at bounding box center [391, 177] width 783 height 354
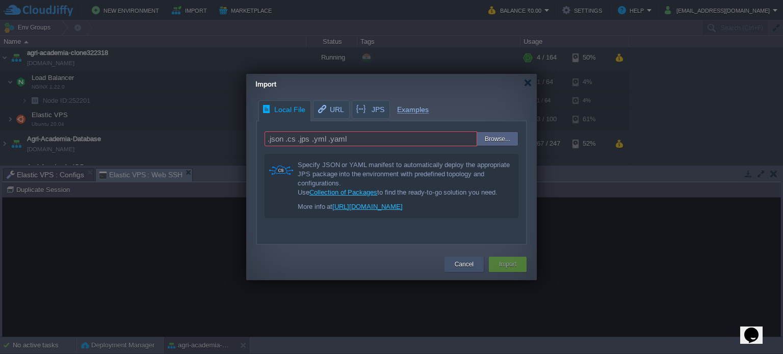
click at [468, 267] on button "Cancel" at bounding box center [464, 264] width 19 height 10
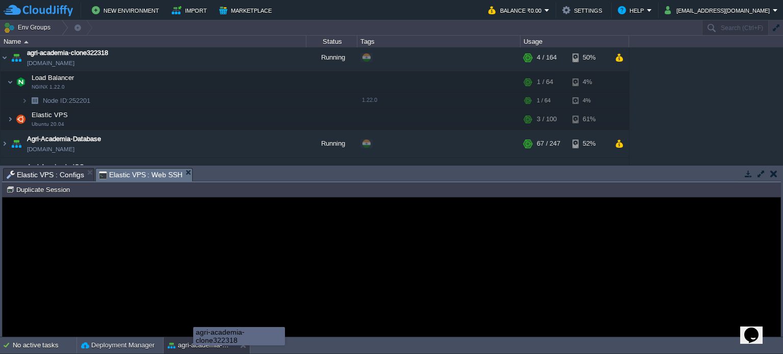
click at [193, 345] on div "agri-academia-clone322318" at bounding box center [239, 336] width 92 height 18
click at [193, 341] on div "agri-academia-clone322318" at bounding box center [238, 336] width 91 height 17
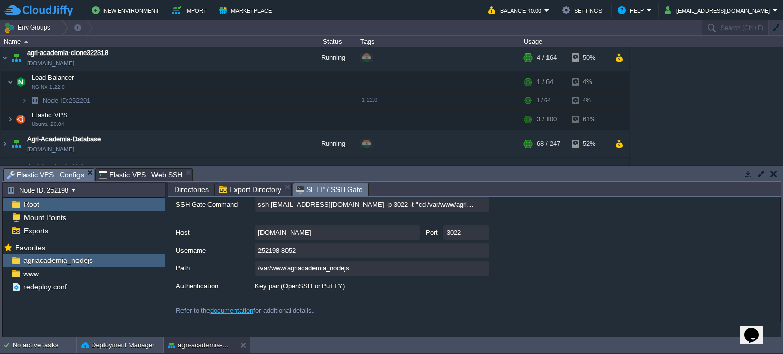
scroll to position [84, 0]
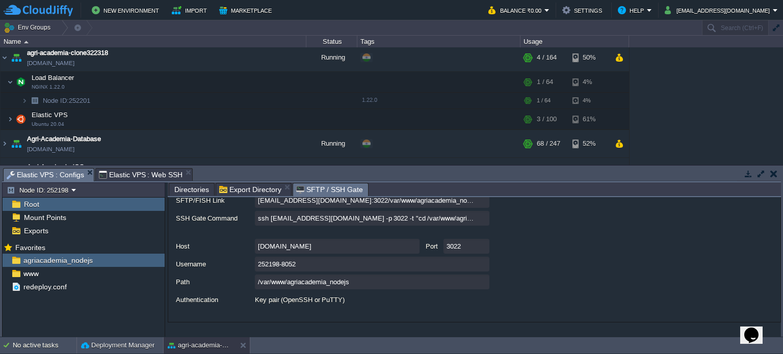
click at [58, 174] on span "Elastic VPS : Configs" at bounding box center [45, 175] width 77 height 13
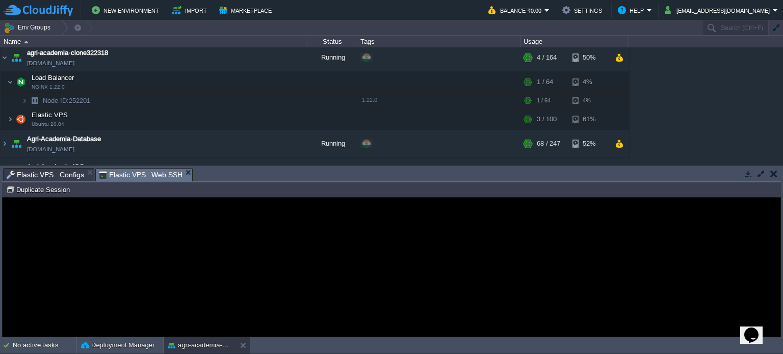
click at [128, 181] on span "Elastic VPS : Web SSH" at bounding box center [141, 175] width 84 height 13
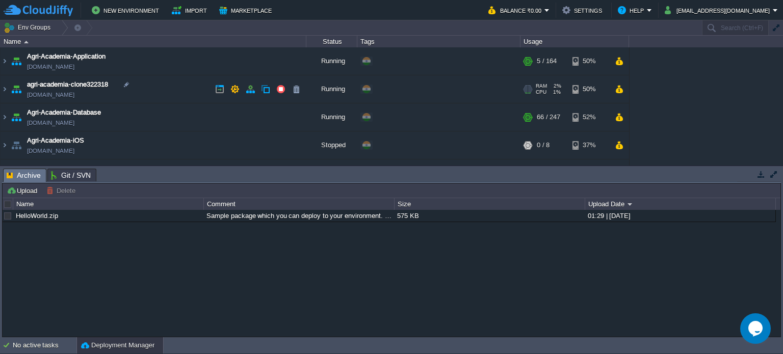
click at [172, 86] on td "agri-academia-clone322318 [DOMAIN_NAME]" at bounding box center [154, 89] width 306 height 28
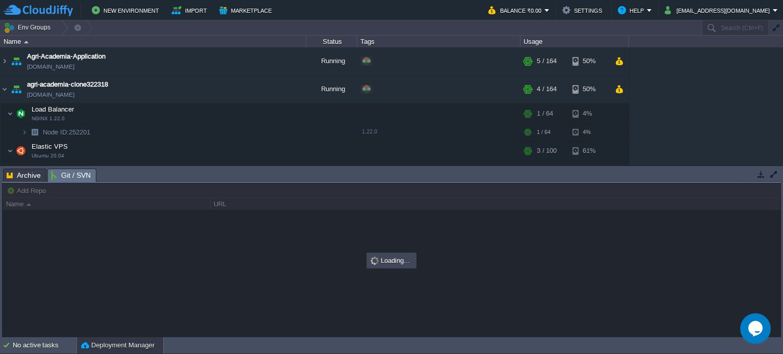
click at [71, 173] on span "Git / SVN" at bounding box center [71, 175] width 40 height 13
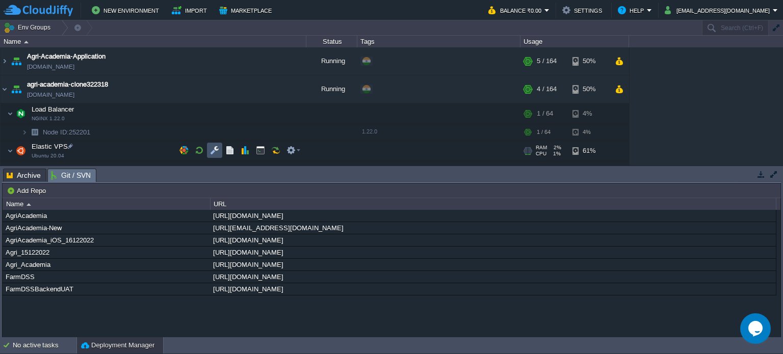
click at [217, 147] on button "button" at bounding box center [214, 150] width 9 height 9
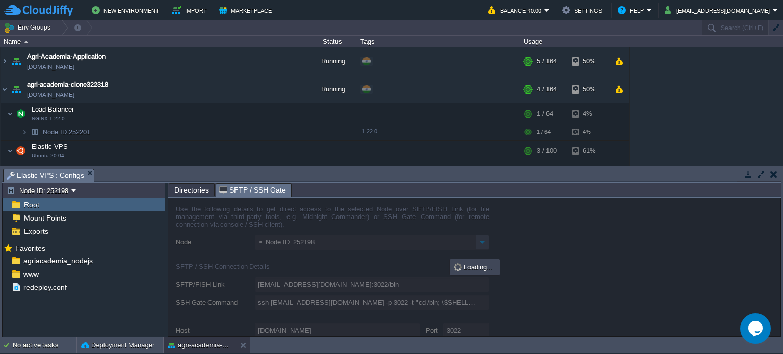
click at [249, 188] on span "SFTP / SSH Gate" at bounding box center [252, 190] width 67 height 13
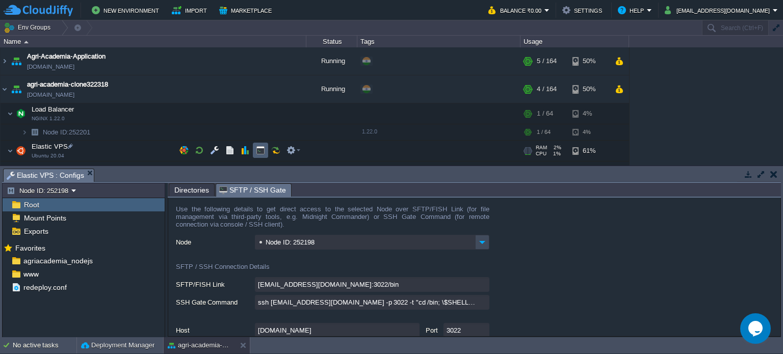
click at [265, 146] on td at bounding box center [260, 150] width 15 height 15
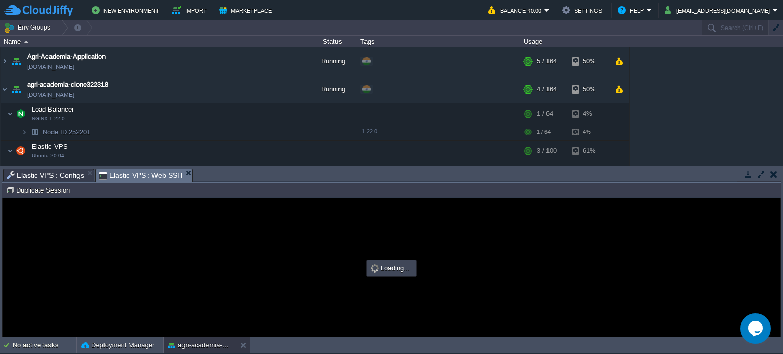
type input "#000000"
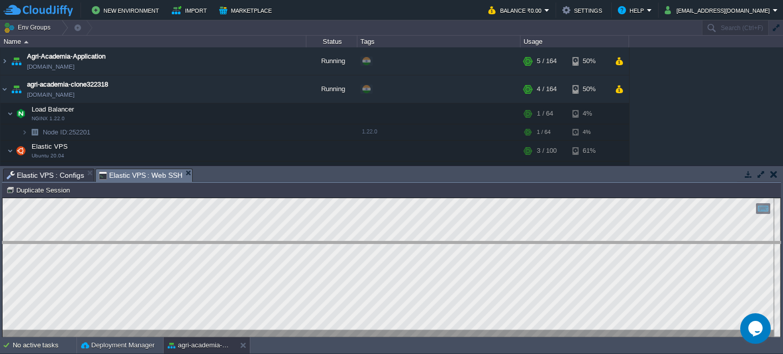
drag, startPoint x: 282, startPoint y: 173, endPoint x: 284, endPoint y: 248, distance: 74.4
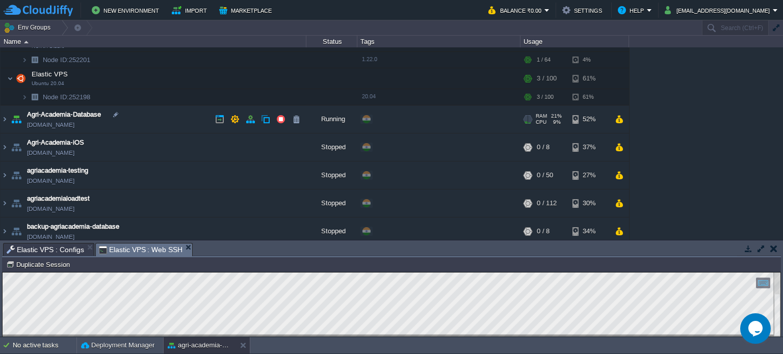
scroll to position [56, 0]
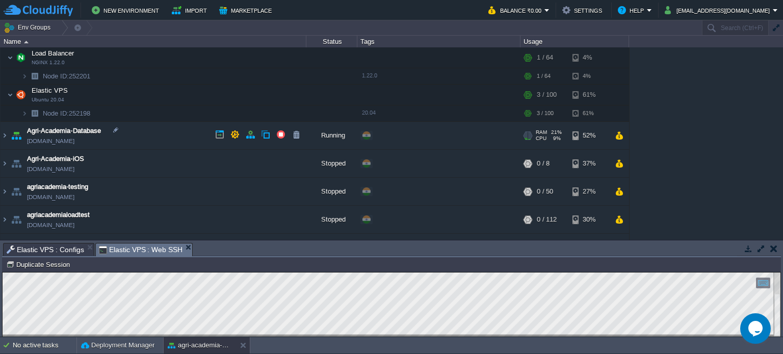
click at [74, 136] on link "[DOMAIN_NAME]" at bounding box center [50, 141] width 47 height 10
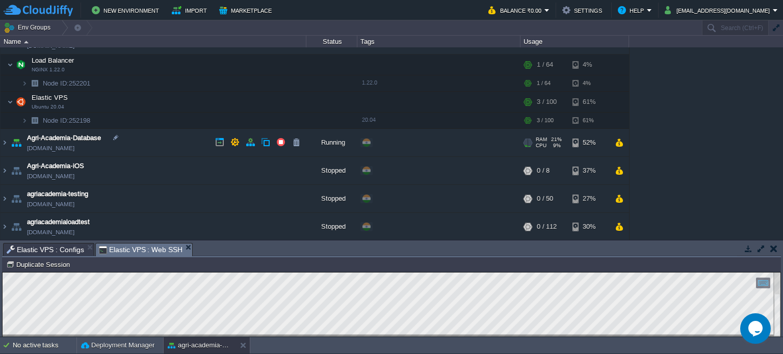
scroll to position [59, 0]
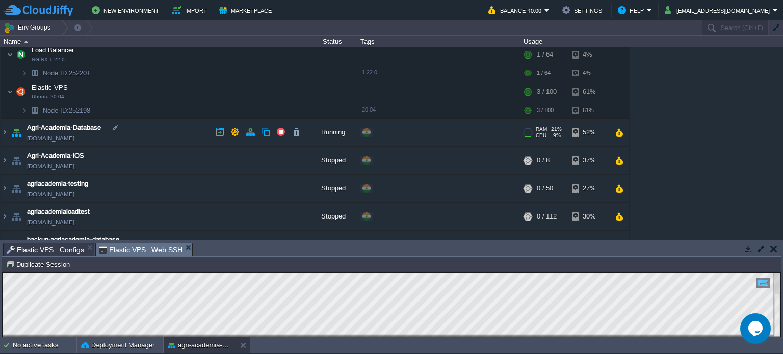
click at [192, 139] on td "Agri-Academia-Database [DOMAIN_NAME]" at bounding box center [154, 133] width 306 height 28
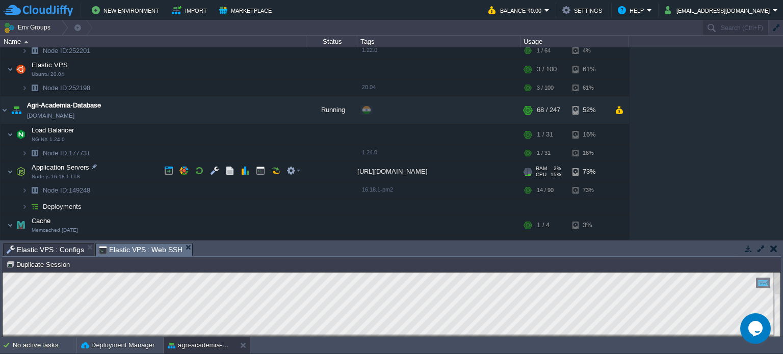
scroll to position [90, 0]
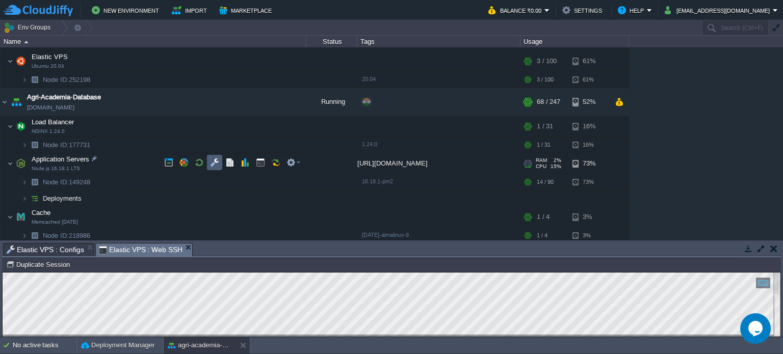
click at [209, 166] on td at bounding box center [214, 162] width 15 height 15
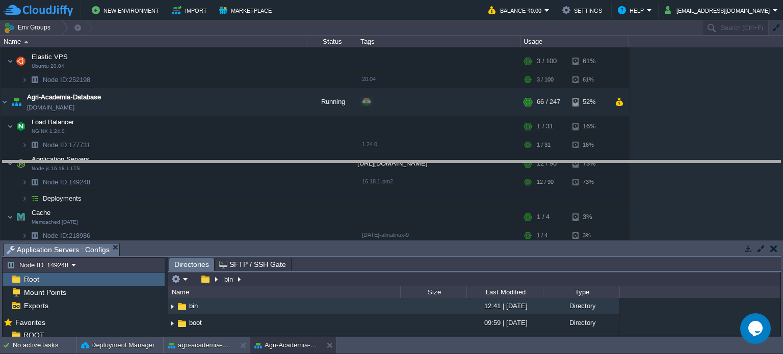
drag, startPoint x: 321, startPoint y: 247, endPoint x: 369, endPoint y: 165, distance: 95.4
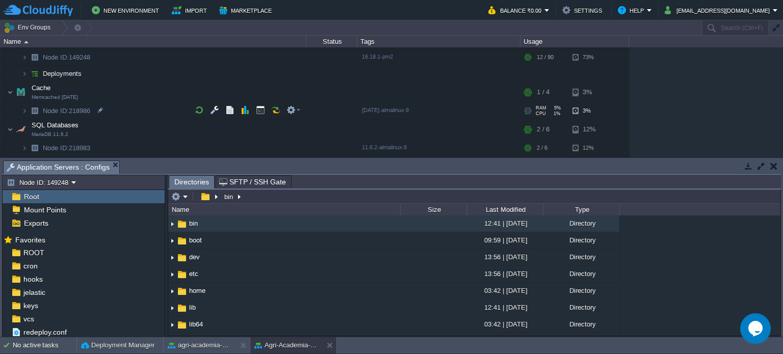
scroll to position [218, 0]
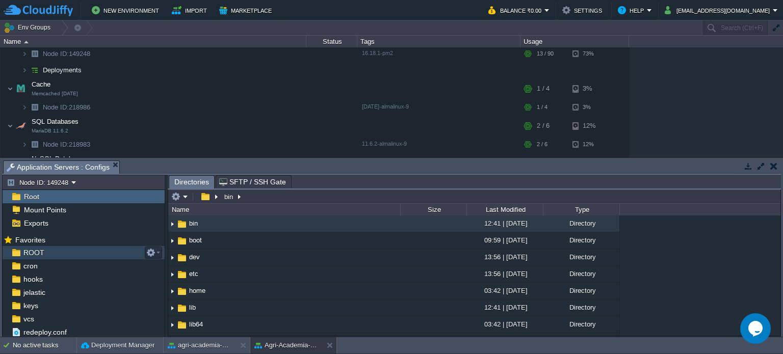
click at [63, 257] on div "ROOT" at bounding box center [84, 252] width 162 height 13
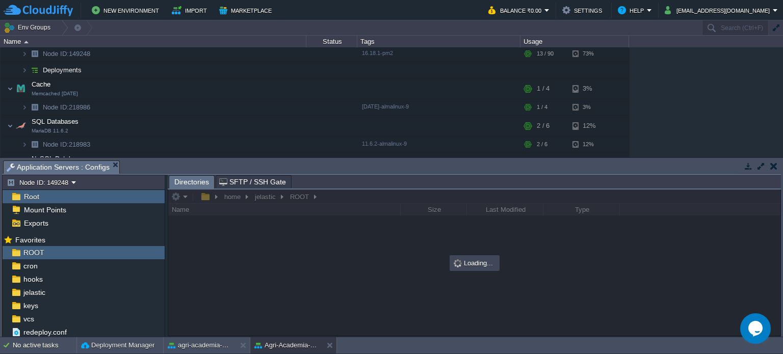
click at [63, 199] on div "Root" at bounding box center [84, 196] width 162 height 13
click at [76, 193] on div "Root" at bounding box center [84, 196] width 162 height 13
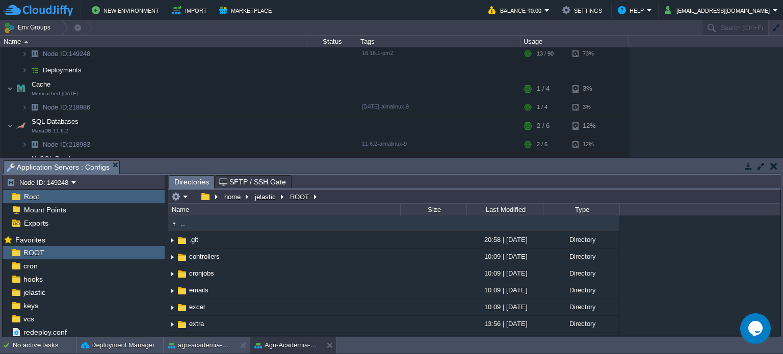
click at [76, 193] on div "Root" at bounding box center [84, 196] width 162 height 13
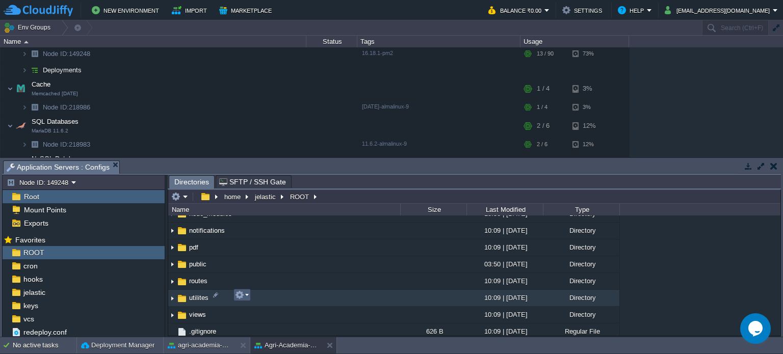
scroll to position [211, 0]
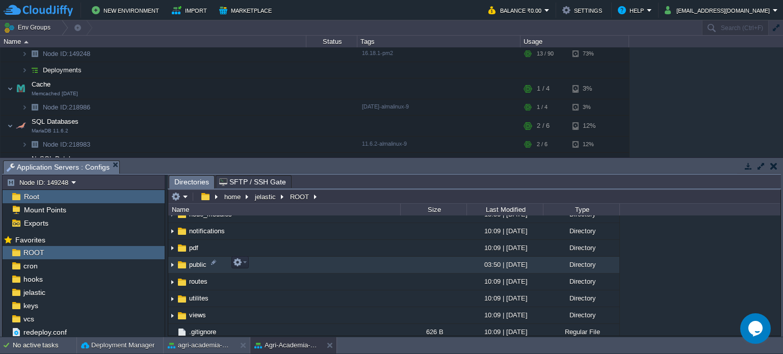
click at [262, 264] on td "public" at bounding box center [284, 265] width 232 height 17
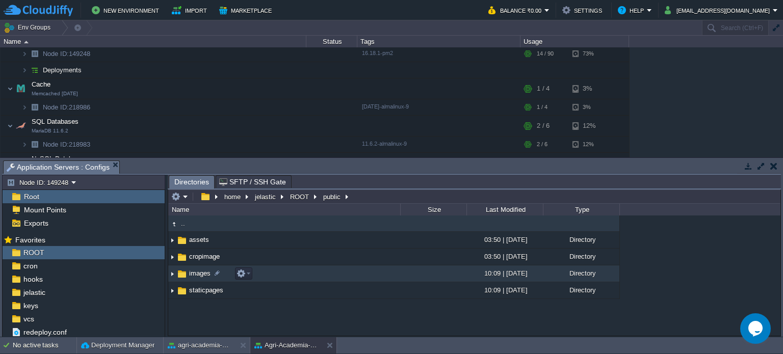
click at [282, 278] on td "images" at bounding box center [284, 273] width 232 height 17
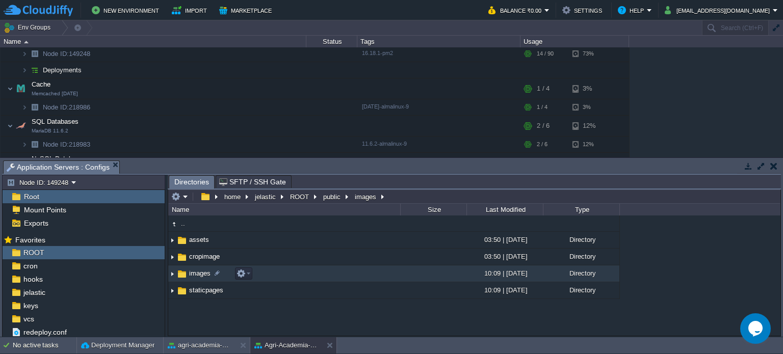
click at [282, 278] on td "images" at bounding box center [284, 273] width 232 height 17
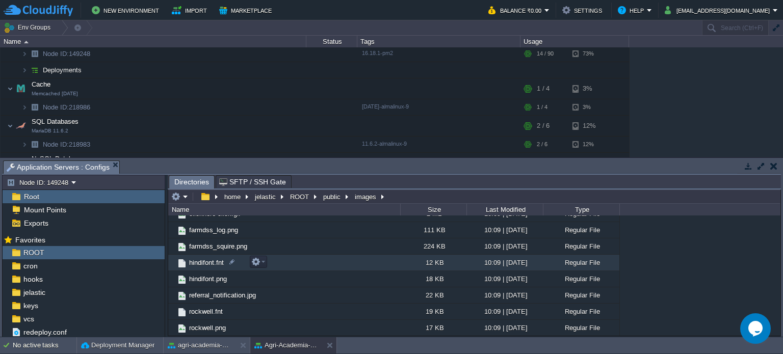
scroll to position [92, 0]
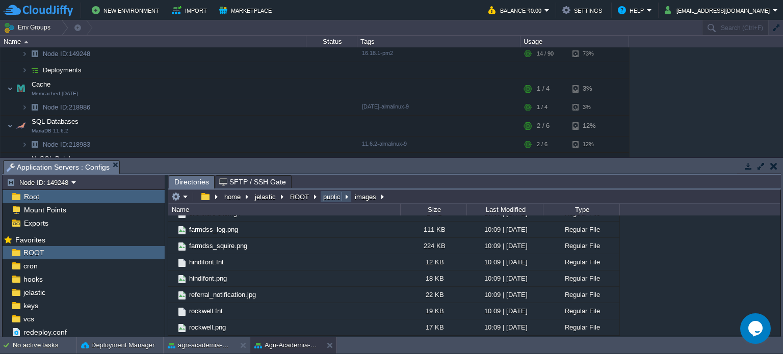
click at [328, 195] on button "public" at bounding box center [332, 196] width 21 height 9
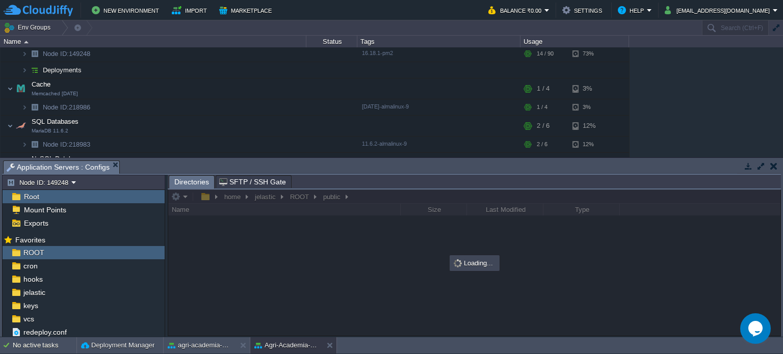
scroll to position [0, 0]
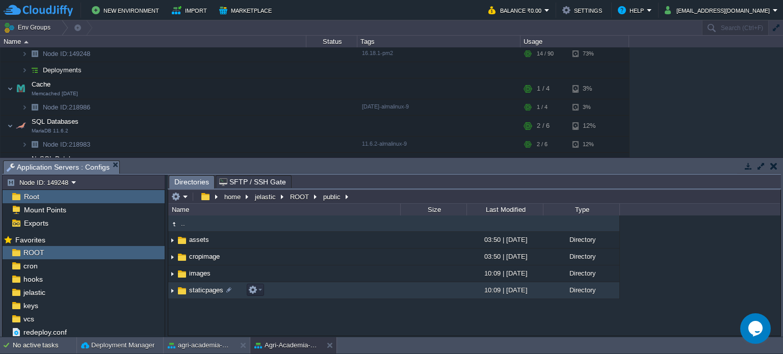
click at [265, 296] on td "staticpages" at bounding box center [284, 290] width 232 height 17
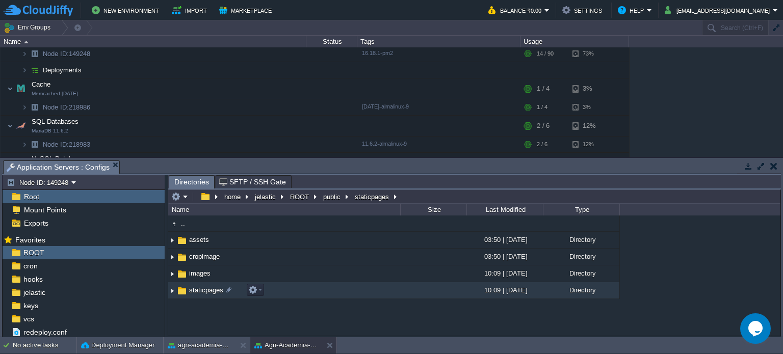
click at [265, 296] on td "staticpages" at bounding box center [284, 290] width 232 height 17
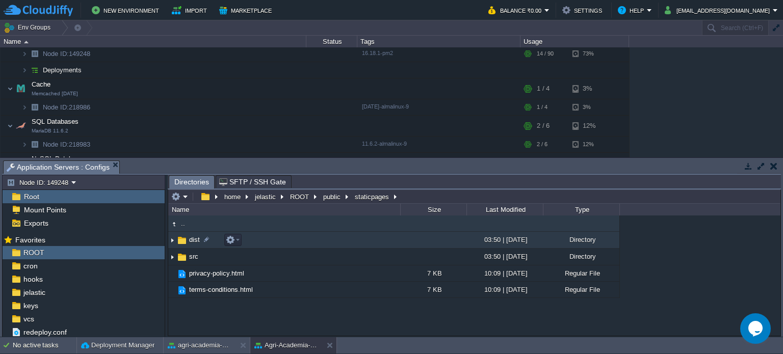
click at [314, 236] on td "dist" at bounding box center [284, 240] width 232 height 17
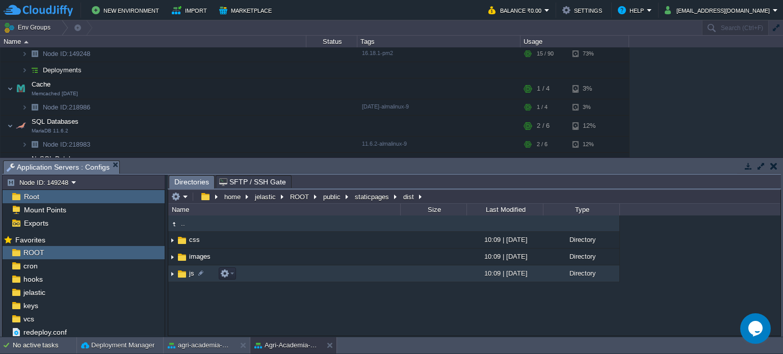
click at [259, 270] on td "js" at bounding box center [284, 273] width 232 height 17
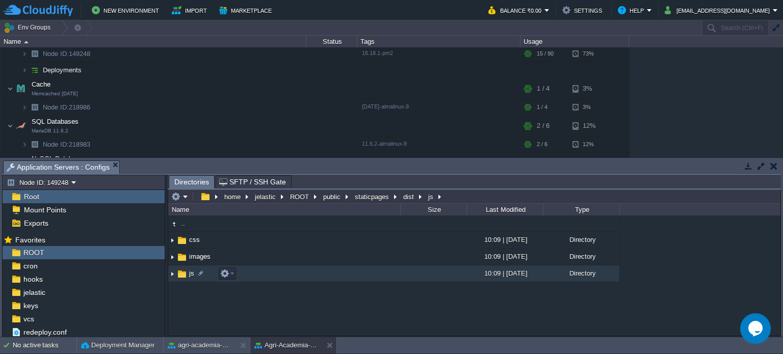
click at [259, 270] on td "js" at bounding box center [284, 273] width 232 height 17
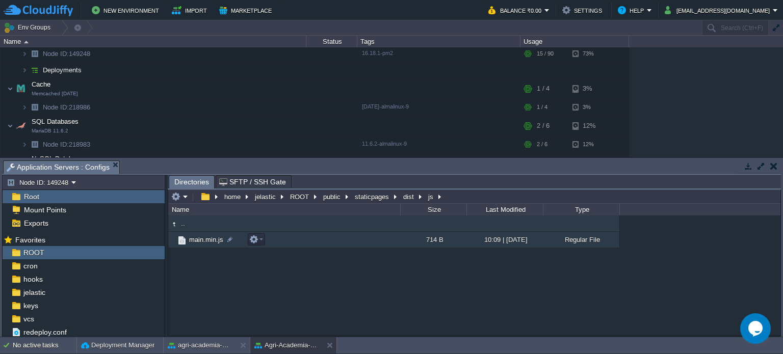
click at [269, 246] on td "main.min.js" at bounding box center [284, 240] width 232 height 16
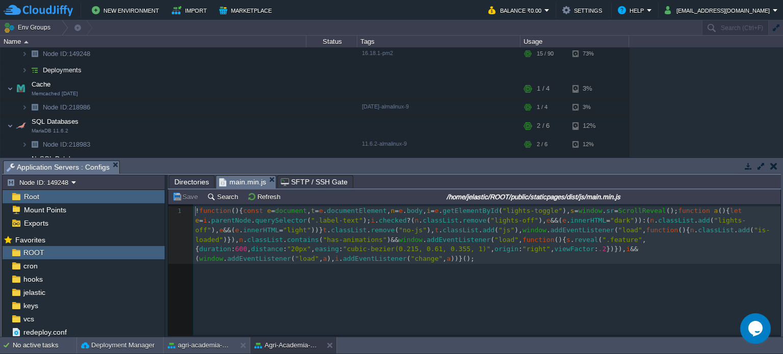
scroll to position [3, 0]
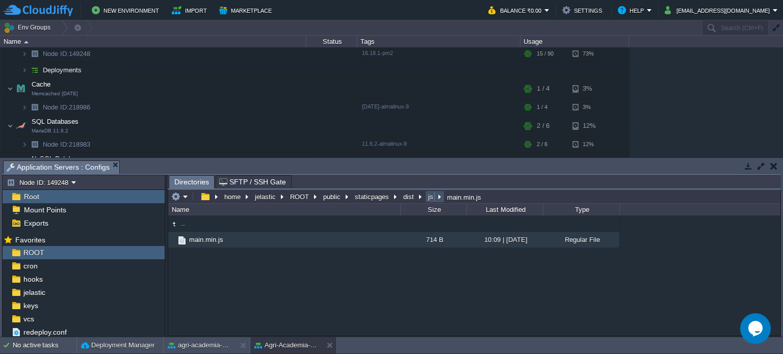
click at [427, 196] on button "js" at bounding box center [431, 196] width 9 height 9
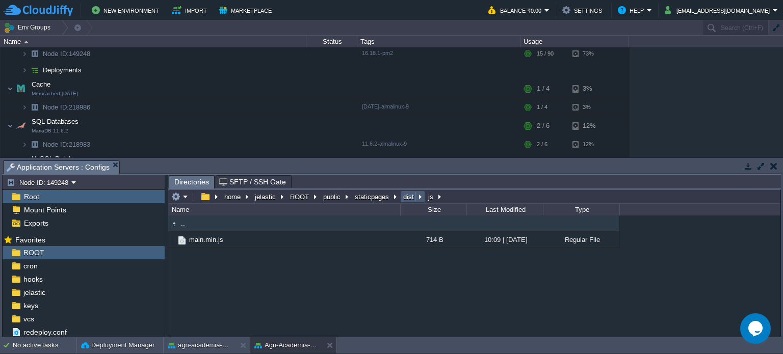
click at [404, 203] on td "dist" at bounding box center [412, 197] width 25 height 12
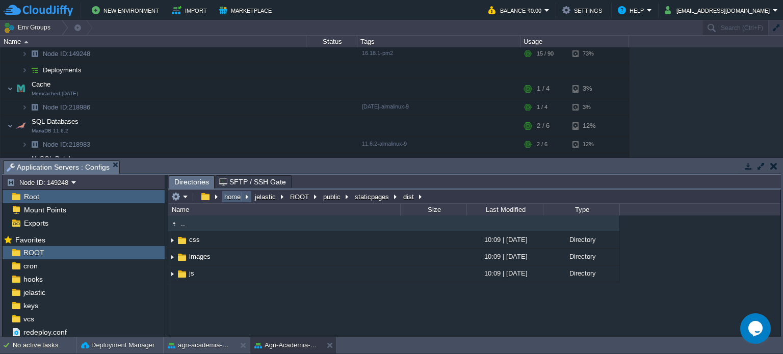
click at [226, 191] on td "home" at bounding box center [236, 197] width 31 height 12
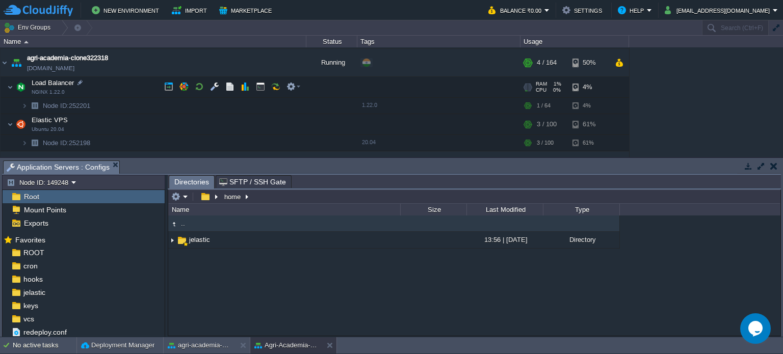
scroll to position [9, 0]
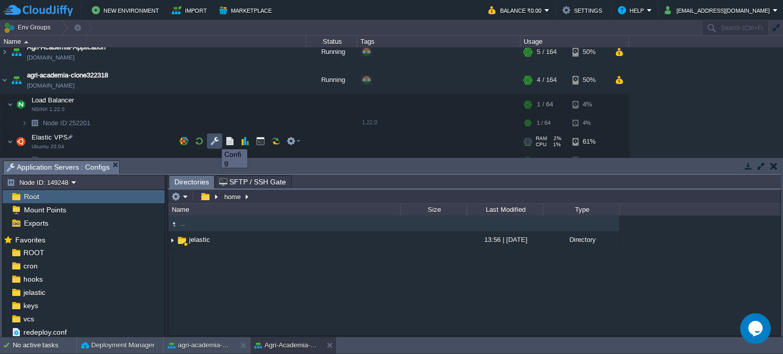
click at [214, 140] on button "button" at bounding box center [214, 141] width 9 height 9
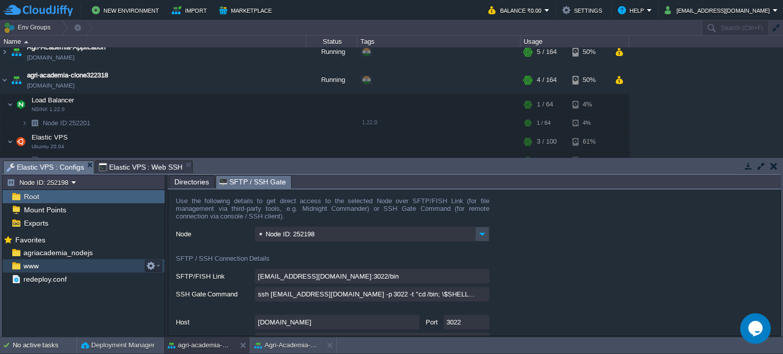
click at [68, 264] on div "www" at bounding box center [84, 265] width 162 height 13
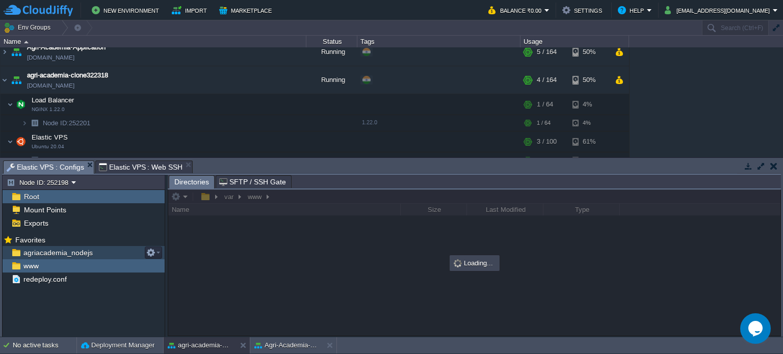
click at [106, 254] on div "agriacademia_nodejs" at bounding box center [84, 252] width 162 height 13
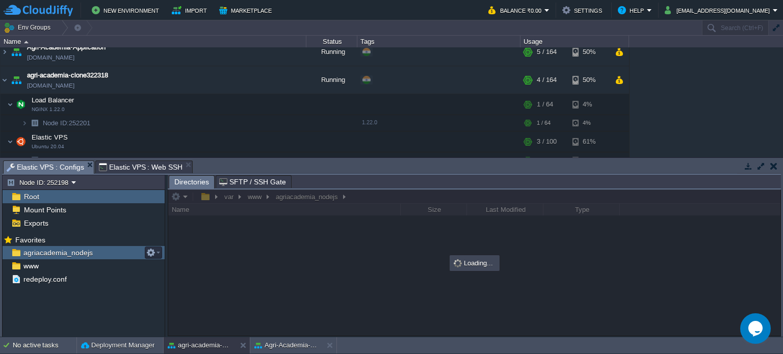
click at [106, 254] on div "agriacademia_nodejs" at bounding box center [84, 252] width 162 height 13
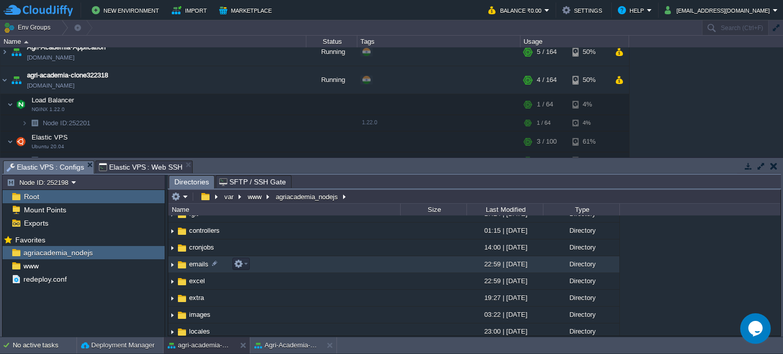
scroll to position [0, 0]
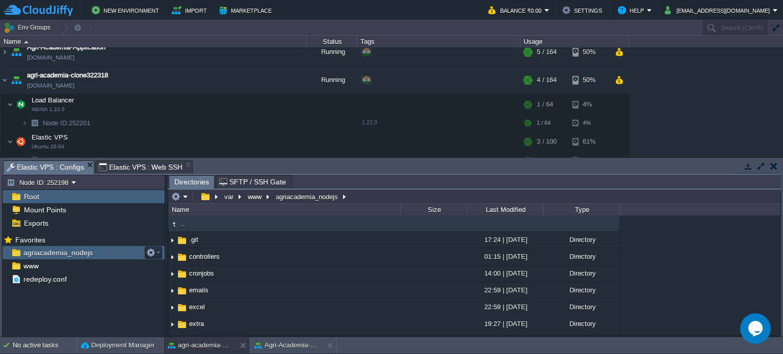
drag, startPoint x: 113, startPoint y: 257, endPoint x: 83, endPoint y: 253, distance: 30.8
click at [83, 253] on span "agriacademia_nodejs" at bounding box center [57, 252] width 73 height 9
click at [156, 256] on em at bounding box center [153, 252] width 14 height 9
click at [181, 262] on span "Copy Path" at bounding box center [176, 266] width 31 height 8
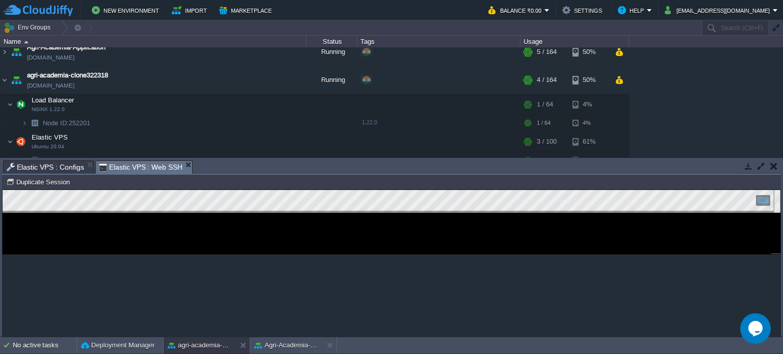
click at [151, 169] on span "Elastic VPS : Web SSH" at bounding box center [141, 167] width 84 height 13
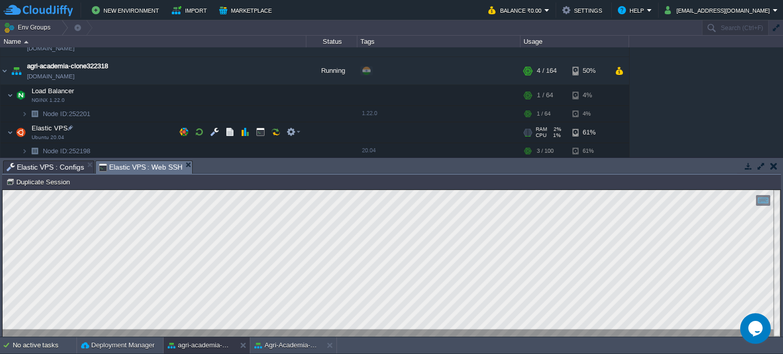
scroll to position [20, 0]
click at [210, 131] on button "button" at bounding box center [214, 129] width 9 height 9
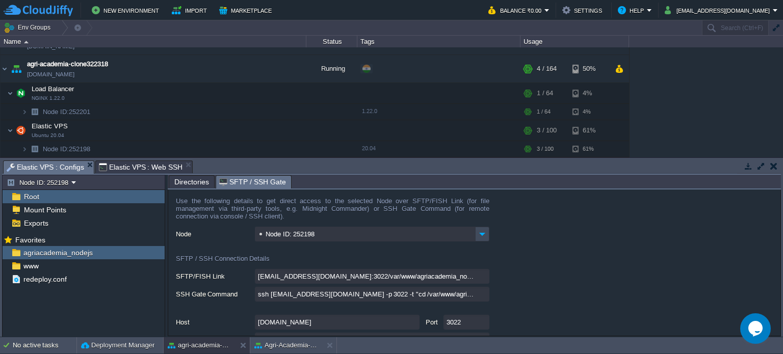
click at [247, 178] on span "SFTP / SSH Gate" at bounding box center [252, 182] width 67 height 13
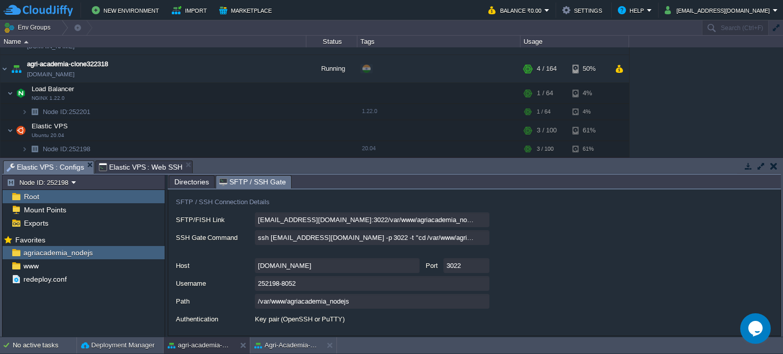
scroll to position [57, 0]
click at [479, 284] on input "252198-8052" at bounding box center [372, 283] width 234 height 15
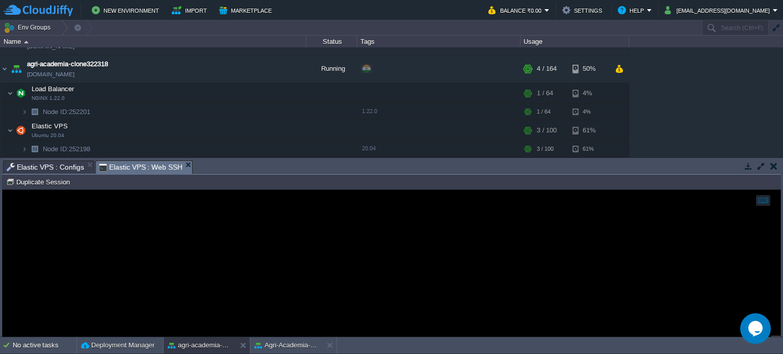
click at [132, 169] on span "Elastic VPS : Web SSH" at bounding box center [141, 167] width 84 height 13
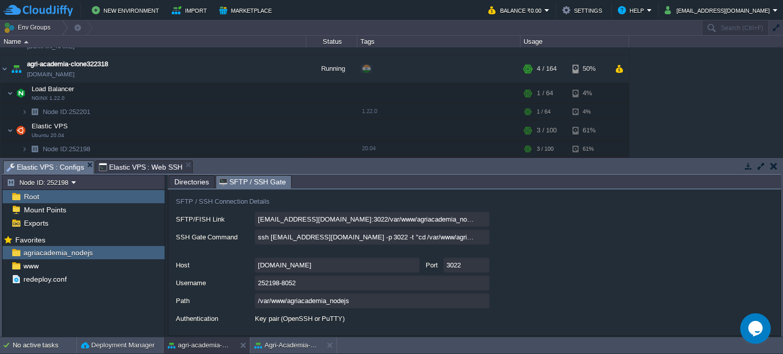
click at [21, 164] on span "Elastic VPS : Configs" at bounding box center [45, 167] width 77 height 13
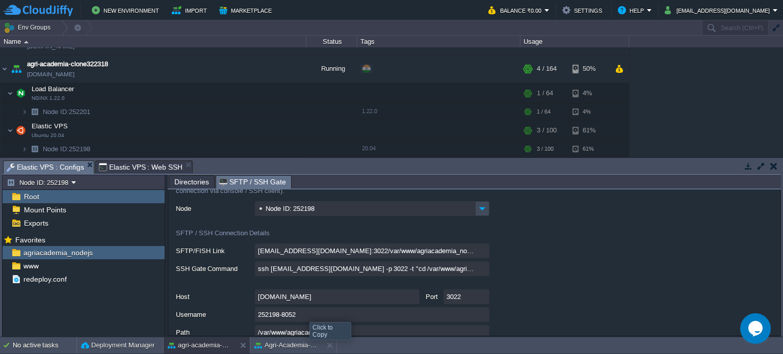
scroll to position [26, 0]
click at [482, 301] on input "3022" at bounding box center [466, 295] width 46 height 15
type textarea "3022"
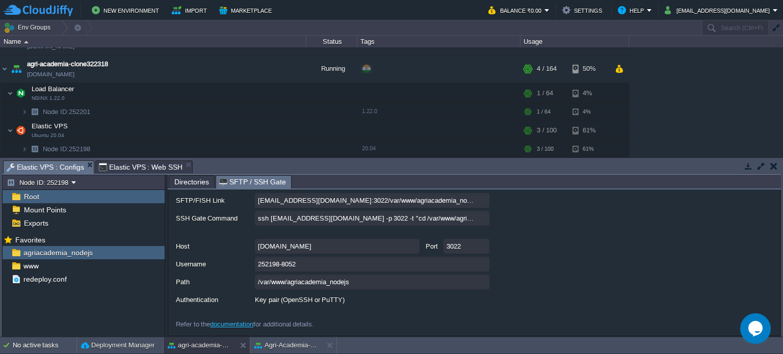
scroll to position [74, 0]
click at [57, 168] on span "Elastic VPS : Configs" at bounding box center [45, 167] width 77 height 13
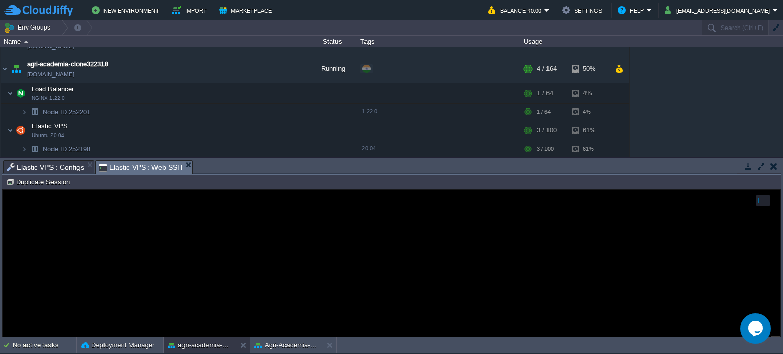
click at [117, 167] on span "Elastic VPS : Web SSH" at bounding box center [141, 167] width 84 height 13
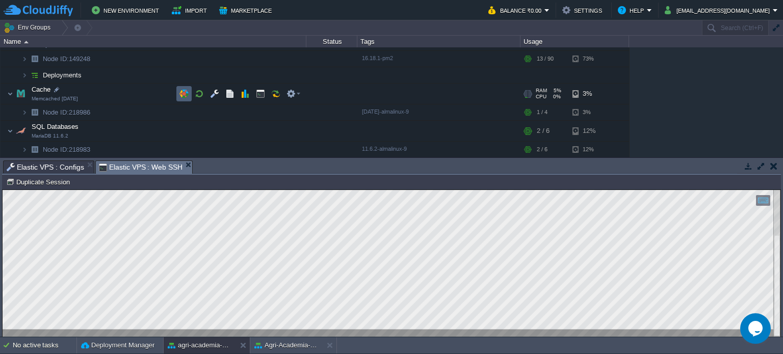
scroll to position [169, 0]
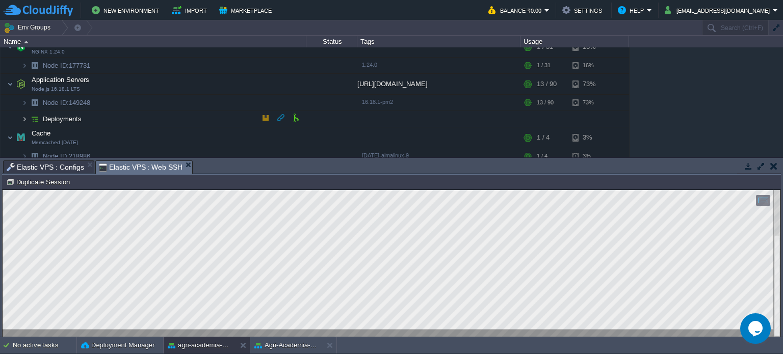
click at [21, 120] on img at bounding box center [24, 119] width 6 height 16
click at [57, 132] on span "ROOT" at bounding box center [58, 135] width 21 height 9
click at [250, 137] on button "button" at bounding box center [250, 133] width 9 height 9
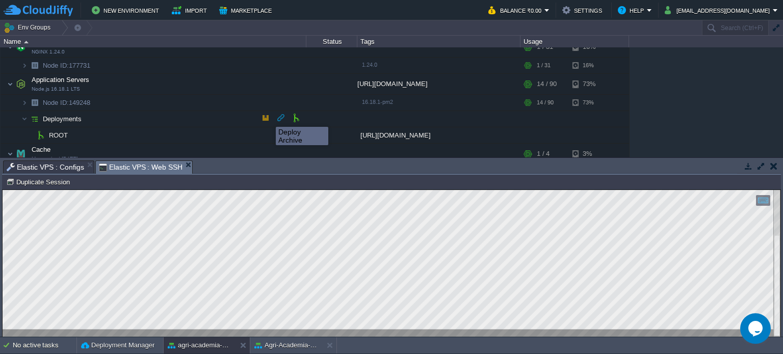
click at [262, 118] on button "button" at bounding box center [265, 117] width 9 height 9
click at [265, 118] on button "button" at bounding box center [265, 117] width 9 height 9
click at [263, 119] on button "button" at bounding box center [265, 117] width 9 height 9
click at [267, 117] on button "button" at bounding box center [265, 117] width 9 height 9
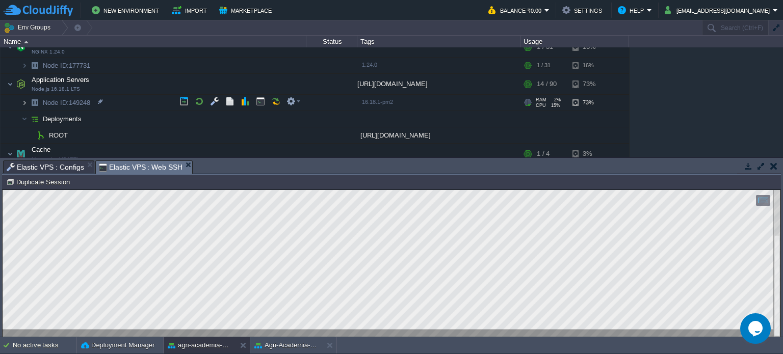
click at [26, 106] on img at bounding box center [24, 103] width 6 height 16
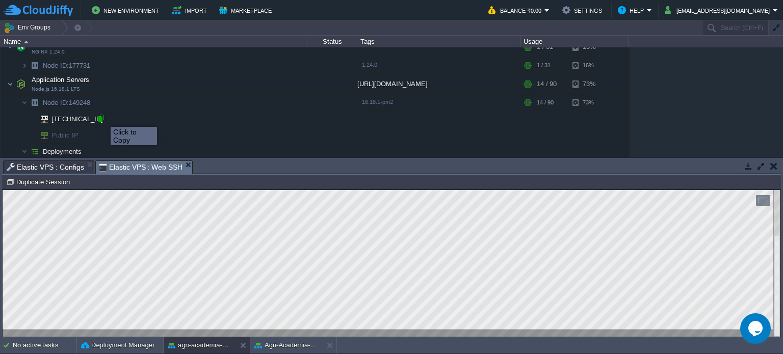
click at [103, 118] on div at bounding box center [100, 118] width 9 height 9
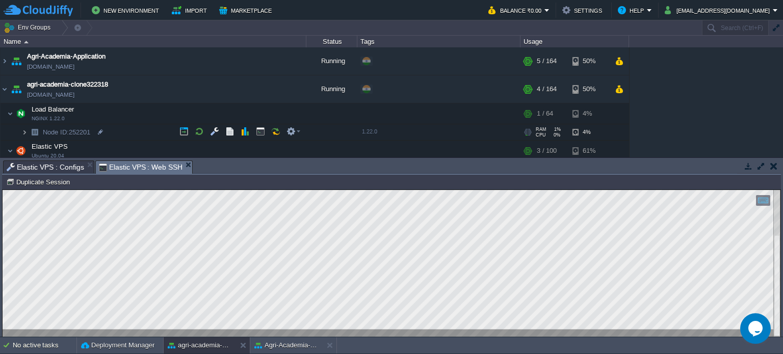
click at [24, 132] on img at bounding box center [24, 132] width 6 height 16
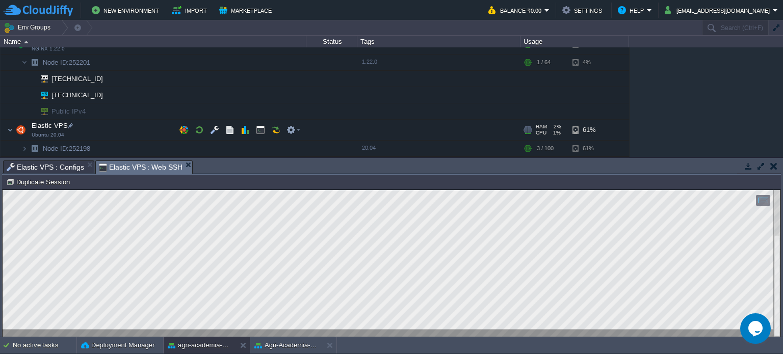
scroll to position [69, 0]
click at [98, 77] on div at bounding box center [100, 78] width 9 height 9
type input "[TECHNICAL_ID]"
click at [775, 166] on button "button" at bounding box center [773, 166] width 7 height 9
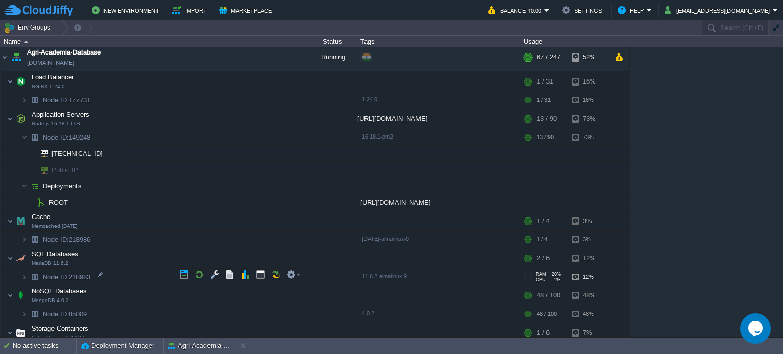
scroll to position [192, 0]
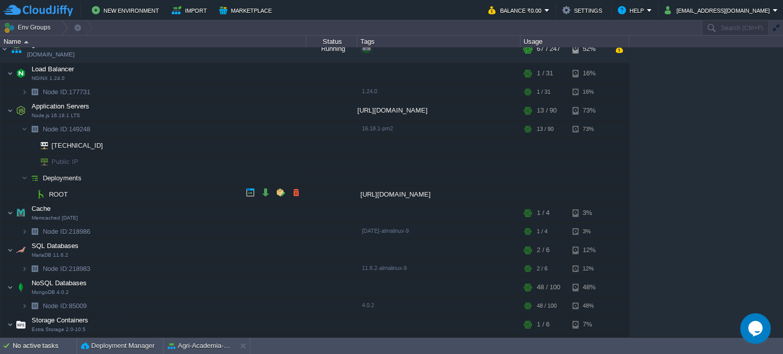
click at [43, 194] on img at bounding box center [41, 195] width 14 height 16
click at [210, 109] on button "button" at bounding box center [214, 109] width 9 height 9
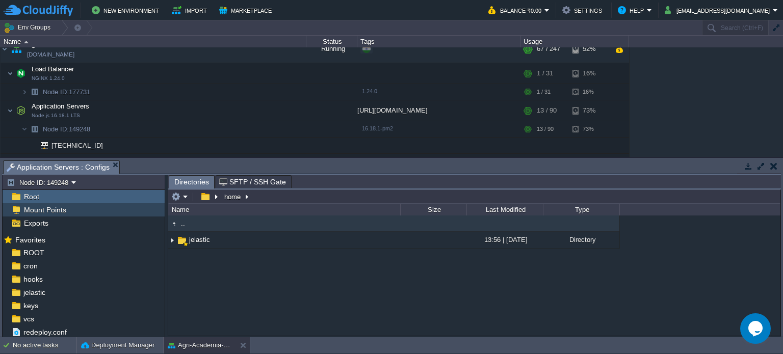
click at [67, 210] on div "Mount Points" at bounding box center [84, 209] width 162 height 13
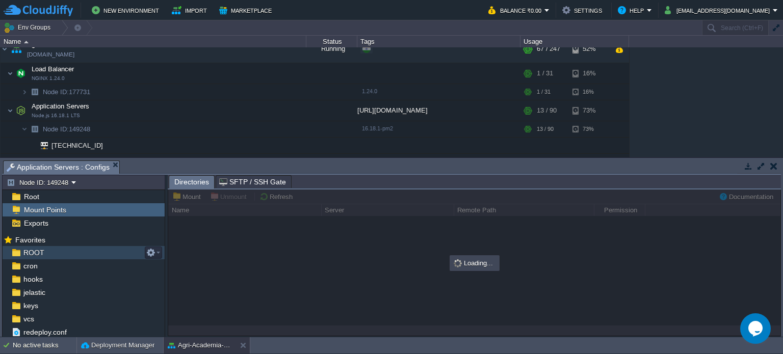
click at [32, 254] on span "ROOT" at bounding box center [33, 252] width 24 height 9
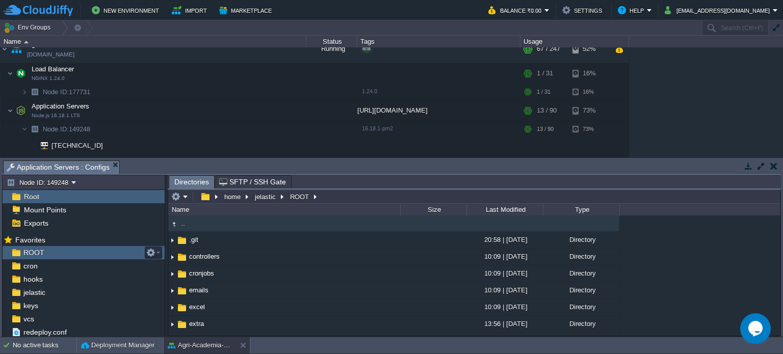
click at [32, 254] on span "ROOT" at bounding box center [33, 252] width 24 height 9
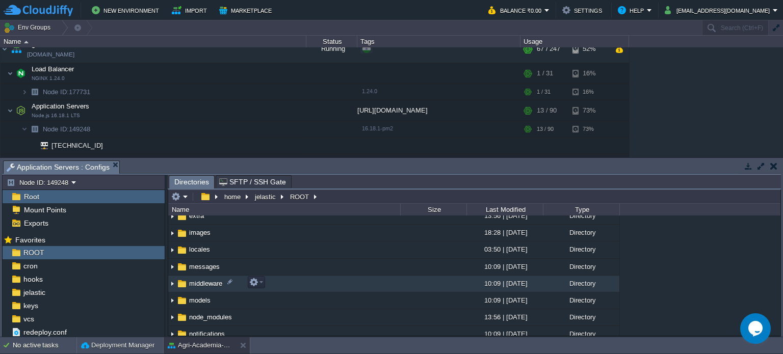
scroll to position [124, 0]
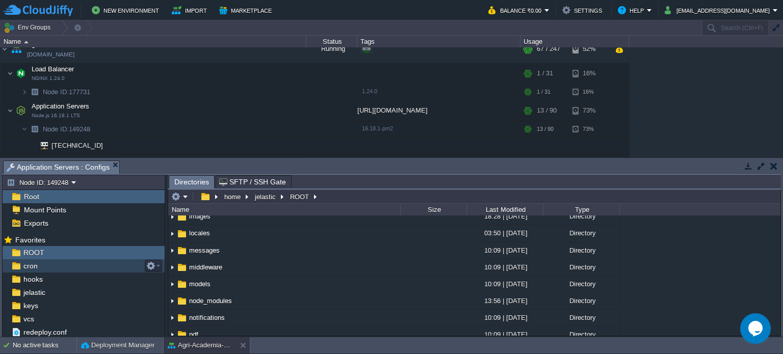
click at [50, 264] on div "cron" at bounding box center [84, 265] width 162 height 13
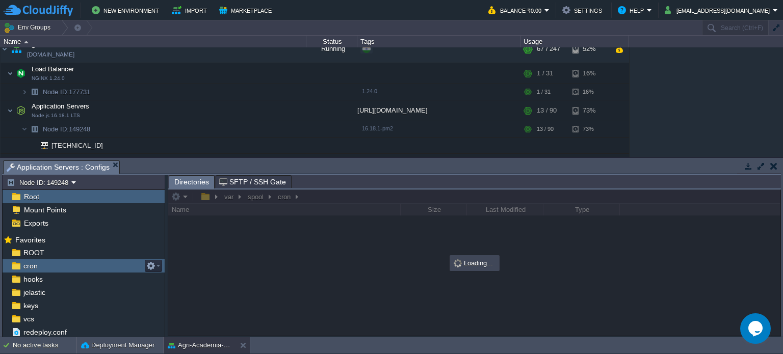
scroll to position [0, 0]
click at [50, 264] on div "cron" at bounding box center [84, 265] width 162 height 13
click at [83, 250] on div "ROOT" at bounding box center [84, 252] width 162 height 13
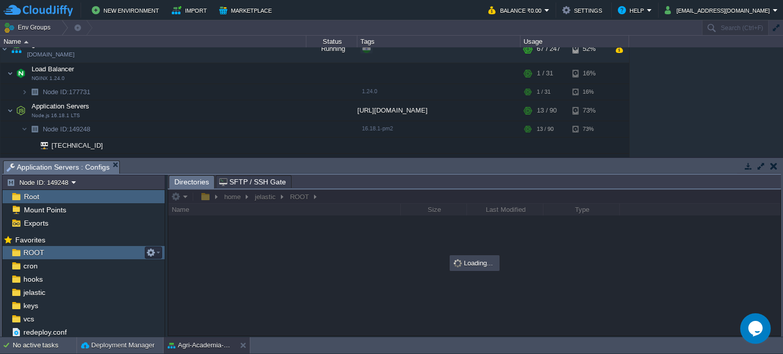
click at [83, 250] on div "ROOT" at bounding box center [84, 252] width 162 height 13
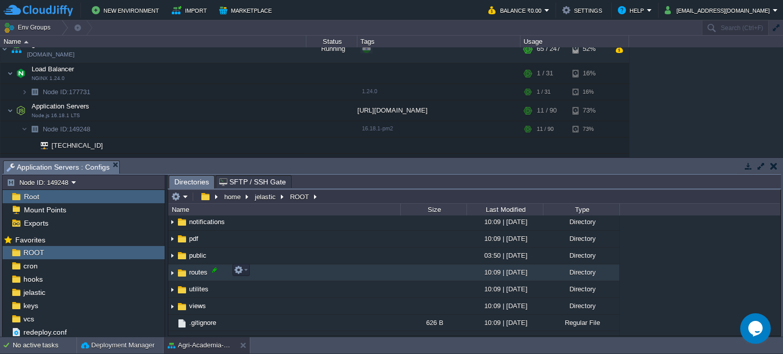
scroll to position [218, 0]
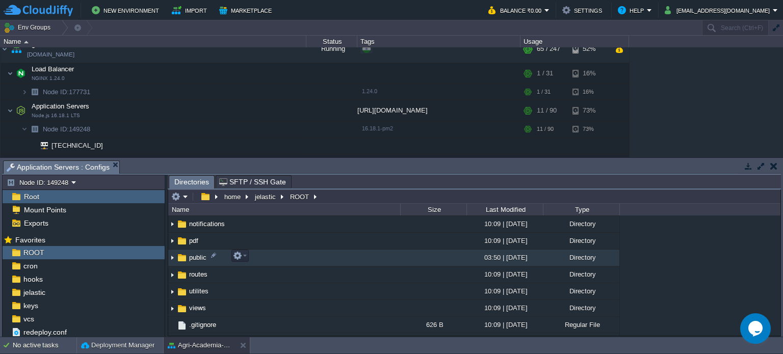
click at [261, 257] on td "public" at bounding box center [284, 258] width 232 height 17
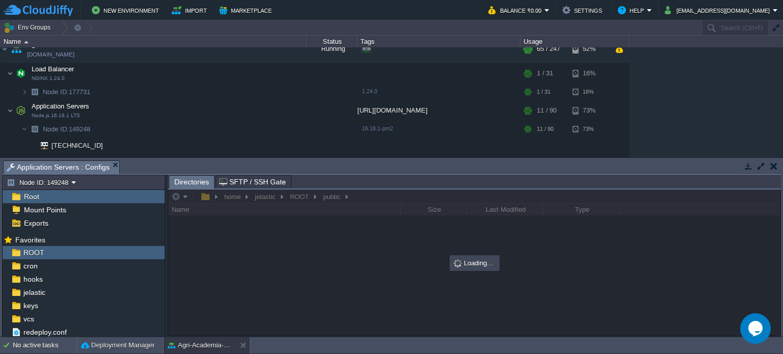
scroll to position [0, 0]
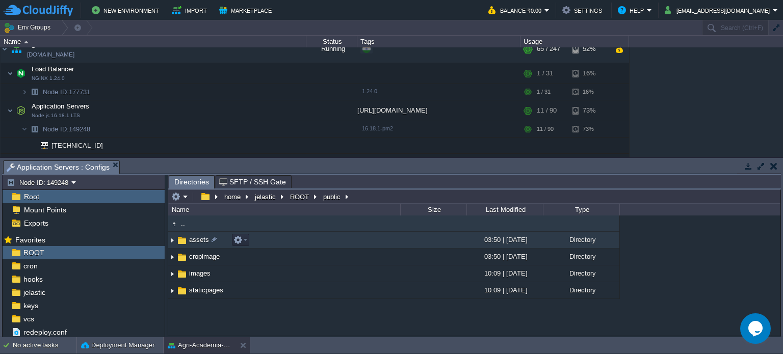
click at [273, 245] on td "assets" at bounding box center [284, 240] width 232 height 17
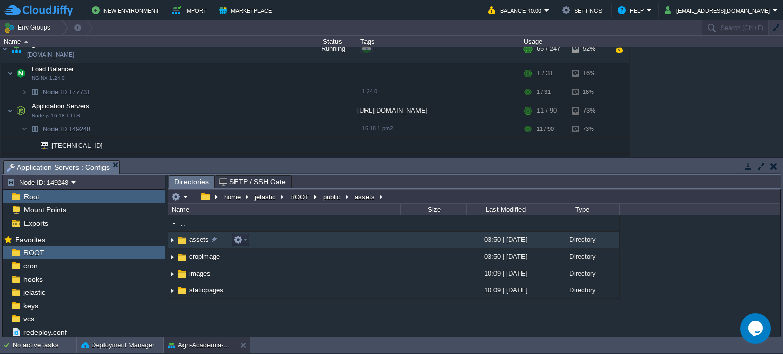
click at [273, 245] on td "assets" at bounding box center [284, 240] width 232 height 17
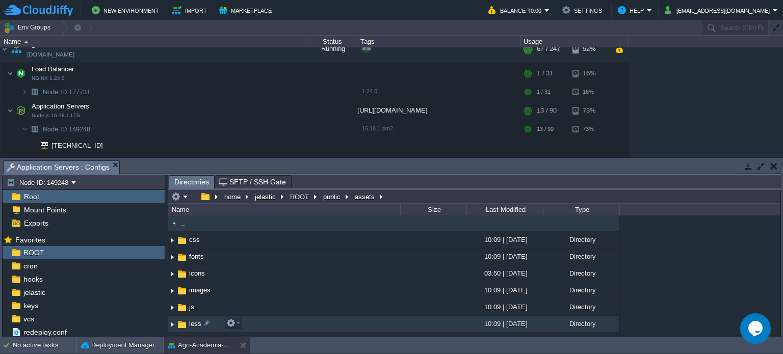
scroll to position [29, 0]
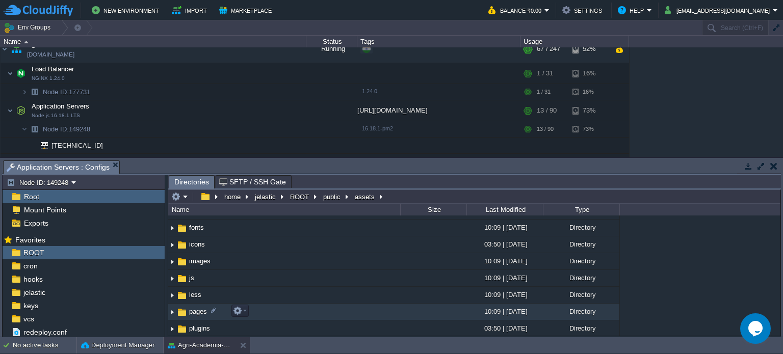
click at [271, 307] on td "pages" at bounding box center [284, 312] width 232 height 17
click at [174, 308] on img at bounding box center [172, 312] width 8 height 16
click at [173, 312] on img at bounding box center [172, 312] width 8 height 16
click at [217, 318] on td "pages" at bounding box center [284, 312] width 232 height 17
click at [218, 314] on td "pages" at bounding box center [284, 312] width 232 height 17
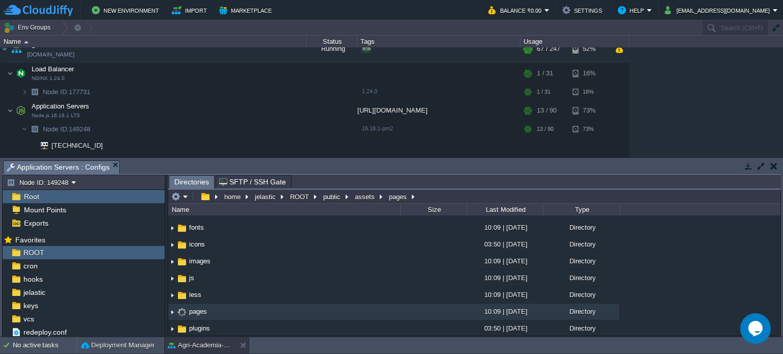
click at [218, 314] on td "pages" at bounding box center [284, 312] width 232 height 17
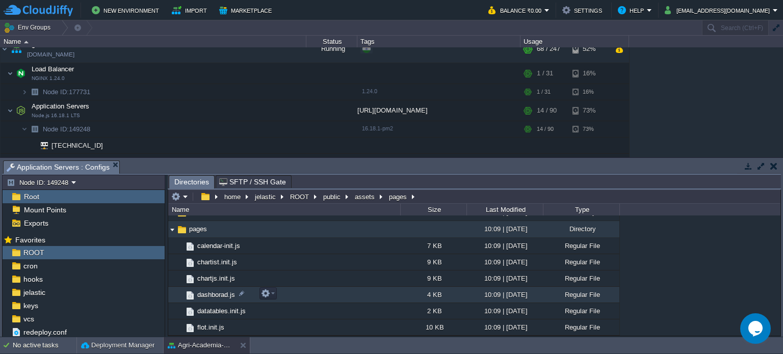
scroll to position [112, 0]
click at [273, 293] on em at bounding box center [268, 292] width 14 height 9
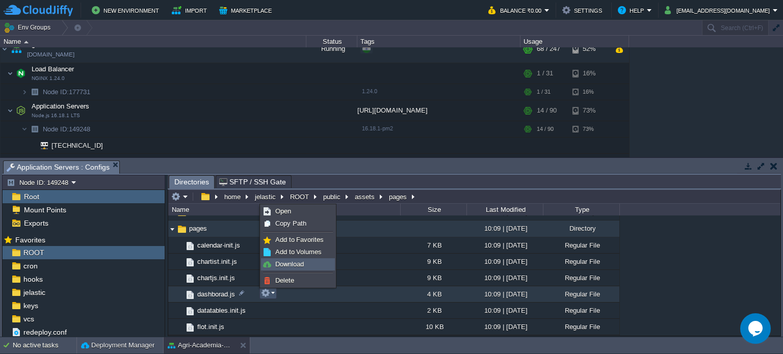
click at [290, 265] on span "Download" at bounding box center [289, 264] width 29 height 8
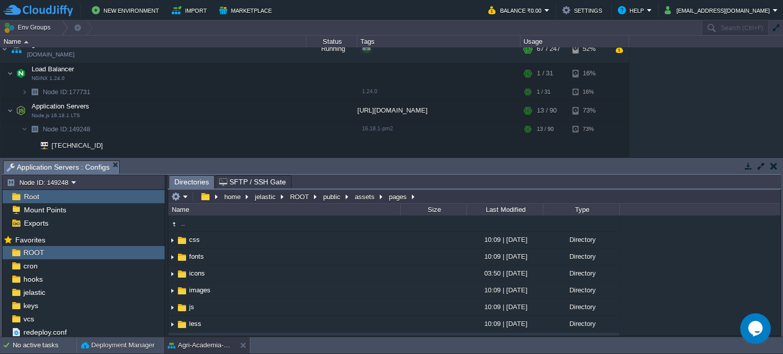
scroll to position [145, 0]
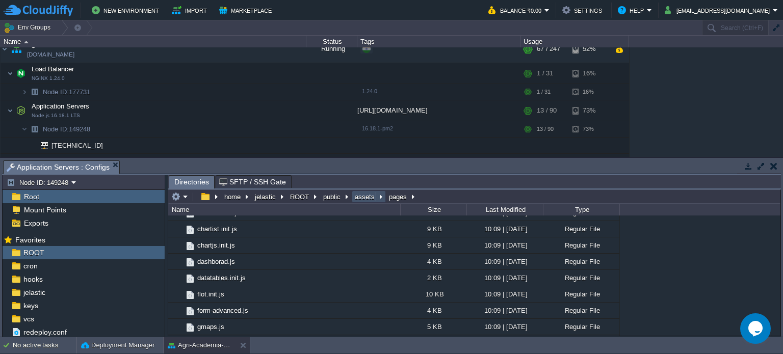
click at [356, 196] on button "assets" at bounding box center [365, 196] width 24 height 9
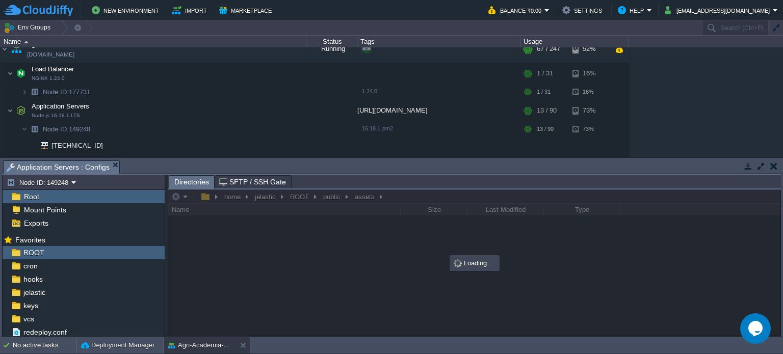
scroll to position [0, 0]
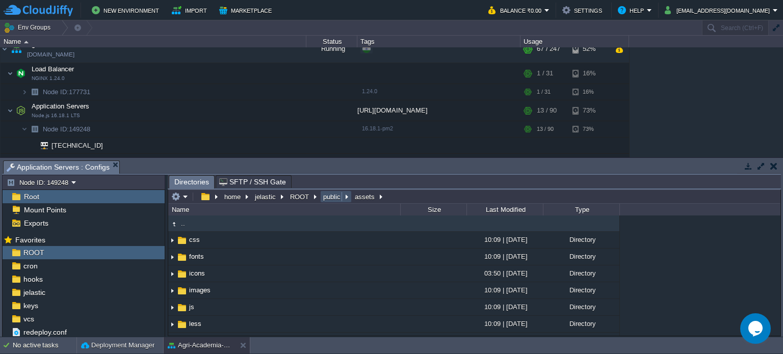
click at [326, 195] on button "public" at bounding box center [332, 196] width 21 height 9
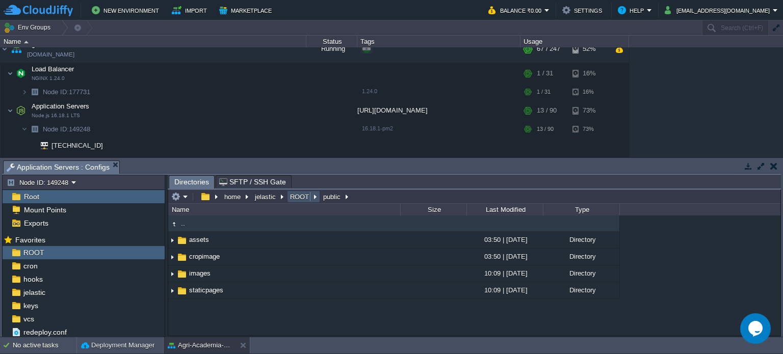
click at [297, 195] on button "ROOT" at bounding box center [299, 196] width 23 height 9
click at [308, 195] on em "ROOT" at bounding box center [303, 196] width 30 height 9
click at [312, 196] on em "ROOT" at bounding box center [303, 196] width 30 height 9
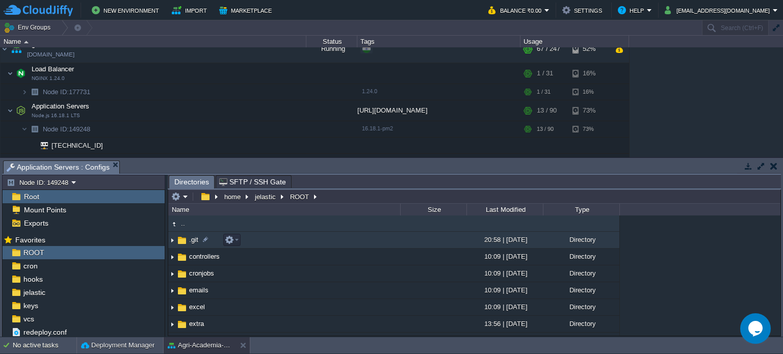
click at [222, 242] on div at bounding box center [230, 240] width 21 height 12
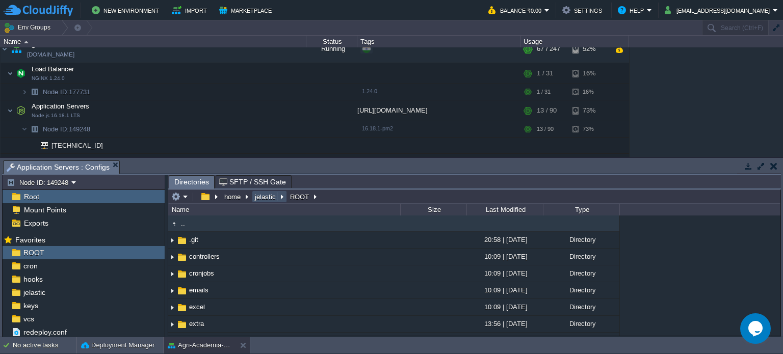
click at [267, 201] on button "jelastic" at bounding box center [265, 196] width 25 height 9
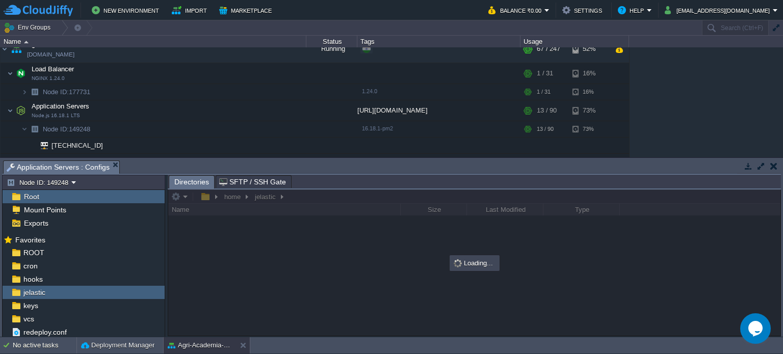
click at [124, 193] on div "Root" at bounding box center [84, 196] width 162 height 13
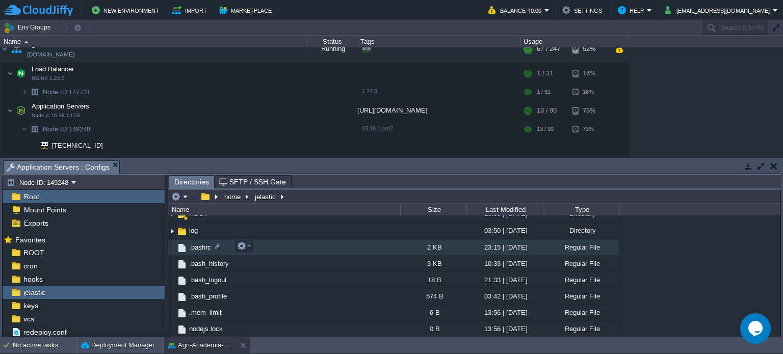
scroll to position [15, 0]
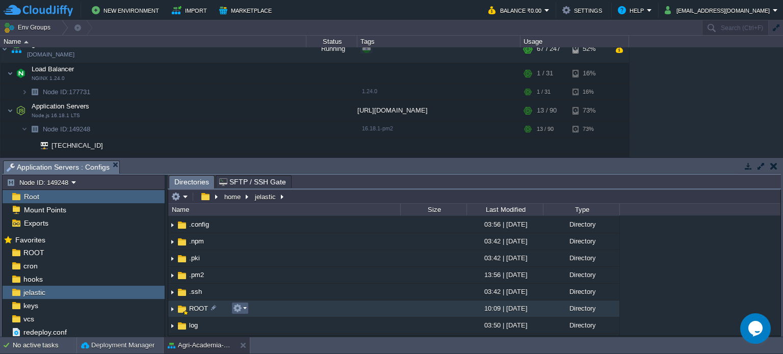
click at [244, 309] on em at bounding box center [240, 308] width 14 height 9
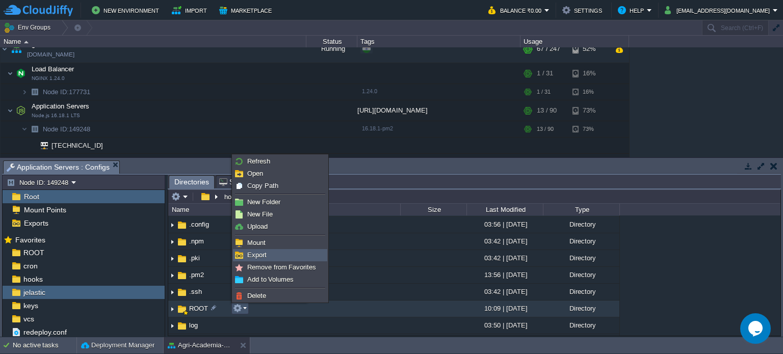
click at [285, 255] on link "Export" at bounding box center [279, 255] width 93 height 11
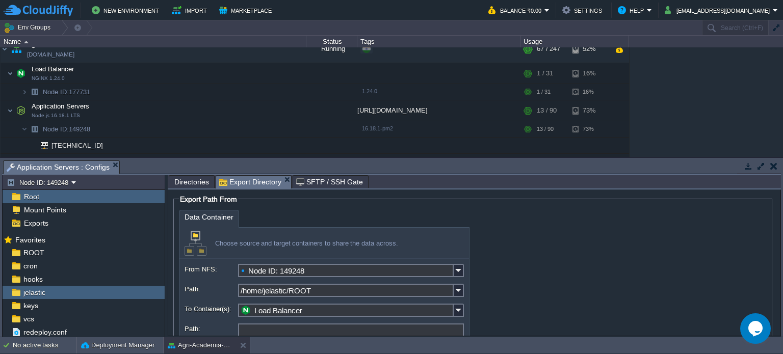
scroll to position [63, 0]
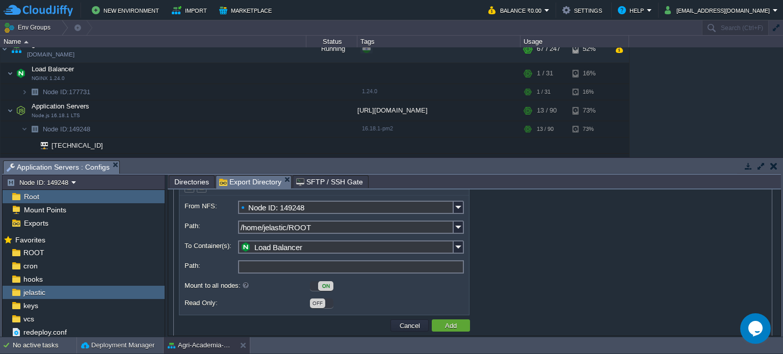
click at [311, 282] on div "ON" at bounding box center [423, 285] width 226 height 11
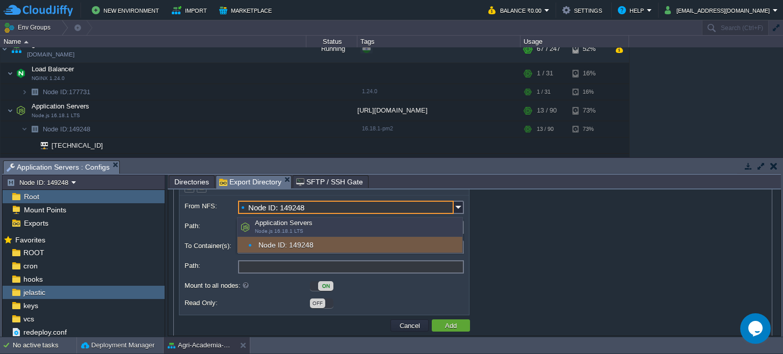
click at [362, 213] on input "Node ID: 149248" at bounding box center [346, 207] width 216 height 13
click at [461, 211] on img at bounding box center [459, 207] width 10 height 13
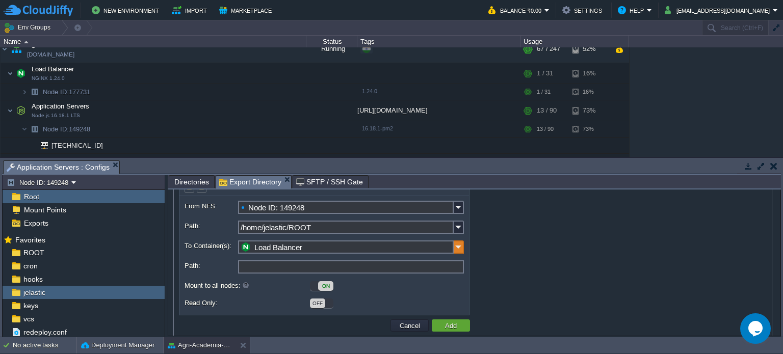
click at [459, 252] on img at bounding box center [459, 247] width 10 height 13
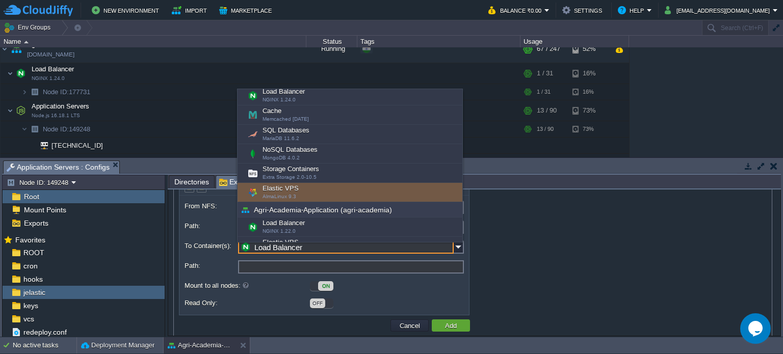
scroll to position [0, 0]
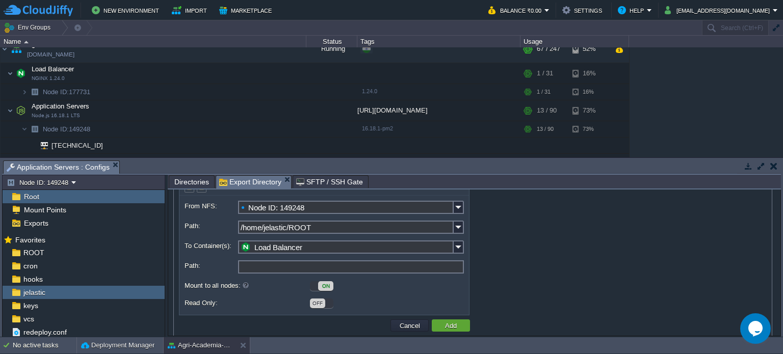
click at [554, 227] on div "Data Container Choose source and target containers to share the data across. Fr…" at bounding box center [473, 231] width 588 height 169
click at [406, 327] on button "Cancel" at bounding box center [409, 325] width 26 height 9
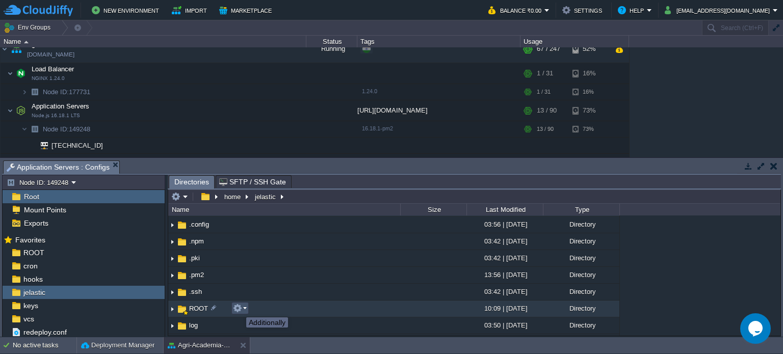
click at [241, 308] on button "button" at bounding box center [237, 308] width 9 height 9
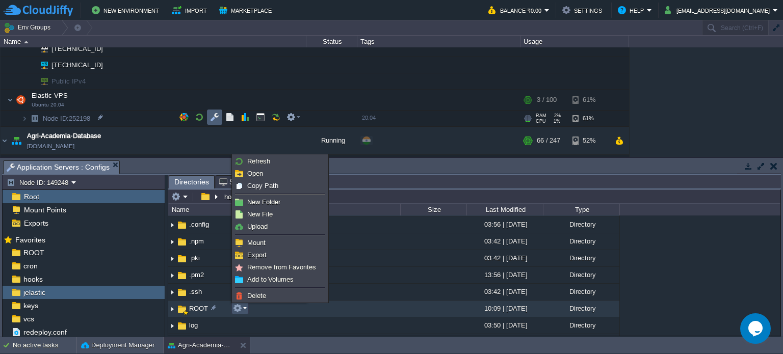
scroll to position [101, 0]
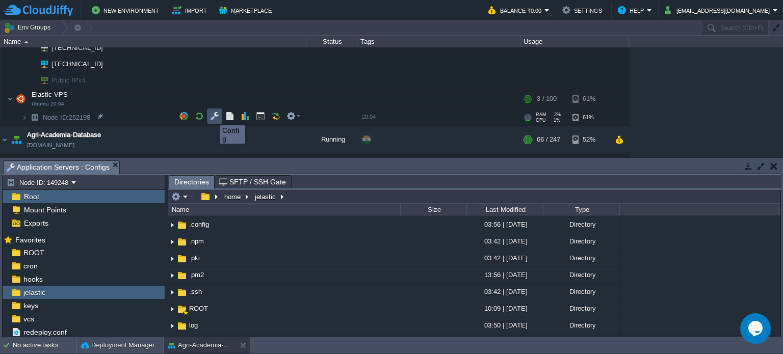
click at [212, 116] on button "button" at bounding box center [214, 116] width 9 height 9
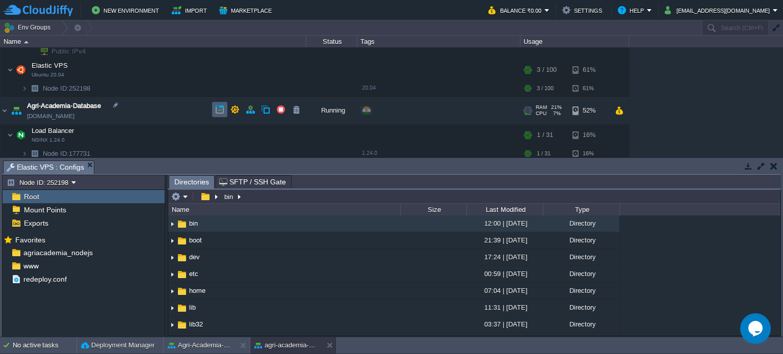
scroll to position [111, 0]
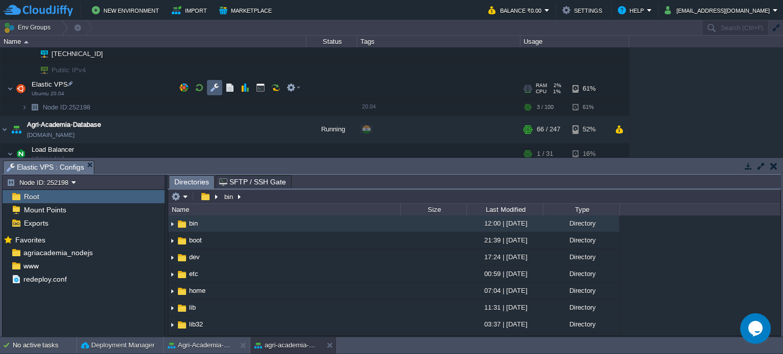
click at [208, 87] on td at bounding box center [214, 87] width 15 height 15
click at [211, 87] on button "button" at bounding box center [214, 87] width 9 height 9
click at [212, 347] on button "Agri-Academia-Database" at bounding box center [200, 345] width 64 height 10
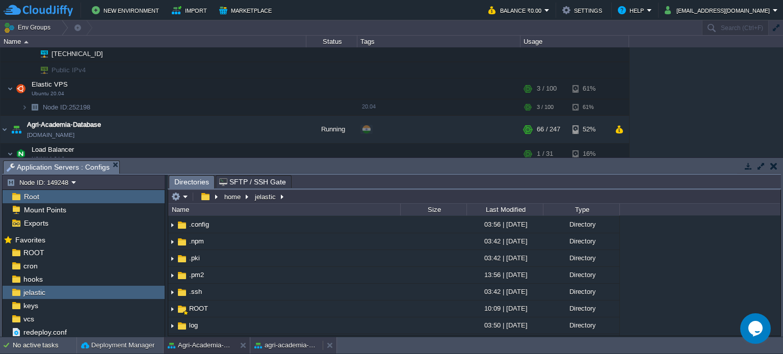
click at [282, 344] on button "agri-academia-clone322318" at bounding box center [286, 345] width 64 height 10
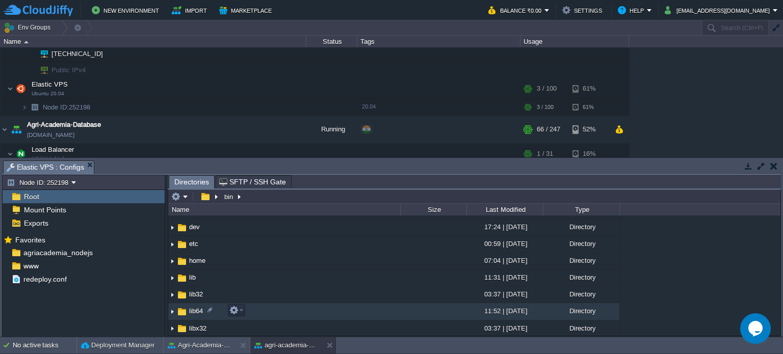
scroll to position [47, 0]
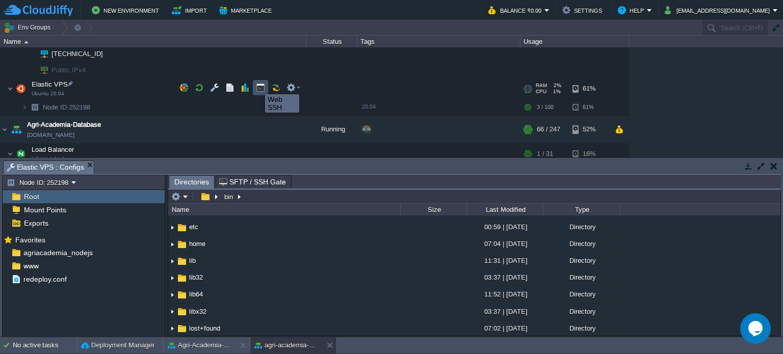
click at [257, 85] on button "button" at bounding box center [260, 87] width 9 height 9
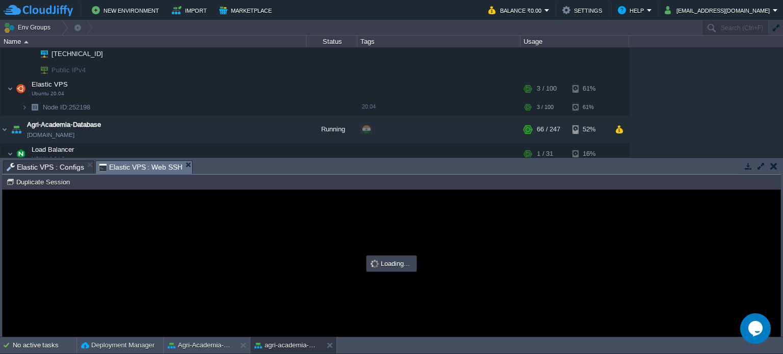
scroll to position [0, 0]
type input "#000000"
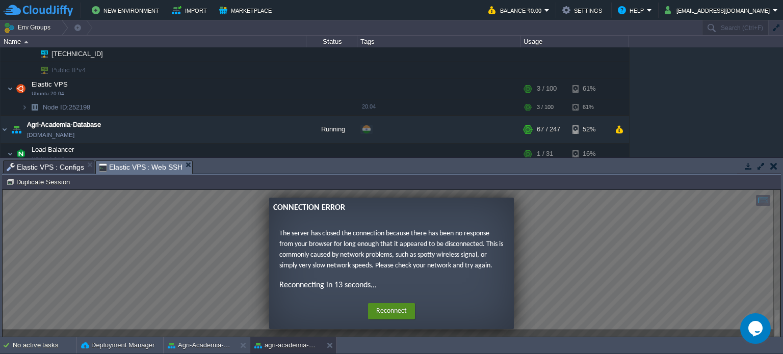
click at [396, 305] on button "Reconnect" at bounding box center [391, 311] width 47 height 16
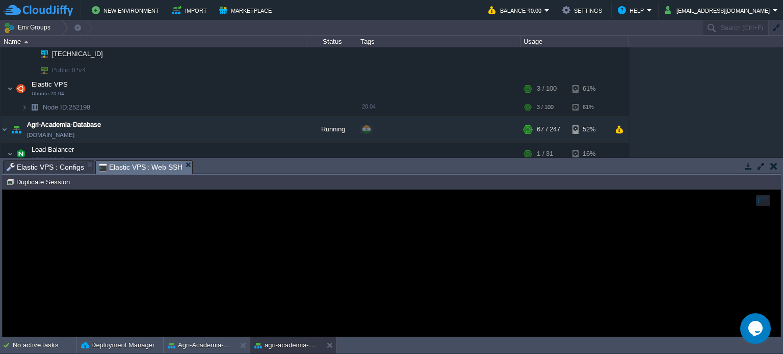
click at [429, 199] on div at bounding box center [392, 263] width 778 height 147
click at [330, 233] on div at bounding box center [392, 263] width 778 height 147
click at [300, 239] on div at bounding box center [392, 263] width 778 height 147
click at [277, 233] on div at bounding box center [392, 263] width 778 height 147
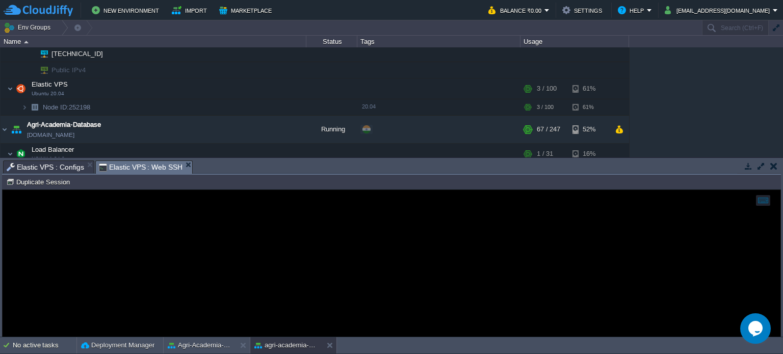
click at [277, 233] on div at bounding box center [392, 263] width 778 height 147
drag, startPoint x: 277, startPoint y: 234, endPoint x: 431, endPoint y: 224, distance: 154.7
click at [431, 224] on div at bounding box center [392, 263] width 778 height 147
click at [302, 284] on div at bounding box center [392, 263] width 778 height 147
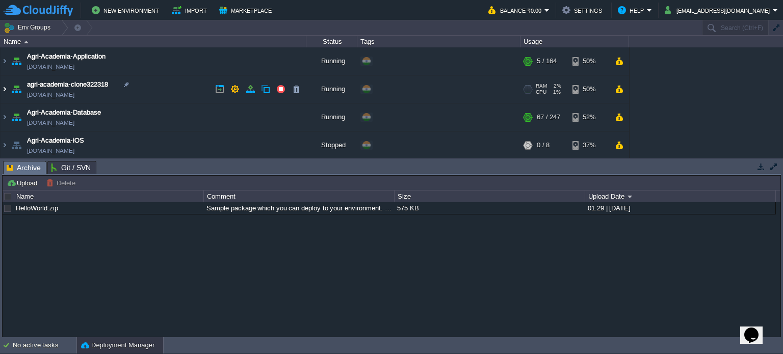
click at [3, 89] on img at bounding box center [5, 89] width 8 height 28
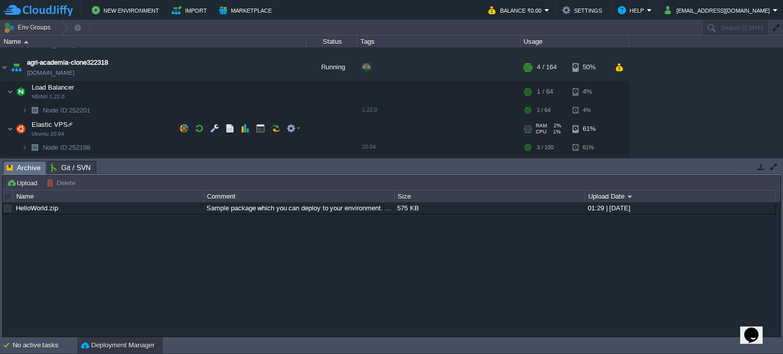
scroll to position [39, 0]
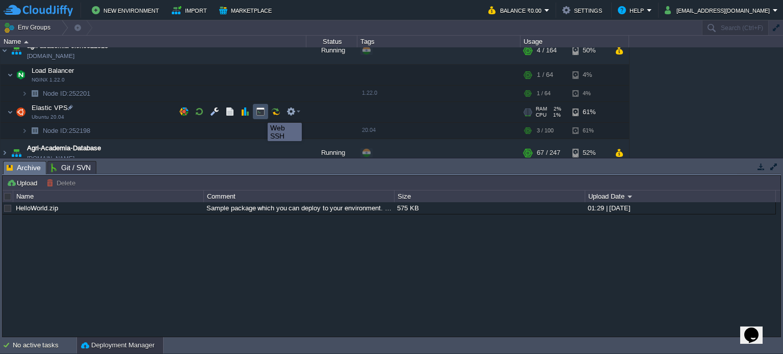
click at [260, 114] on button "button" at bounding box center [260, 111] width 9 height 9
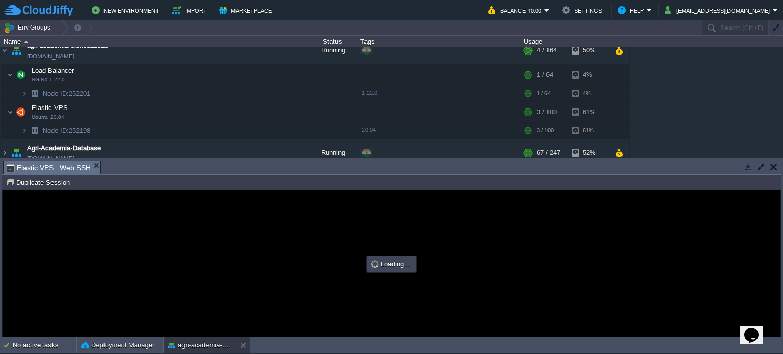
scroll to position [0, 0]
type input "#000000"
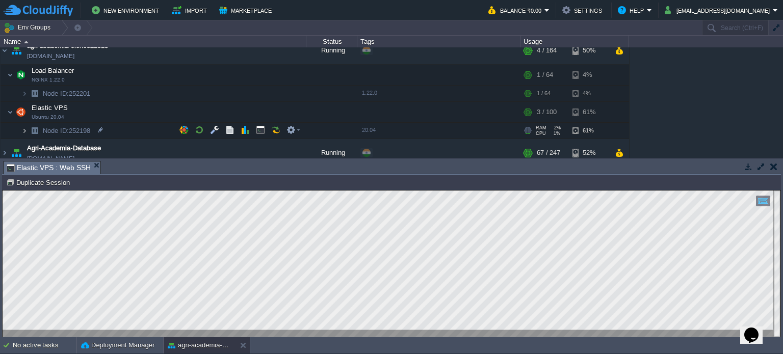
click at [25, 128] on img at bounding box center [24, 131] width 6 height 16
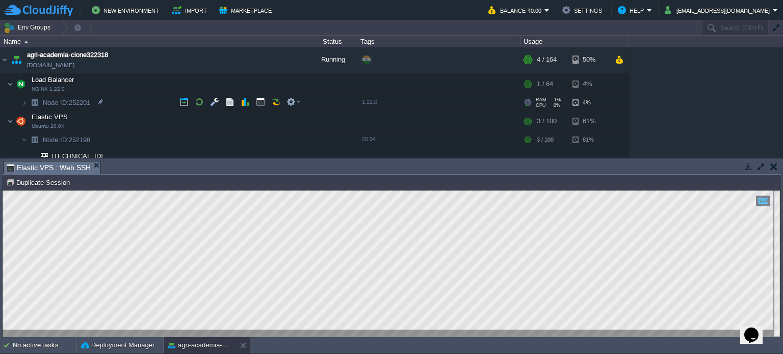
scroll to position [37, 0]
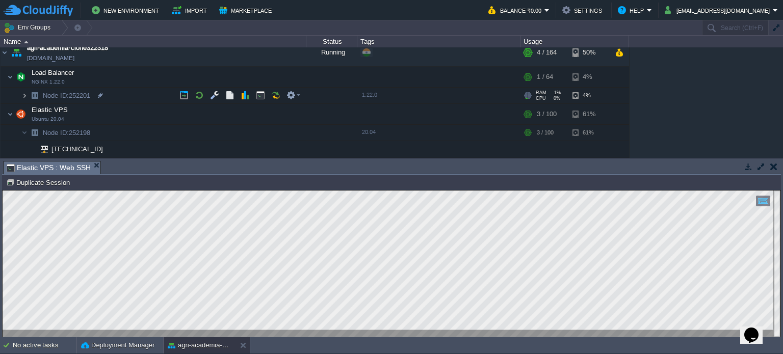
click at [25, 93] on img at bounding box center [24, 96] width 6 height 16
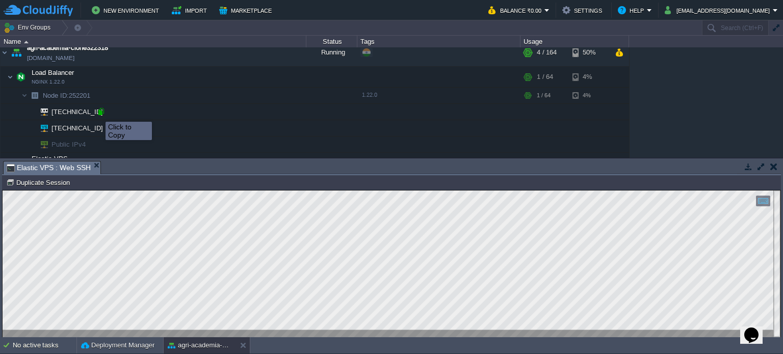
click at [98, 113] on div at bounding box center [100, 111] width 9 height 9
click at [100, 110] on div at bounding box center [100, 111] width 9 height 9
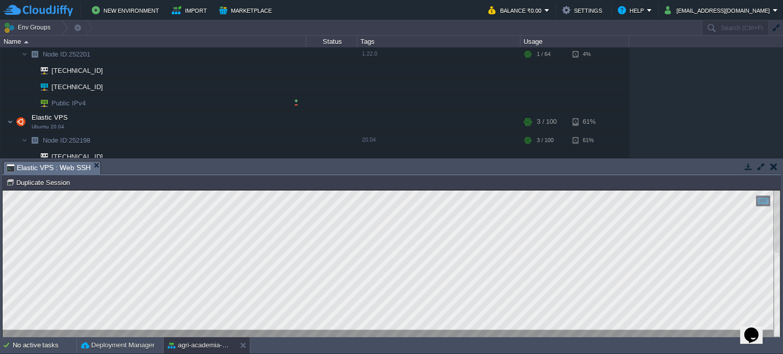
scroll to position [75, 0]
click at [26, 141] on img at bounding box center [24, 143] width 6 height 16
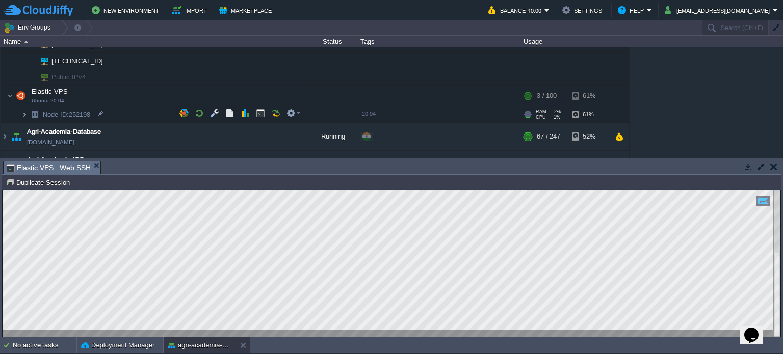
click at [23, 110] on img at bounding box center [24, 115] width 6 height 16
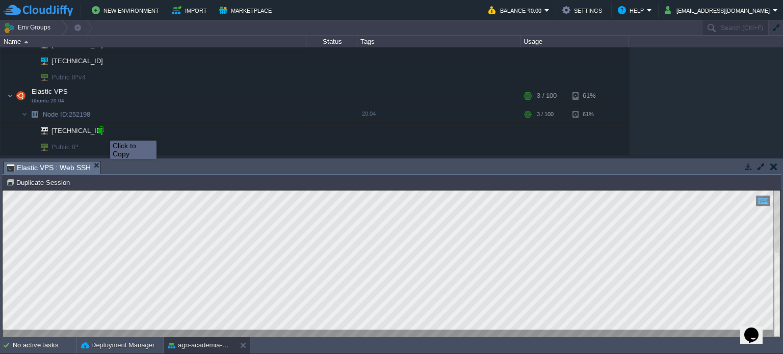
click at [102, 131] on div at bounding box center [100, 129] width 9 height 9
type input "192.168.4.127"
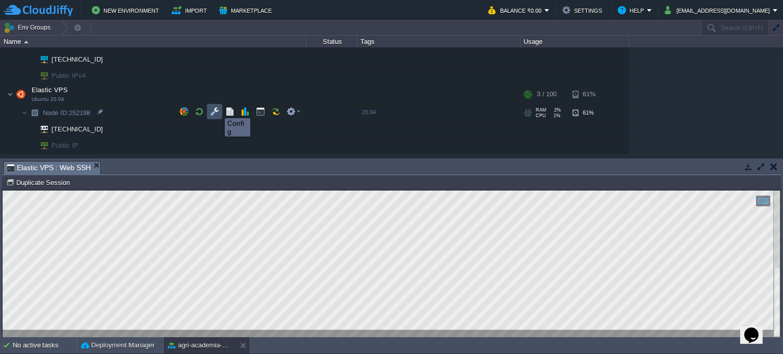
click at [214, 109] on button "button" at bounding box center [214, 111] width 9 height 9
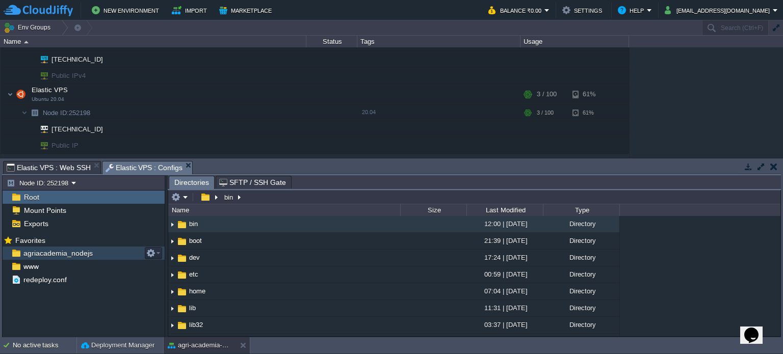
click at [125, 252] on div "agriacademia_nodejs" at bounding box center [84, 253] width 162 height 13
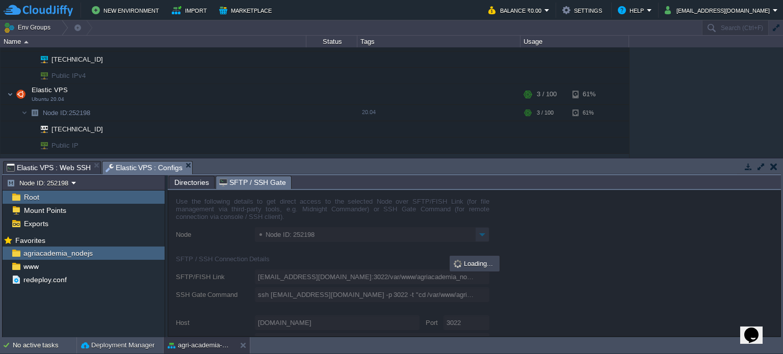
click at [236, 183] on span "SFTP / SSH Gate" at bounding box center [252, 182] width 67 height 13
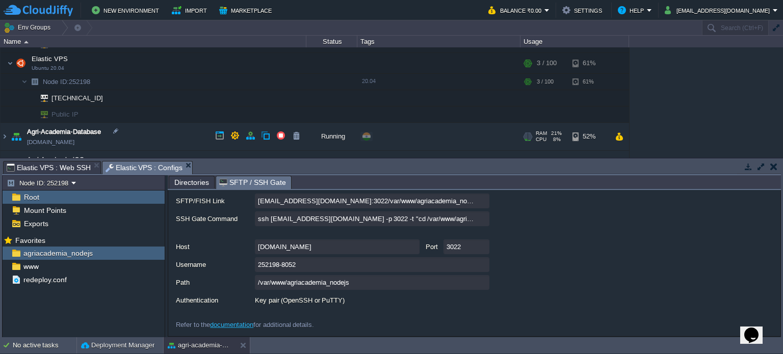
scroll to position [142, 0]
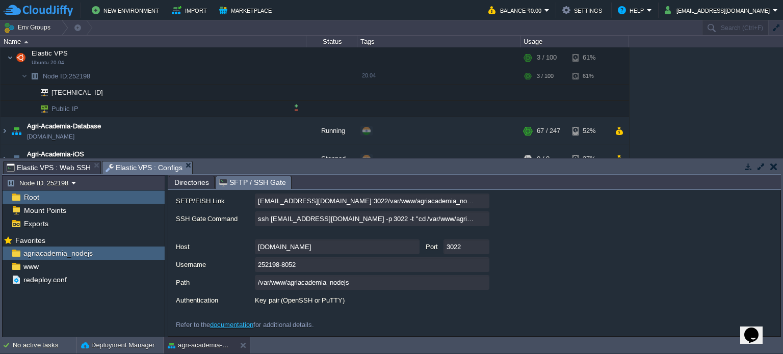
click at [46, 108] on img at bounding box center [41, 109] width 14 height 16
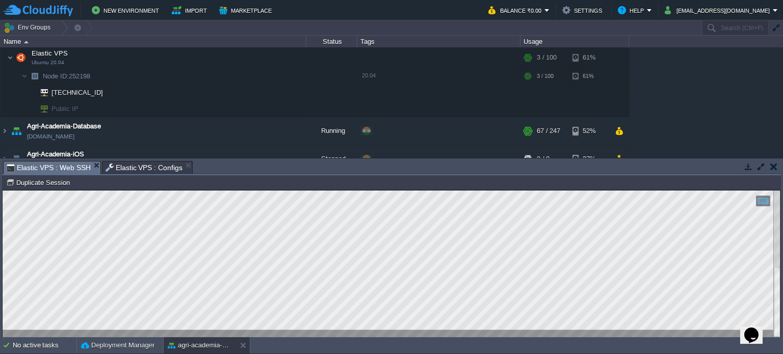
click at [51, 169] on span "Elastic VPS : Web SSH" at bounding box center [49, 168] width 84 height 13
click at [3, 191] on html "Copy: Ctrl + Shift + C Paste: Ctrl + V Settings: Ctrl + Shift + Alt 0" at bounding box center [392, 191] width 778 height 0
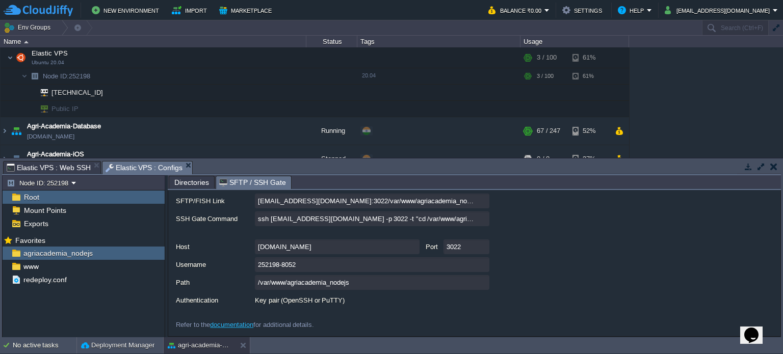
click at [147, 168] on span "Elastic VPS : Configs" at bounding box center [143, 168] width 77 height 13
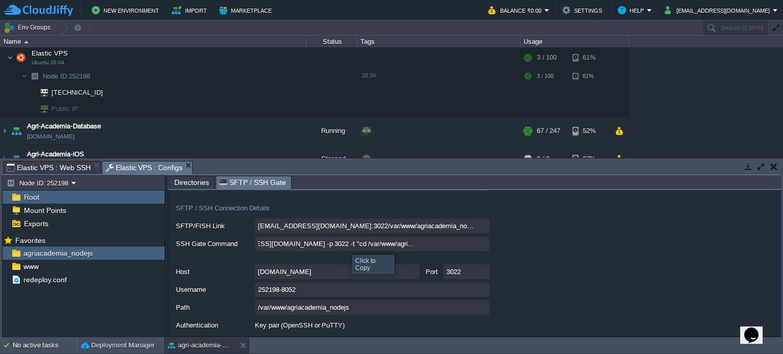
scroll to position [0, 0]
click at [482, 244] on input "ssh [EMAIL_ADDRESS][DOMAIN_NAME] -p 3022 -t "cd /var/www/agriacademia_nodejs; \…" at bounding box center [372, 243] width 234 height 15
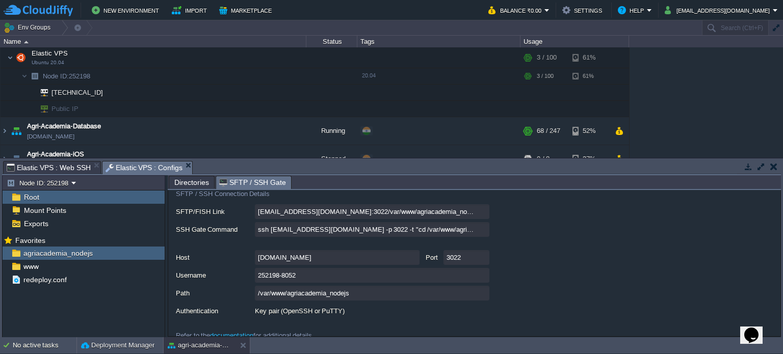
scroll to position [64, 0]
click at [153, 252] on button "button" at bounding box center [150, 253] width 9 height 9
click at [124, 249] on div "agriacademia_nodejs" at bounding box center [84, 253] width 162 height 13
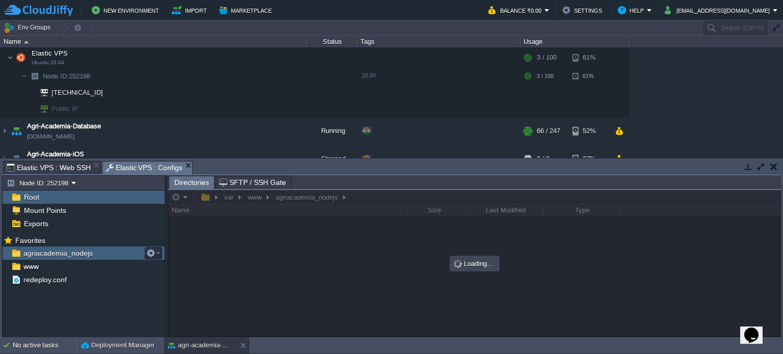
click at [124, 249] on div "agriacademia_nodejs" at bounding box center [84, 253] width 162 height 13
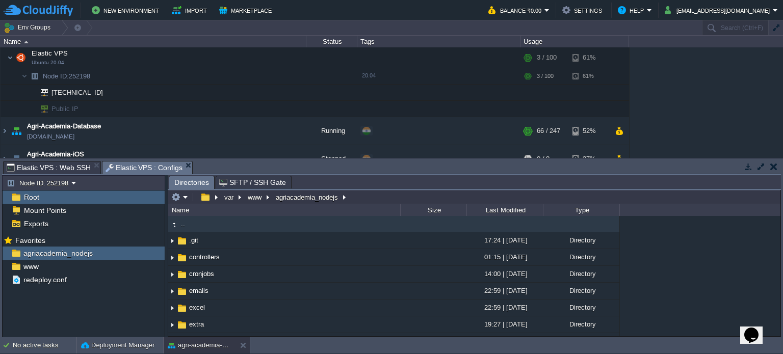
scroll to position [114, 0]
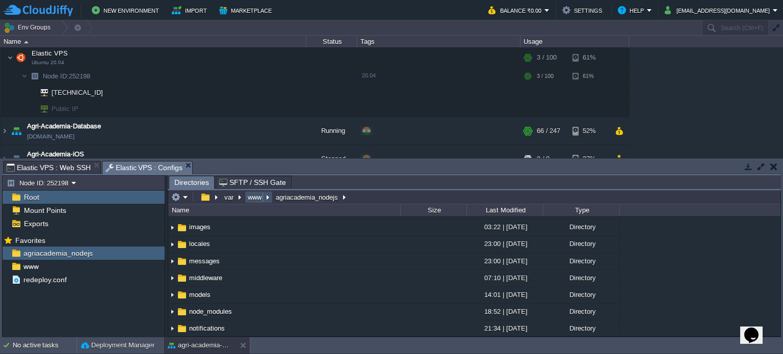
click at [255, 201] on button "www" at bounding box center [255, 197] width 18 height 9
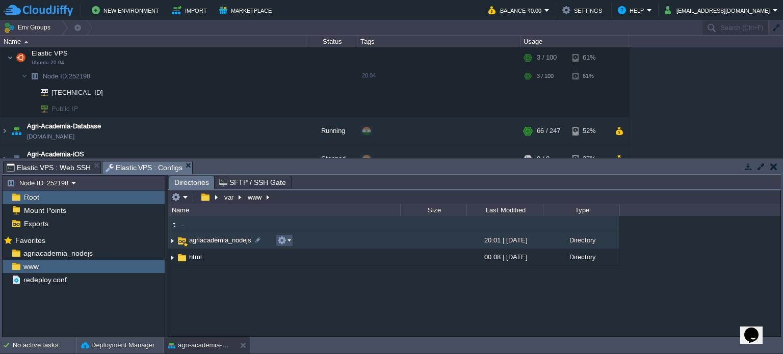
click at [283, 240] on button "button" at bounding box center [281, 240] width 9 height 9
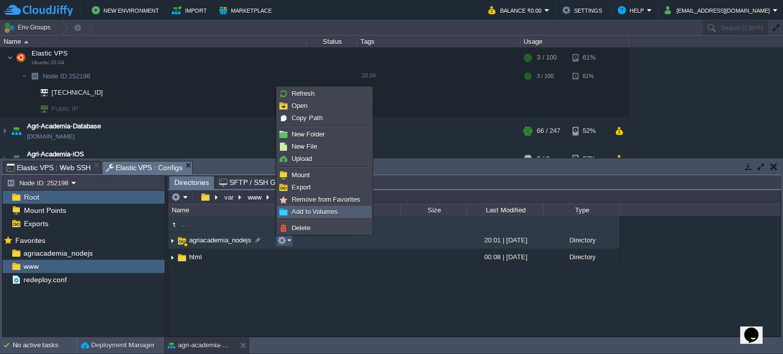
click at [281, 210] on img at bounding box center [283, 212] width 8 height 8
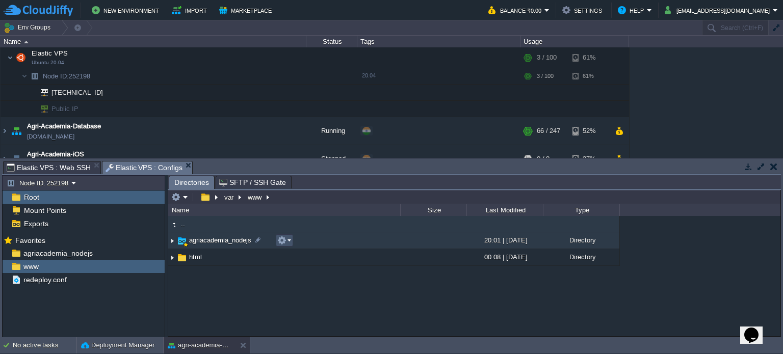
click at [285, 244] on button "button" at bounding box center [281, 240] width 9 height 9
click at [171, 242] on img at bounding box center [172, 241] width 8 height 16
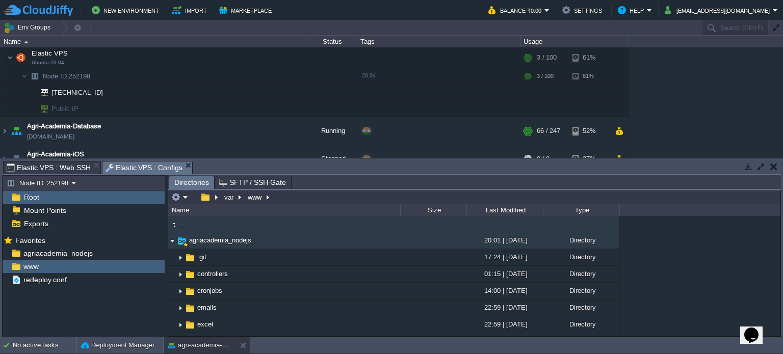
click at [171, 242] on img at bounding box center [172, 241] width 8 height 16
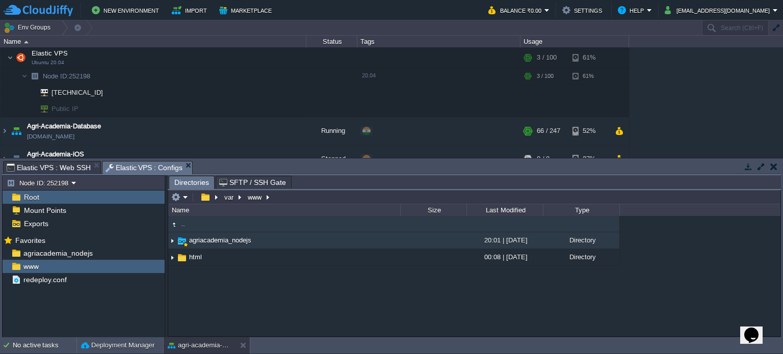
click at [171, 242] on img at bounding box center [172, 241] width 8 height 16
drag, startPoint x: 185, startPoint y: 245, endPoint x: 181, endPoint y: 237, distance: 8.0
click at [181, 237] on img at bounding box center [181, 240] width 11 height 11
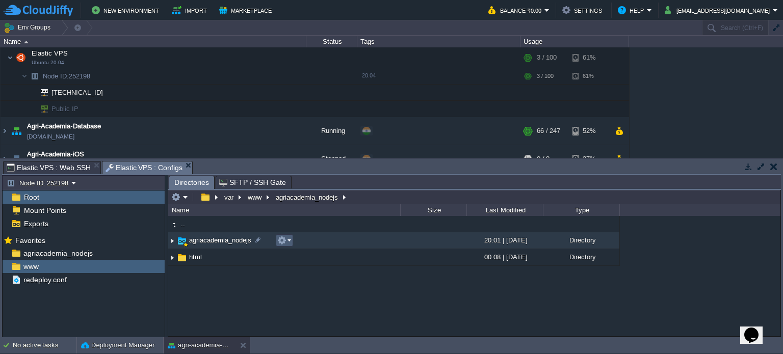
click at [287, 240] on em at bounding box center [284, 240] width 14 height 9
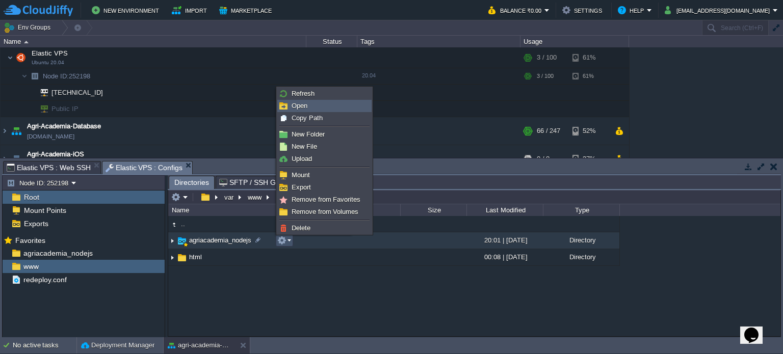
click at [333, 103] on link "Open" at bounding box center [324, 105] width 93 height 11
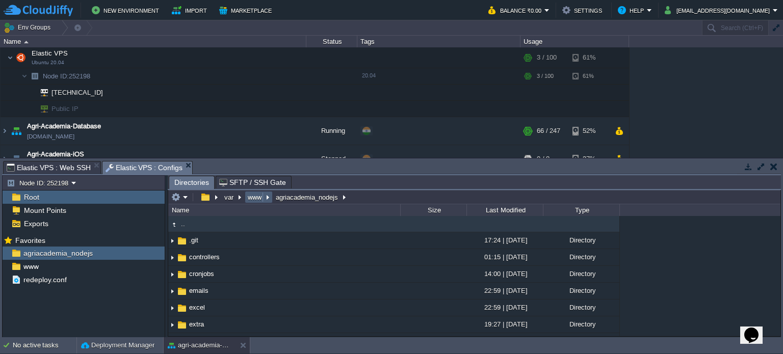
click at [253, 200] on button "www" at bounding box center [255, 197] width 18 height 9
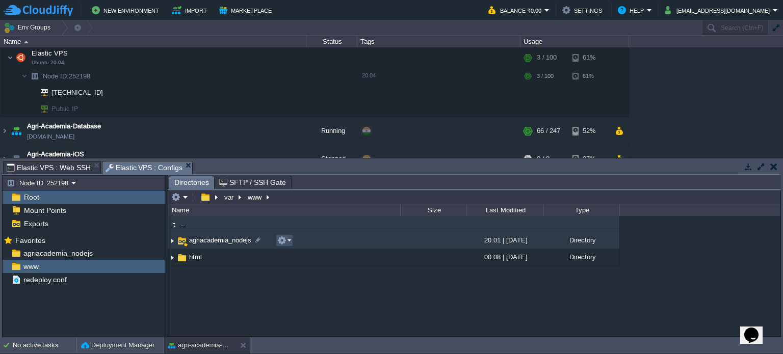
click at [277, 241] on button "button" at bounding box center [281, 240] width 9 height 9
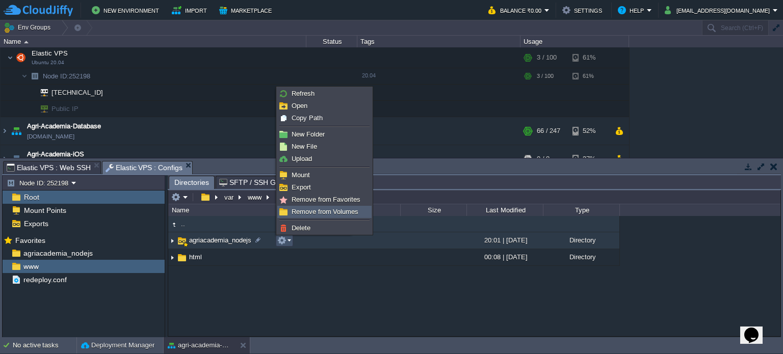
click at [302, 212] on span "Remove from Volumes" at bounding box center [324, 212] width 67 height 8
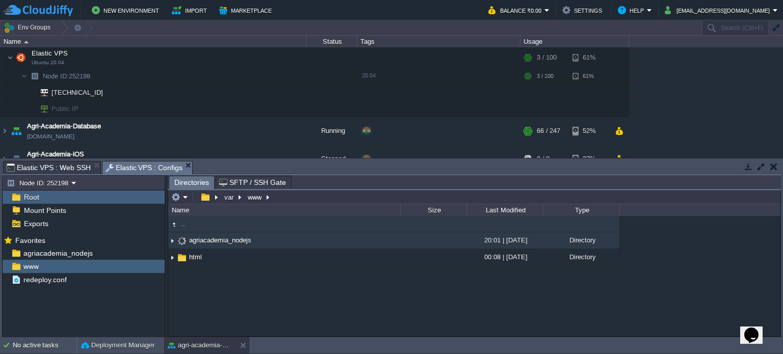
drag, startPoint x: 187, startPoint y: 244, endPoint x: 345, endPoint y: 243, distance: 158.0
click at [345, 243] on td "agriacademia_nodejs" at bounding box center [284, 240] width 232 height 17
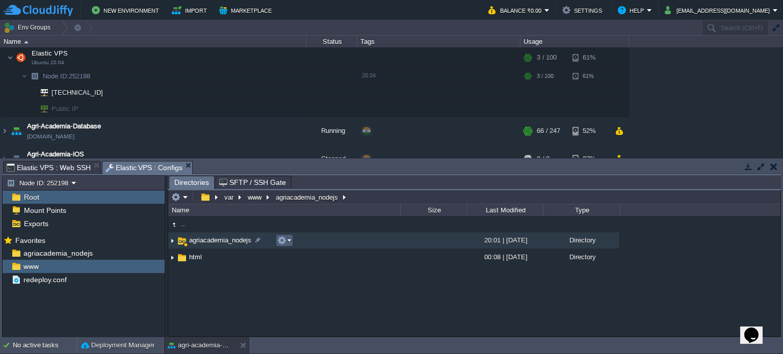
click at [287, 243] on em at bounding box center [284, 240] width 14 height 9
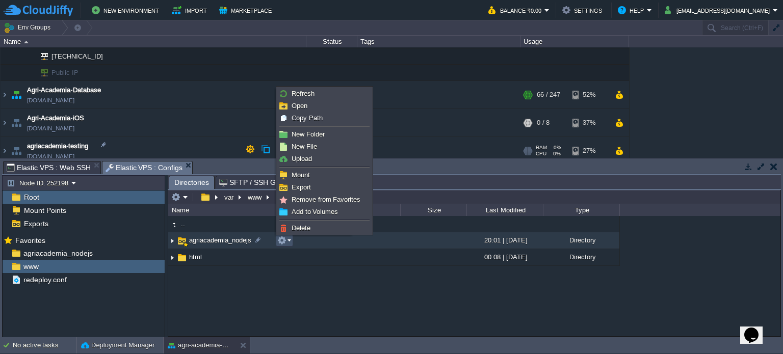
scroll to position [195, 0]
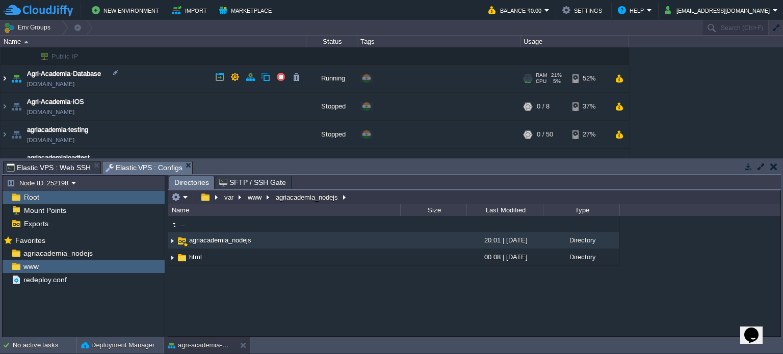
click at [8, 76] on img at bounding box center [5, 79] width 8 height 28
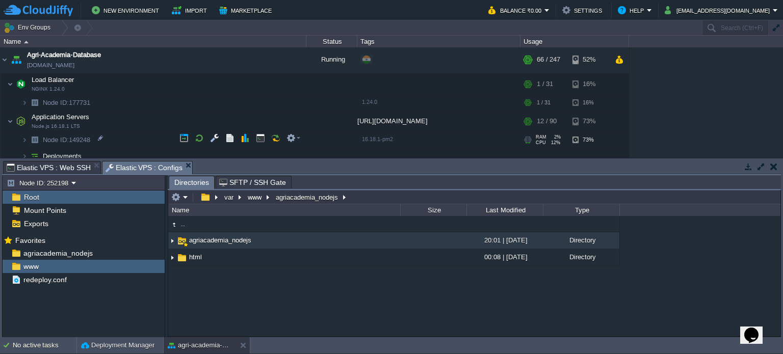
scroll to position [234, 0]
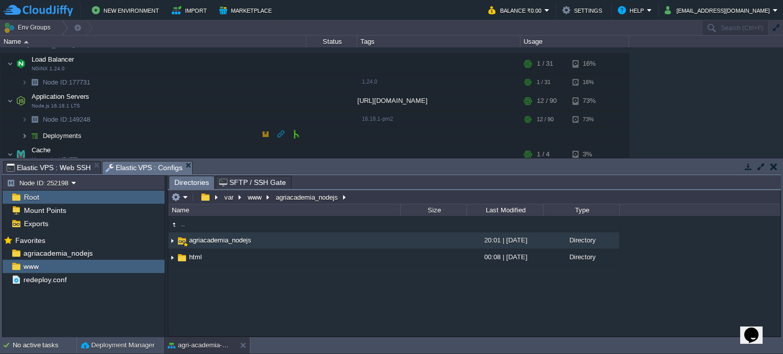
click at [22, 132] on img at bounding box center [24, 136] width 6 height 16
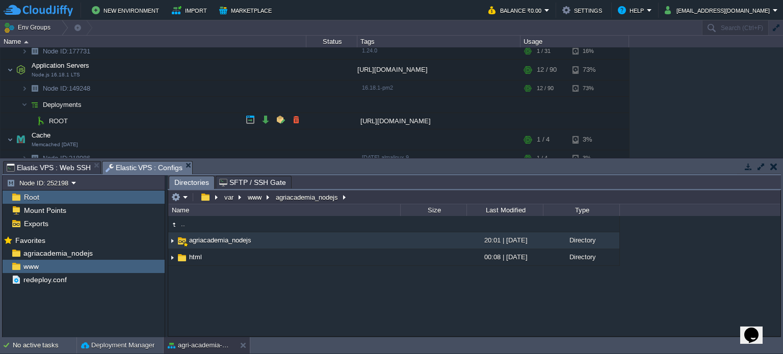
scroll to position [265, 0]
click at [281, 116] on button "button" at bounding box center [280, 119] width 9 height 9
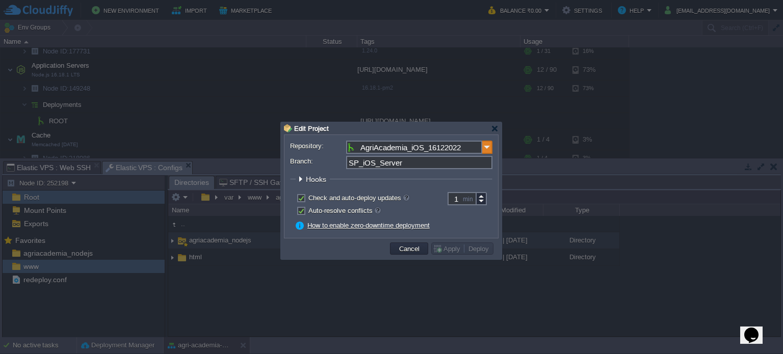
click at [487, 145] on img at bounding box center [487, 147] width 10 height 13
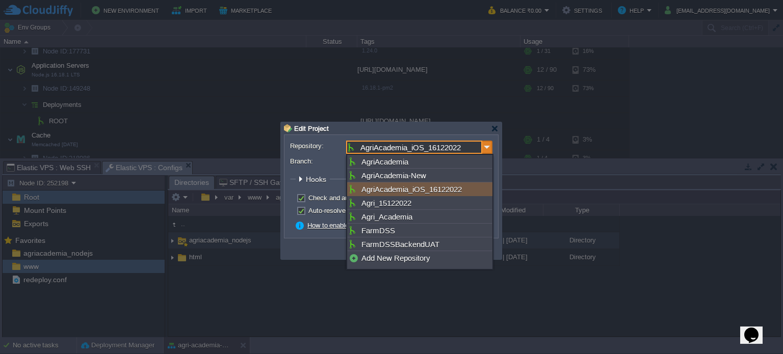
click at [487, 145] on img at bounding box center [487, 147] width 10 height 13
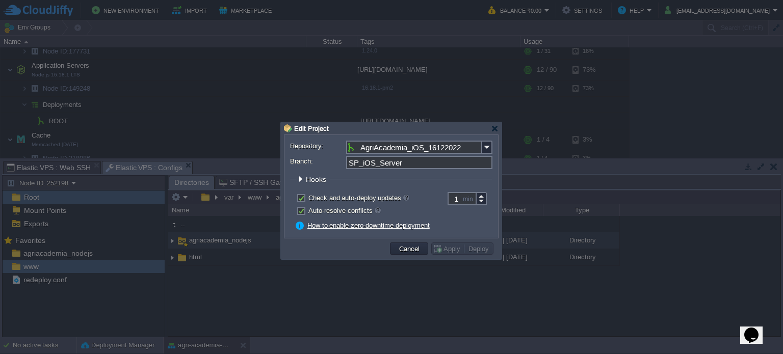
click at [299, 176] on div at bounding box center [301, 179] width 8 height 8
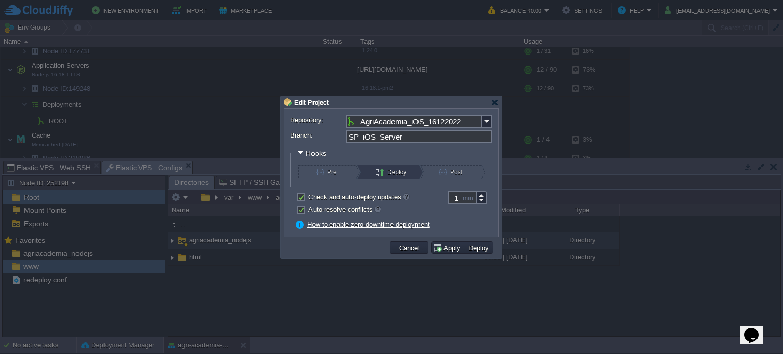
click at [400, 172] on button "Deploy" at bounding box center [393, 172] width 35 height 14
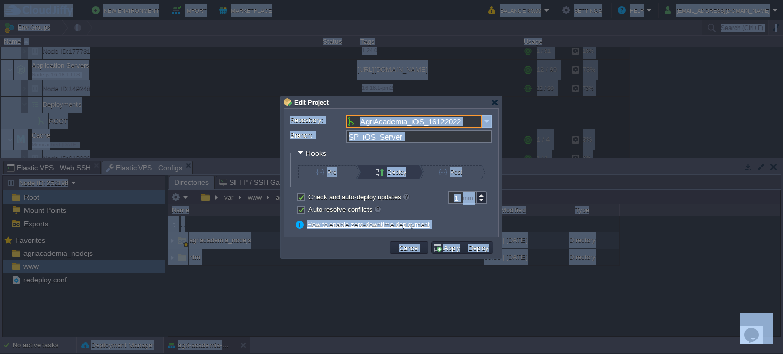
click at [462, 120] on input "AgriAcademia_iOS_16122022" at bounding box center [414, 121] width 136 height 13
click at [567, 183] on div at bounding box center [391, 177] width 783 height 354
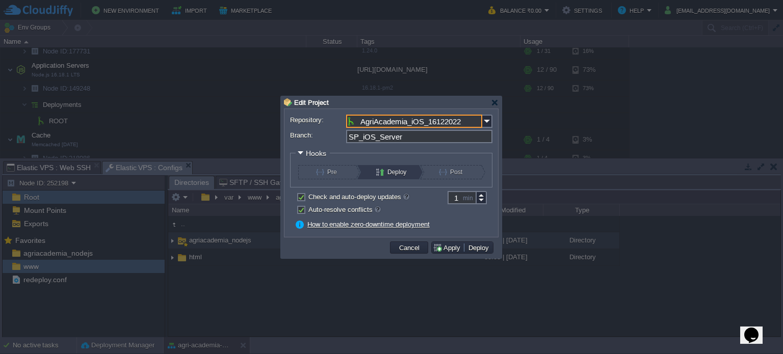
drag, startPoint x: 467, startPoint y: 122, endPoint x: 360, endPoint y: 124, distance: 107.0
click at [360, 124] on input "AgriAcademia_iOS_16122022" at bounding box center [414, 121] width 136 height 13
click at [181, 154] on div at bounding box center [391, 177] width 783 height 354
click at [497, 103] on div at bounding box center [495, 103] width 8 height 8
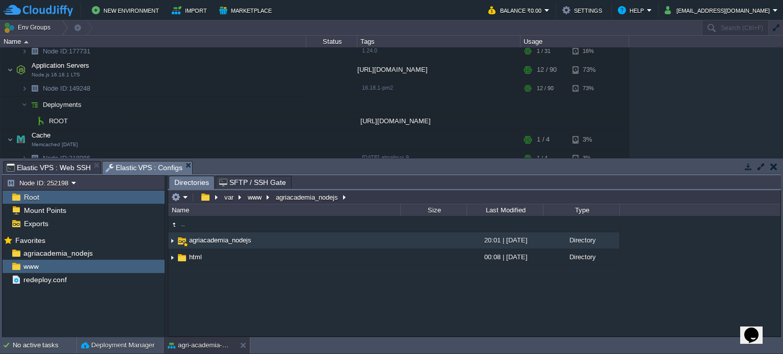
click at [774, 162] on button "button" at bounding box center [773, 166] width 7 height 9
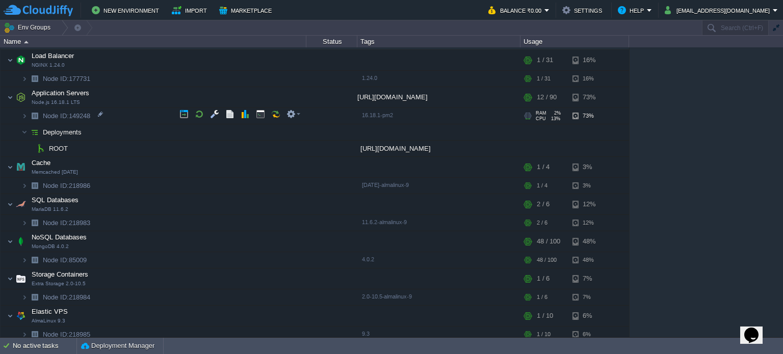
scroll to position [218, 0]
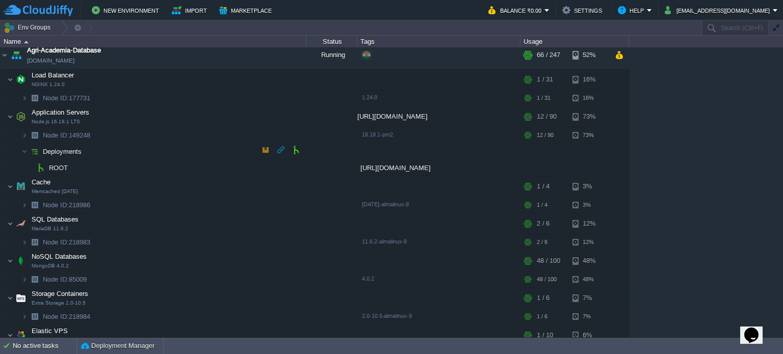
click at [59, 148] on span "Deployments" at bounding box center [62, 151] width 41 height 9
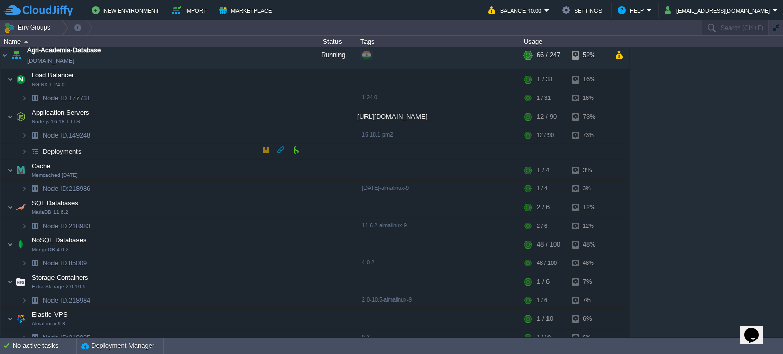
click at [59, 148] on span "Deployments" at bounding box center [62, 151] width 41 height 9
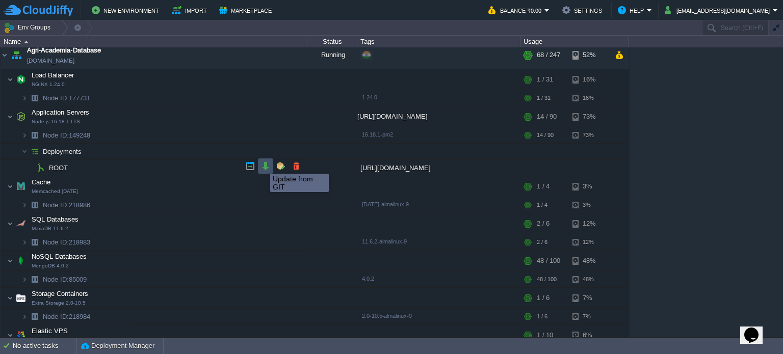
click at [265, 165] on button "button" at bounding box center [265, 166] width 9 height 9
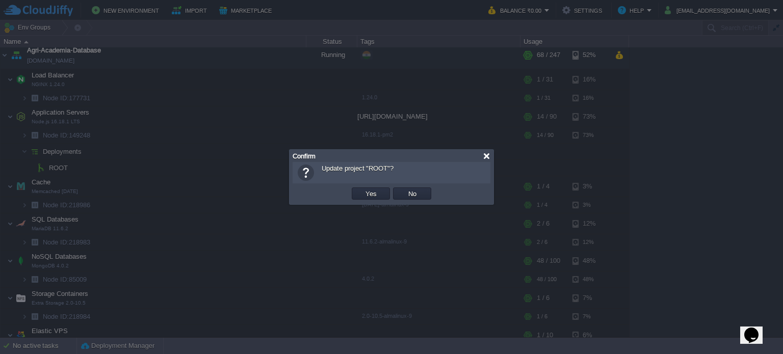
click at [485, 154] on div at bounding box center [487, 156] width 8 height 8
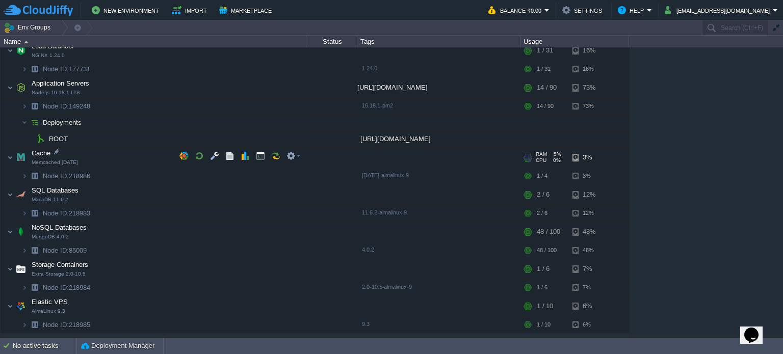
scroll to position [240, 0]
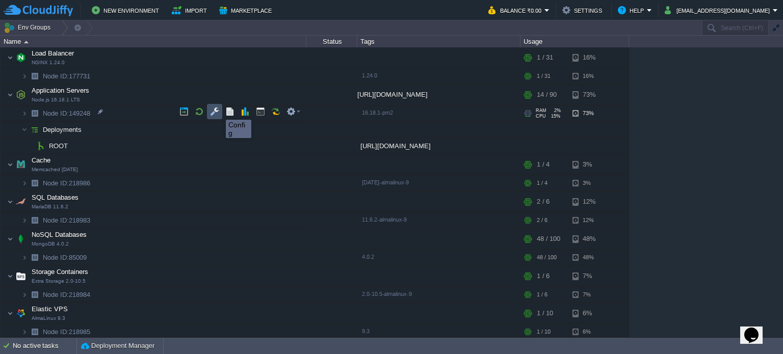
click at [218, 111] on button "button" at bounding box center [214, 111] width 9 height 9
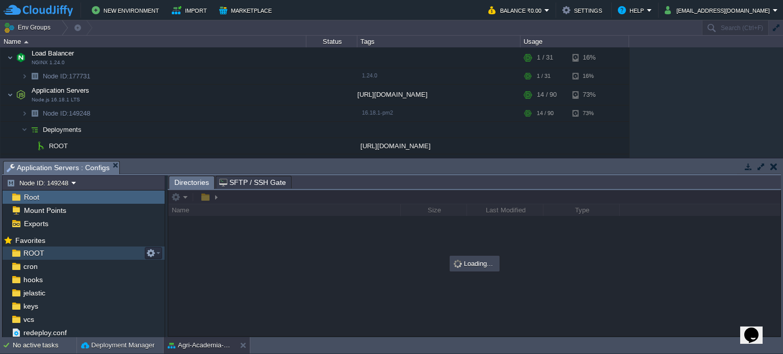
click at [97, 247] on div "ROOT" at bounding box center [84, 253] width 162 height 13
click at [263, 197] on div at bounding box center [474, 263] width 612 height 146
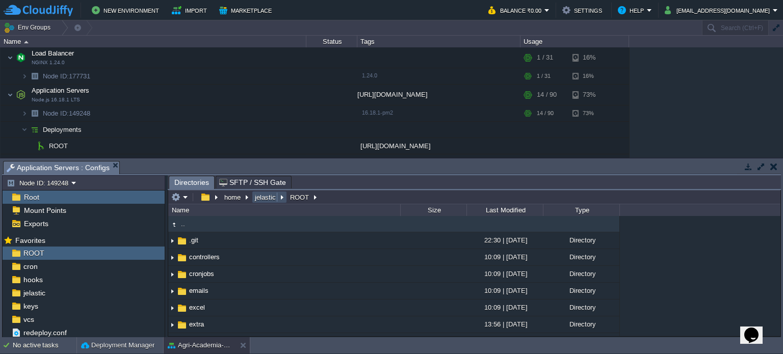
click at [263, 197] on button "jelastic" at bounding box center [265, 197] width 25 height 9
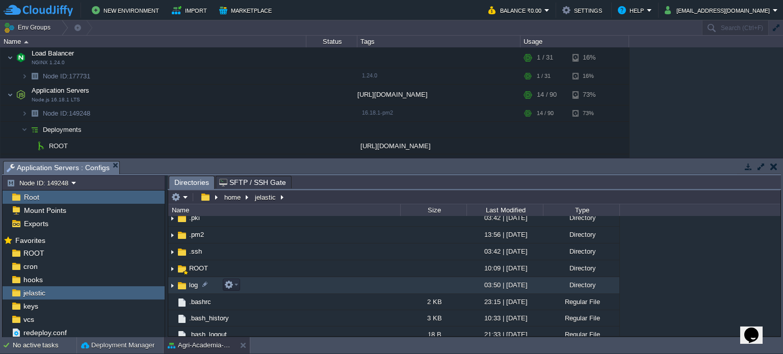
scroll to position [57, 0]
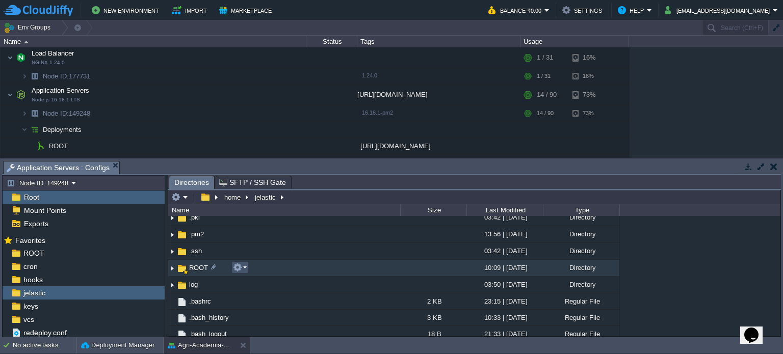
click at [241, 268] on button "button" at bounding box center [237, 267] width 9 height 9
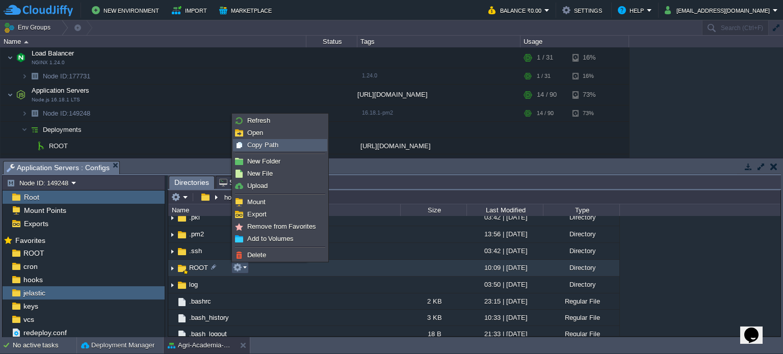
click at [274, 148] on span "Copy Path" at bounding box center [262, 145] width 31 height 8
type textarea "/home/jelastic/ROOT"
